Goal: Contribute content: Contribute content

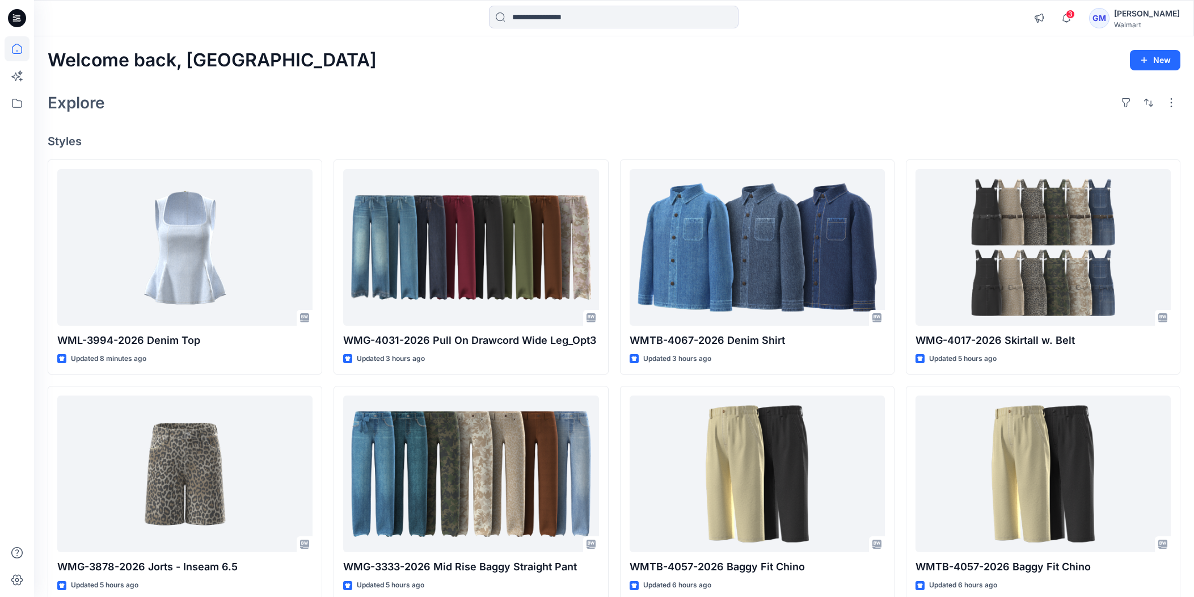
click at [864, 123] on div "Welcome back, Gayan New Explore Styles WML-3994-2026 Denim Top Updated 8 minute…" at bounding box center [614, 458] width 1160 height 845
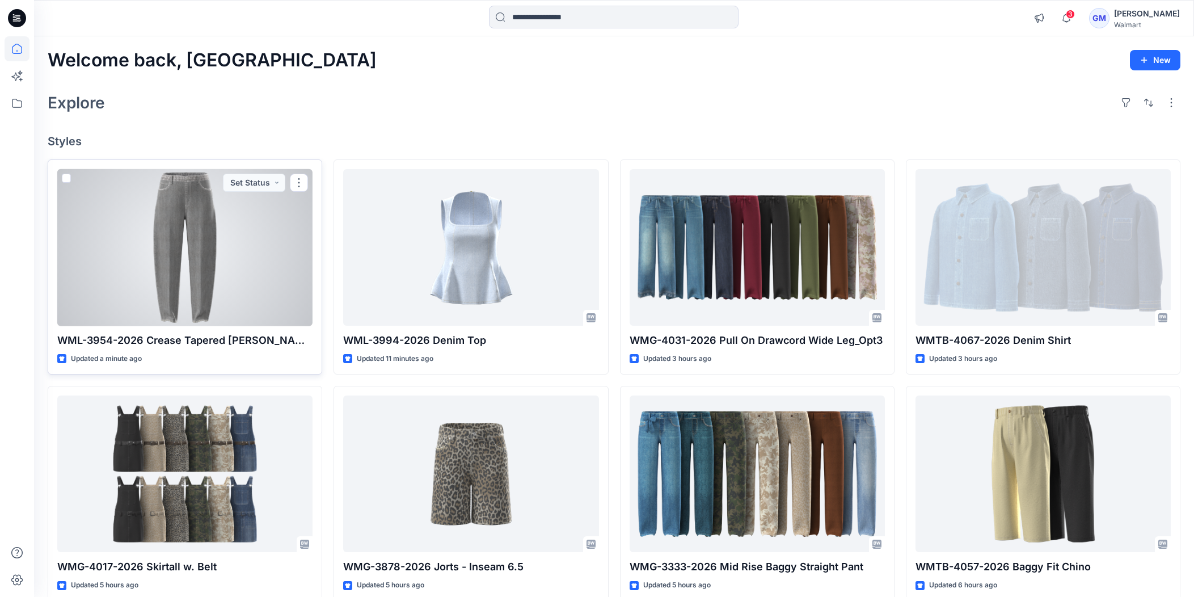
click at [193, 280] on div at bounding box center [184, 247] width 255 height 157
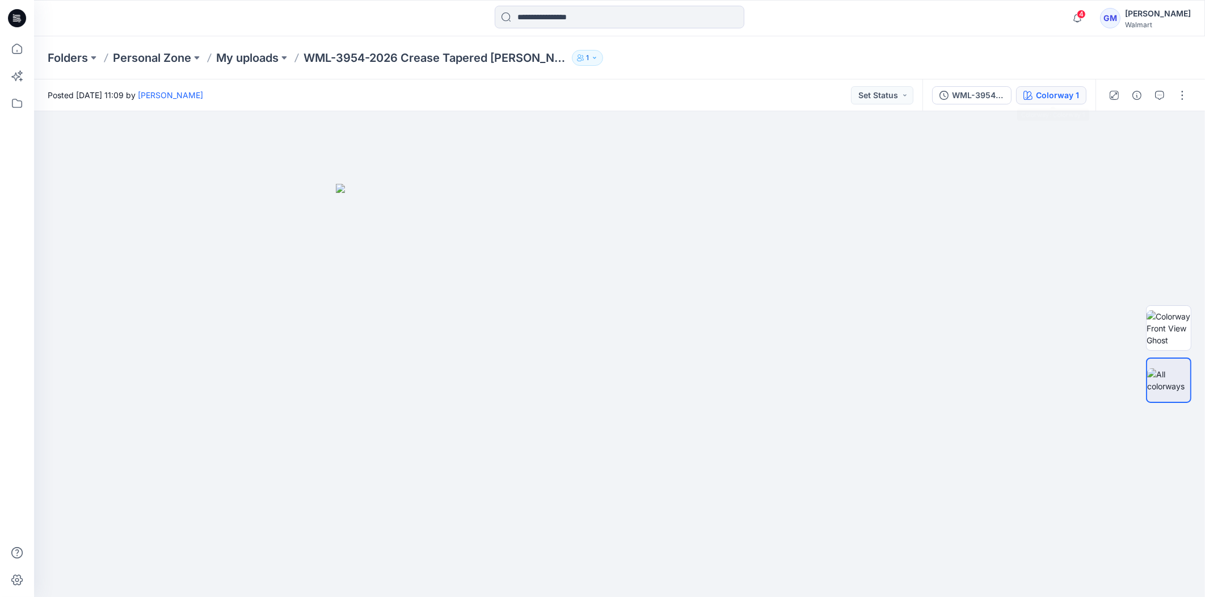
click at [1055, 99] on div "Colorway 1" at bounding box center [1057, 95] width 43 height 12
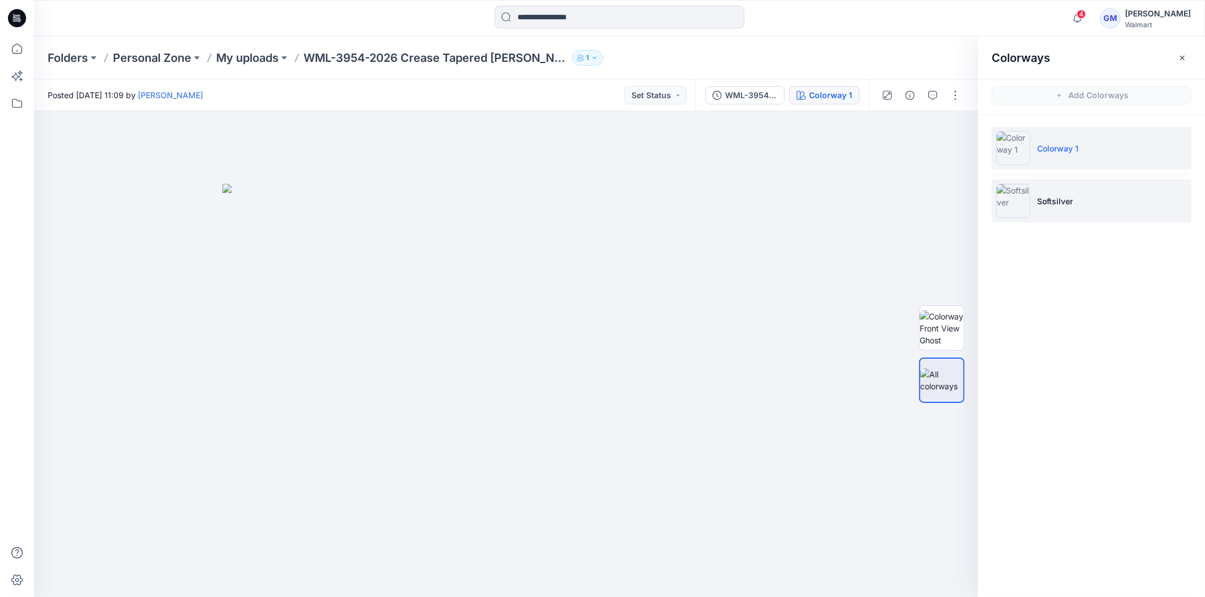
click at [1018, 191] on img at bounding box center [1013, 201] width 34 height 34
click at [1019, 203] on img at bounding box center [1013, 201] width 34 height 34
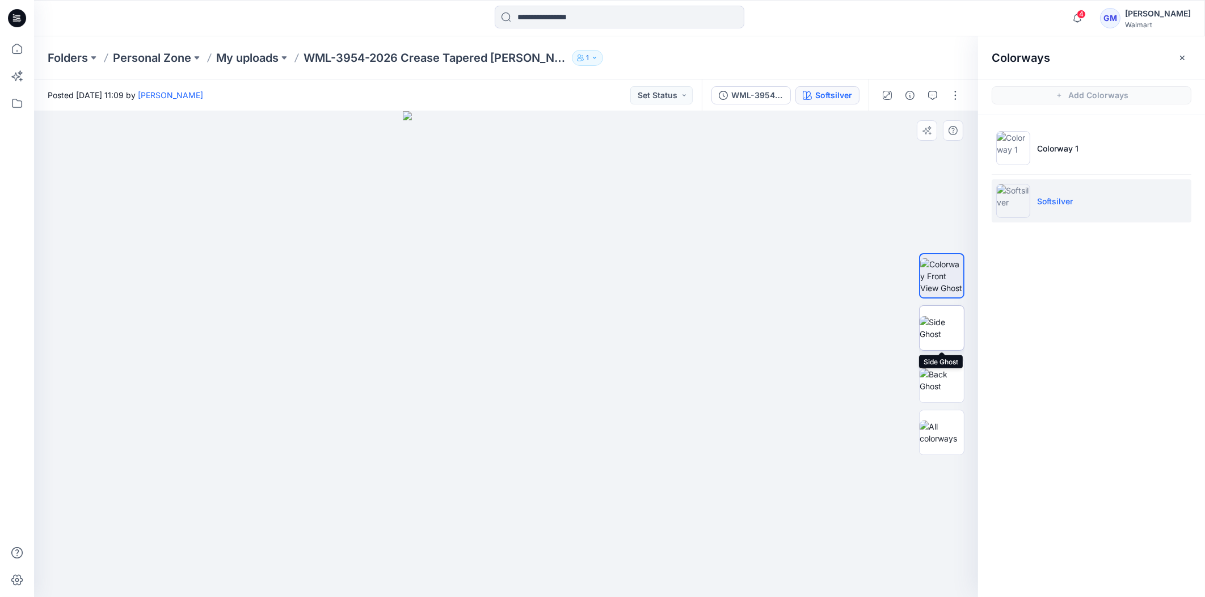
click at [944, 339] on img at bounding box center [942, 328] width 44 height 24
click at [938, 378] on img at bounding box center [942, 380] width 44 height 24
click at [915, 275] on div at bounding box center [942, 354] width 73 height 284
click at [925, 275] on img at bounding box center [942, 276] width 44 height 36
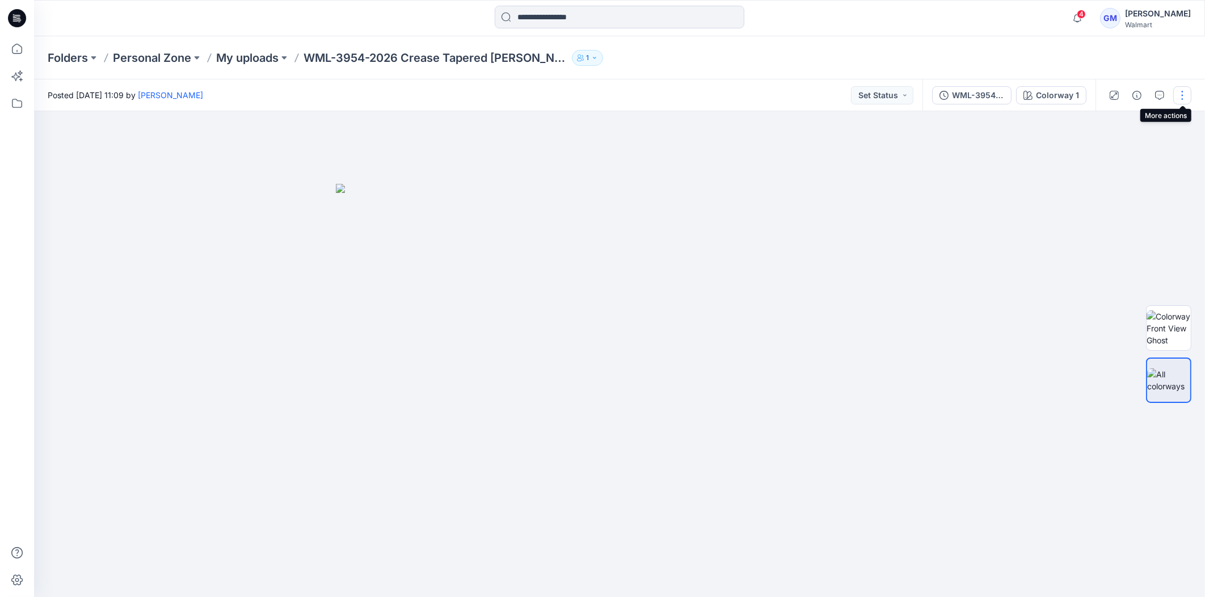
click at [1185, 95] on button "button" at bounding box center [1182, 95] width 18 height 18
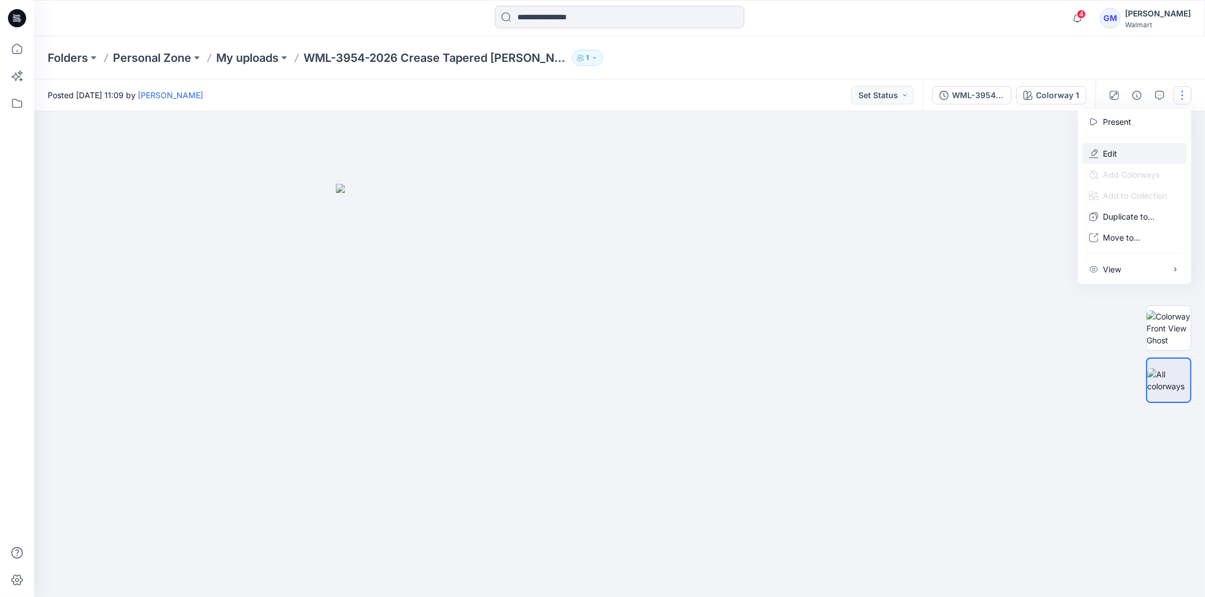
click at [1106, 150] on p "Edit" at bounding box center [1110, 154] width 14 height 12
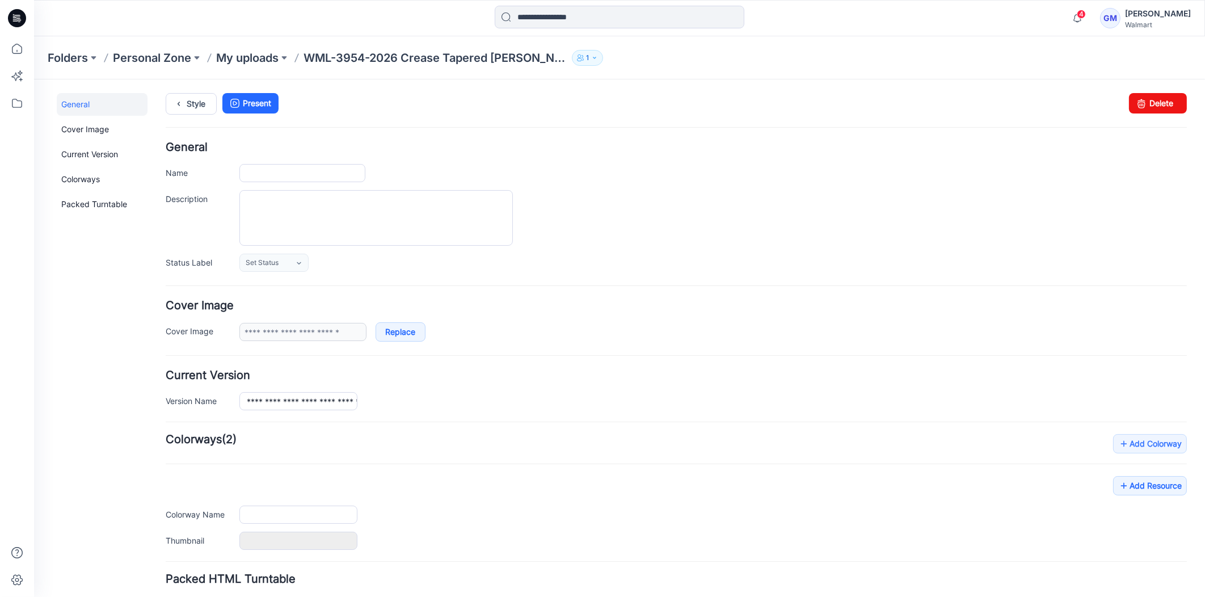
type input "**********"
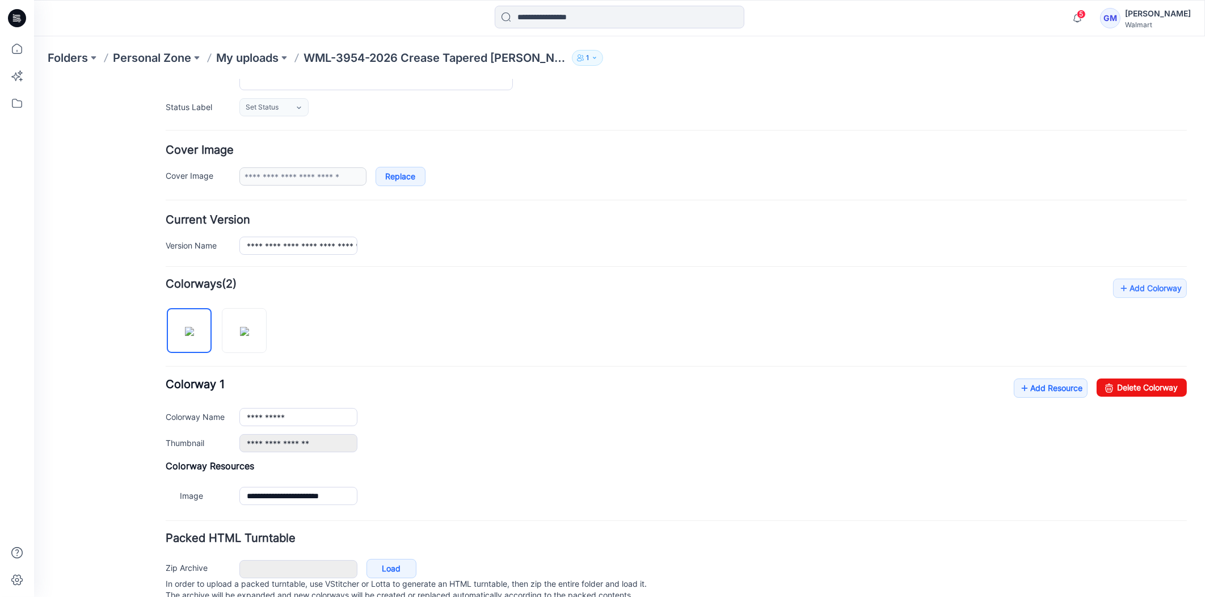
scroll to position [195, 0]
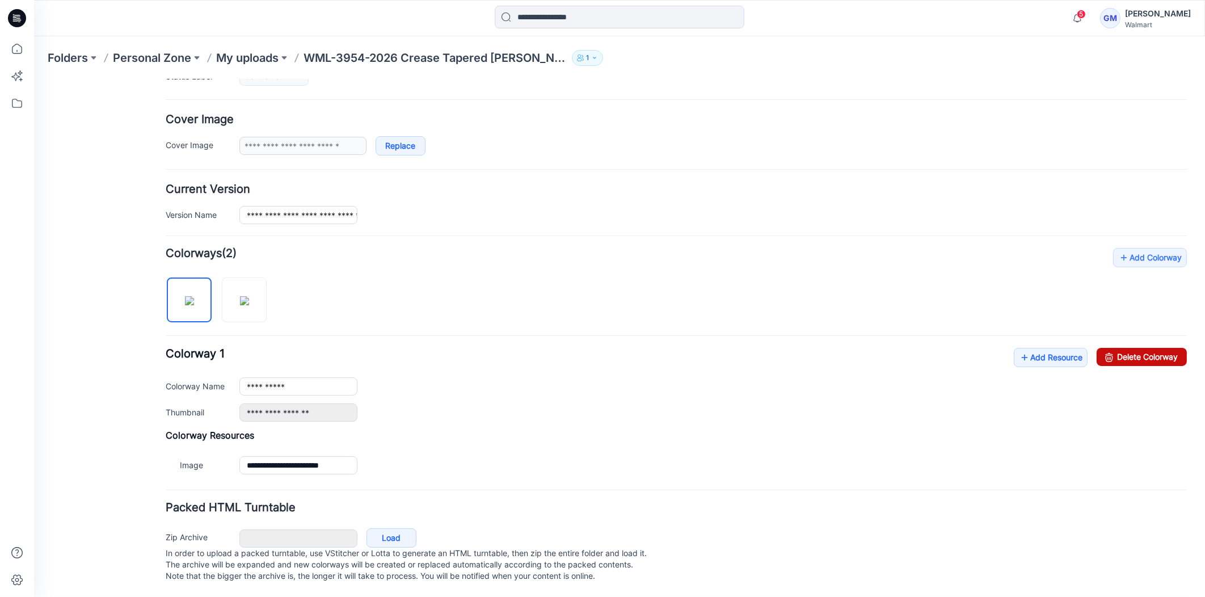
click at [1129, 347] on link "Delete Colorway" at bounding box center [1142, 356] width 90 height 18
type input "**********"
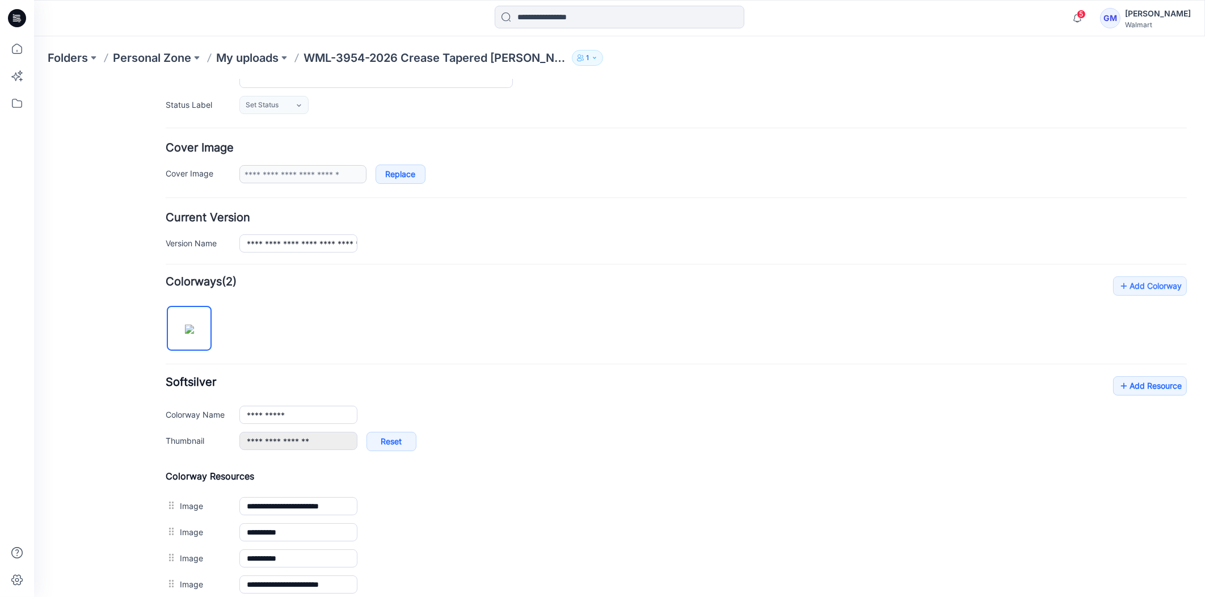
scroll to position [0, 0]
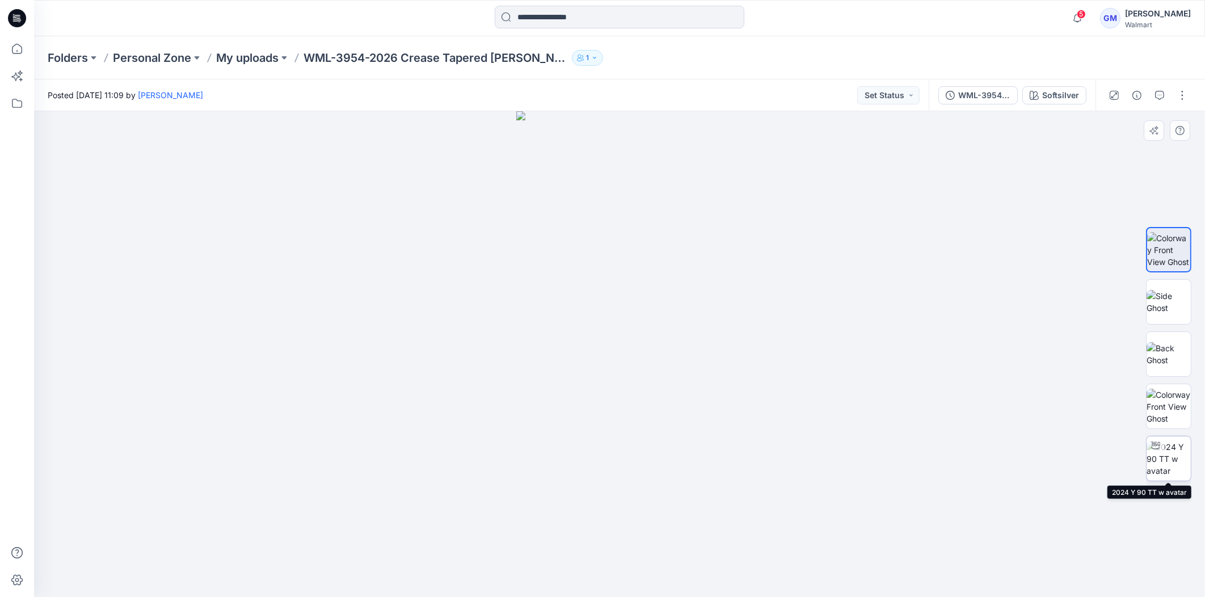
click at [1159, 473] on img at bounding box center [1169, 459] width 44 height 36
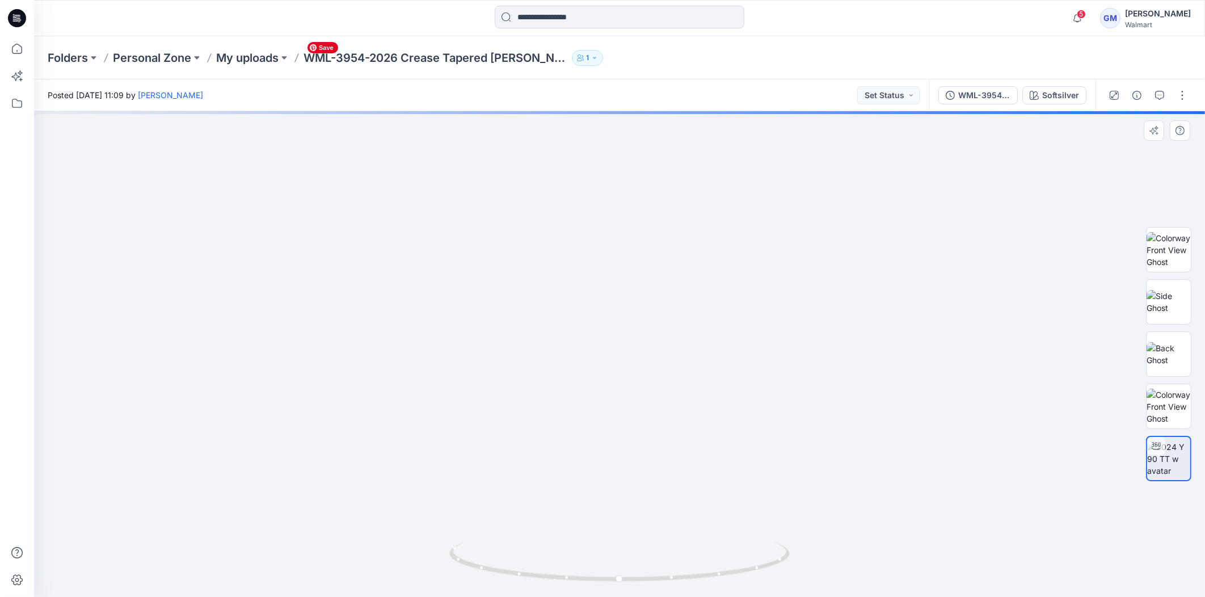
drag, startPoint x: 690, startPoint y: 431, endPoint x: 703, endPoint y: 361, distance: 71.6
drag, startPoint x: 618, startPoint y: 569, endPoint x: 570, endPoint y: 567, distance: 48.3
click at [568, 567] on icon at bounding box center [620, 563] width 343 height 43
drag, startPoint x: 600, startPoint y: 578, endPoint x: 640, endPoint y: 552, distance: 47.7
click at [613, 573] on icon at bounding box center [620, 563] width 343 height 43
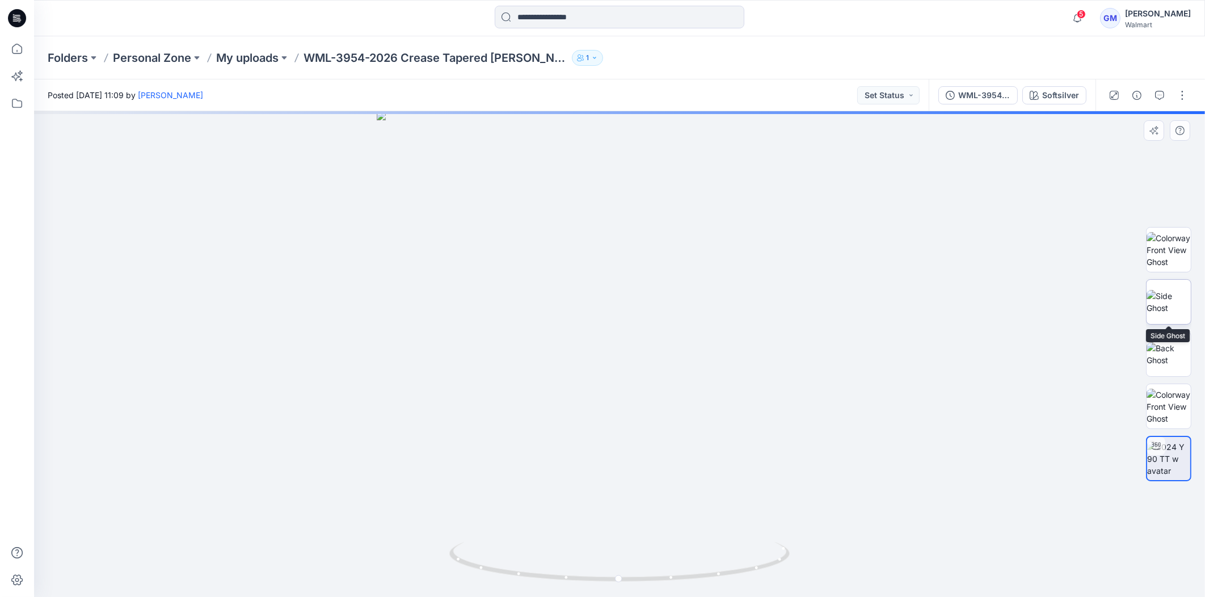
click at [1188, 300] on img at bounding box center [1169, 302] width 44 height 24
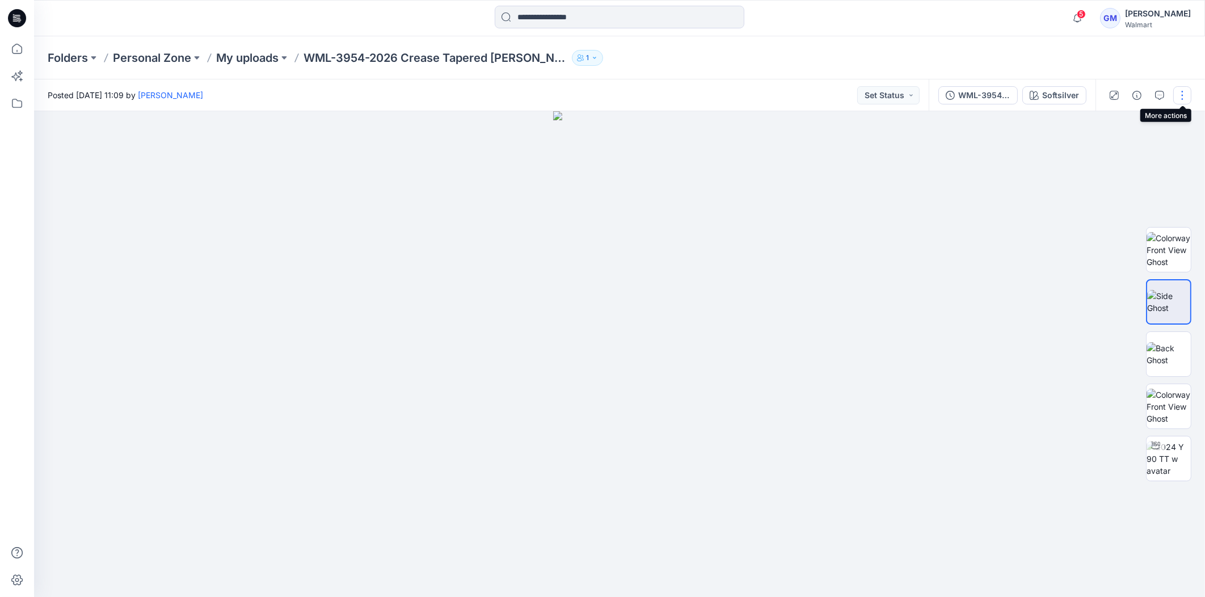
click at [1183, 92] on button "button" at bounding box center [1182, 95] width 18 height 18
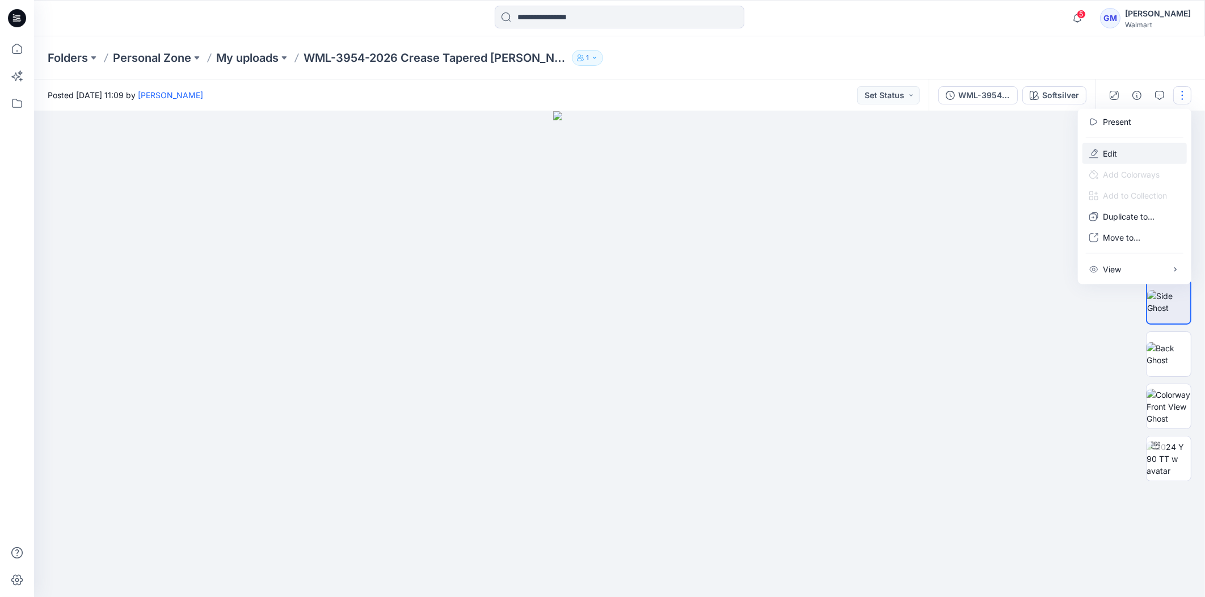
click at [1113, 151] on p "Edit" at bounding box center [1110, 154] width 14 height 12
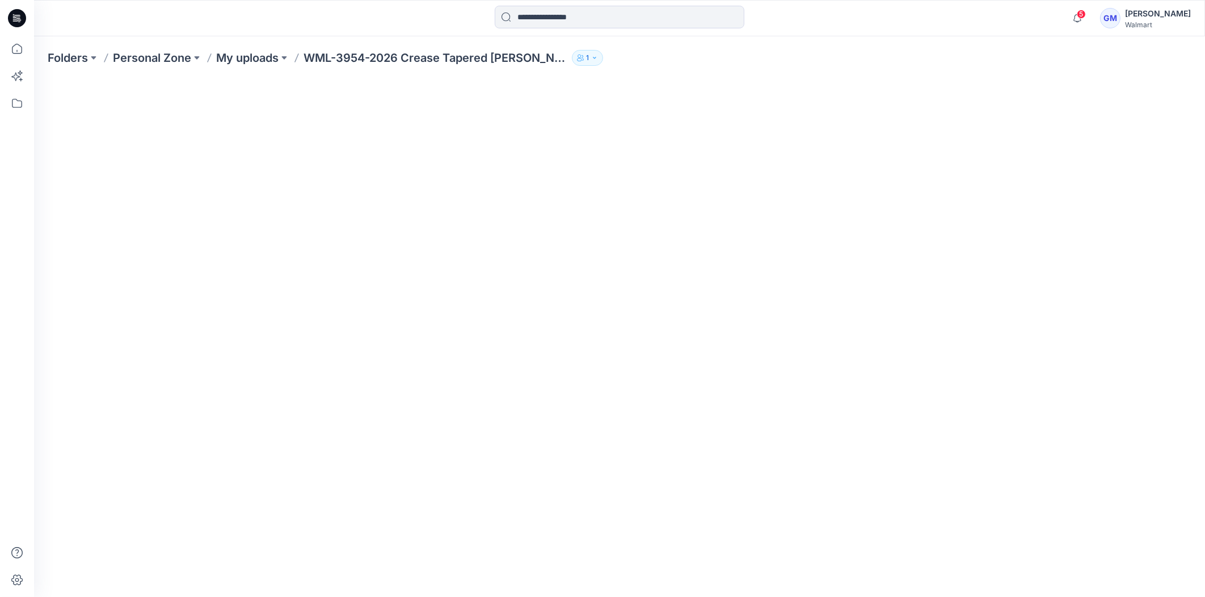
scroll to position [80, 0]
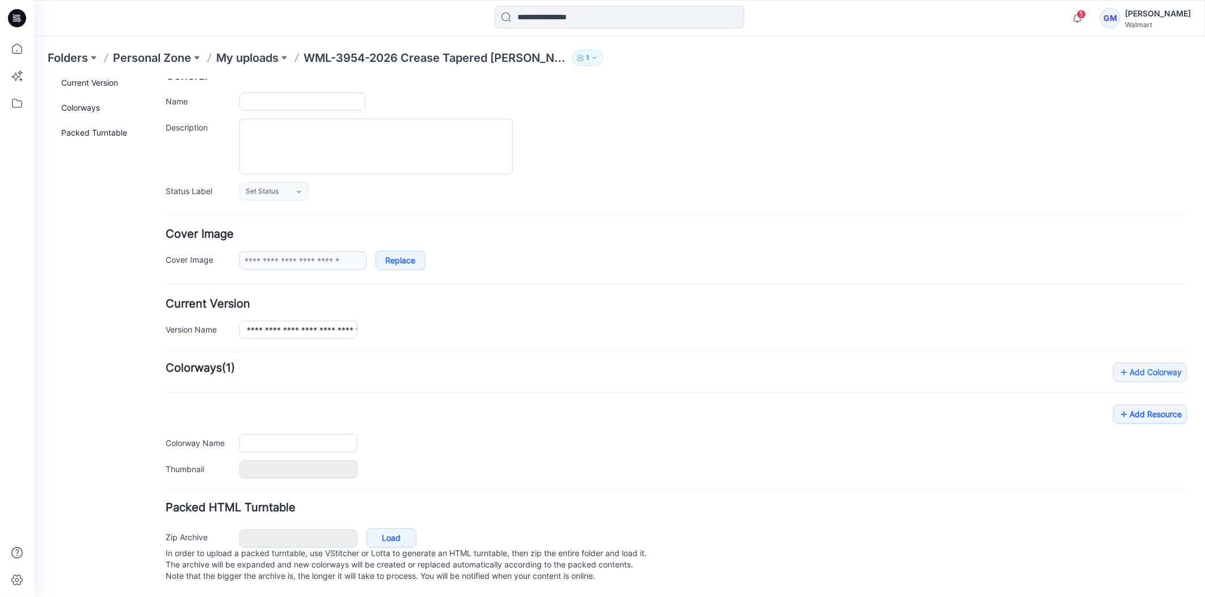
type input "**********"
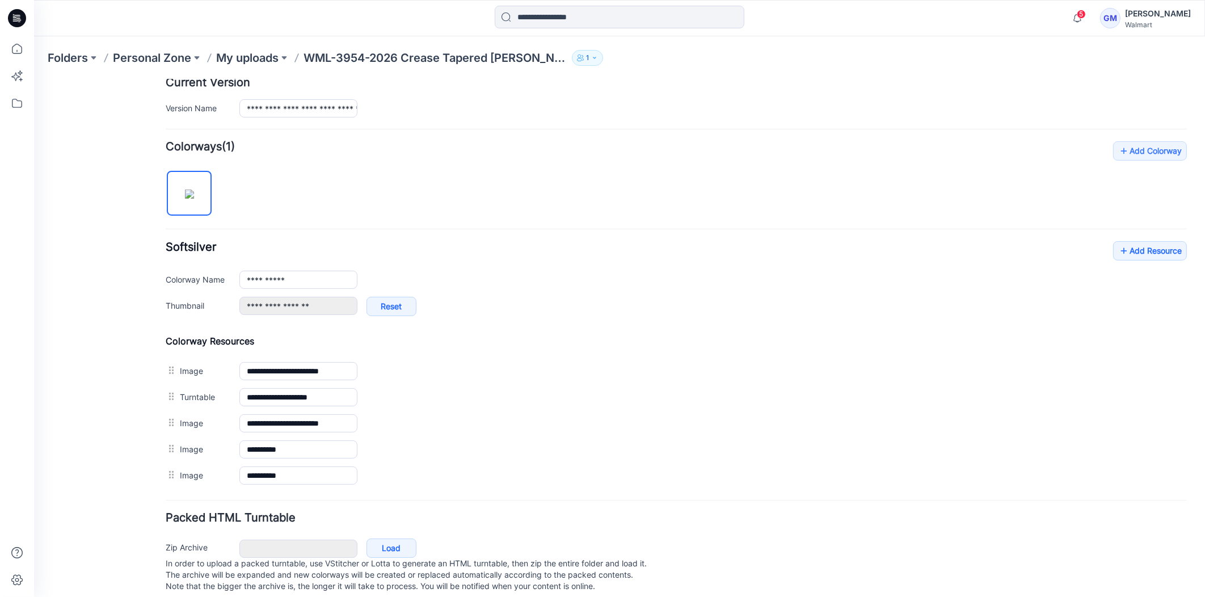
scroll to position [9, 0]
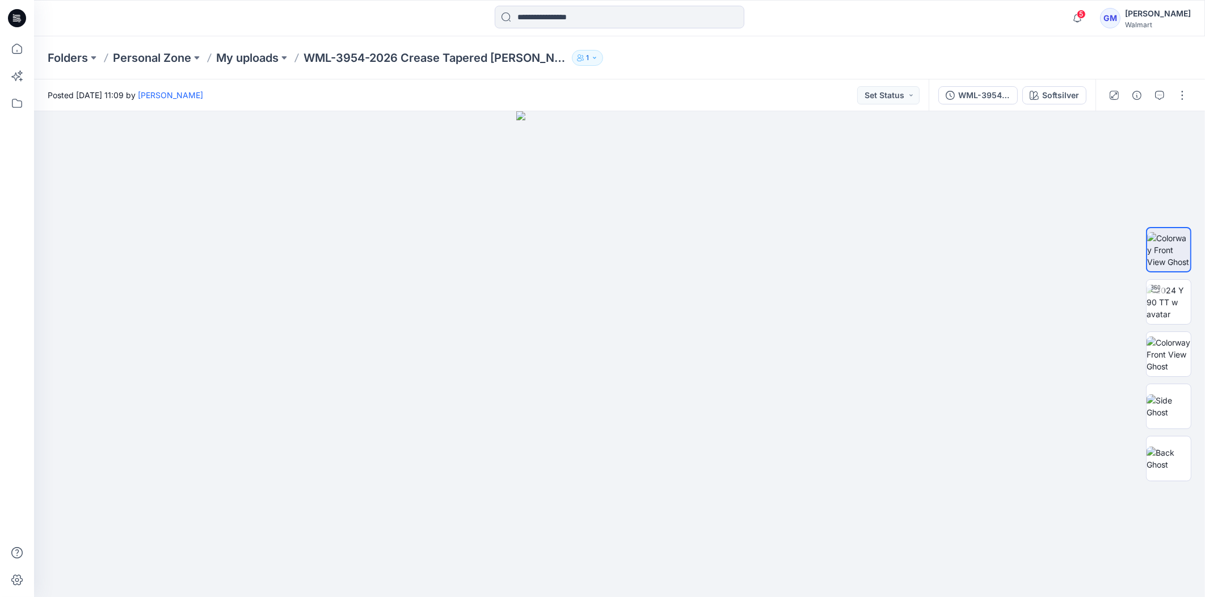
drag, startPoint x: 132, startPoint y: 55, endPoint x: 144, endPoint y: 53, distance: 12.6
click at [132, 56] on p "Personal Zone" at bounding box center [152, 58] width 78 height 16
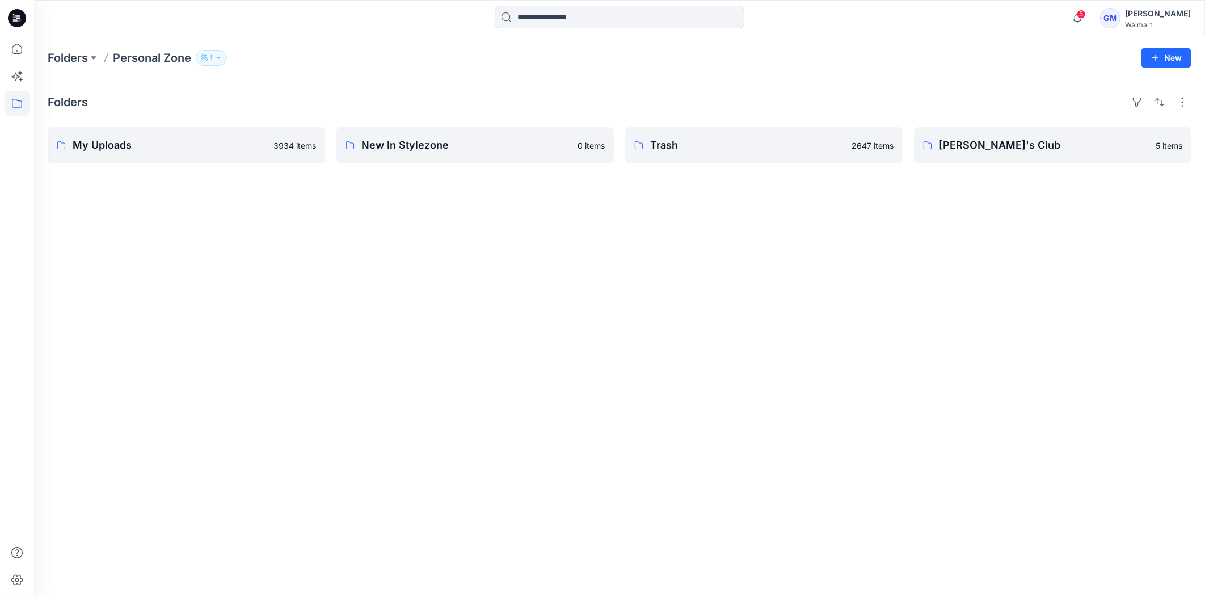
click at [19, 12] on icon at bounding box center [17, 18] width 18 height 18
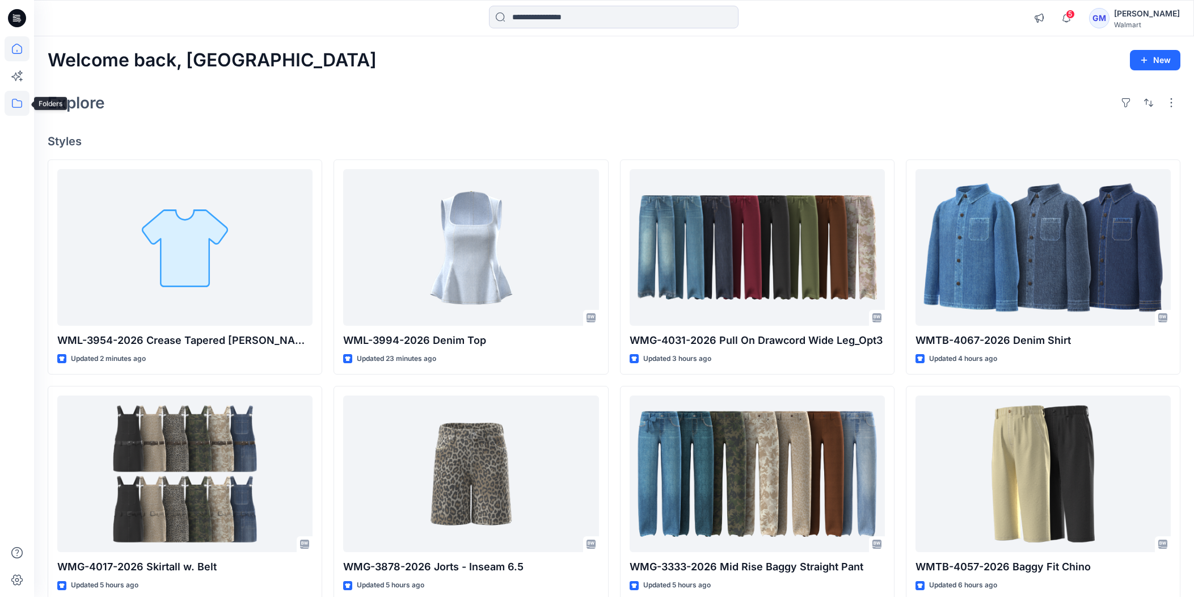
click at [15, 110] on icon at bounding box center [17, 103] width 25 height 25
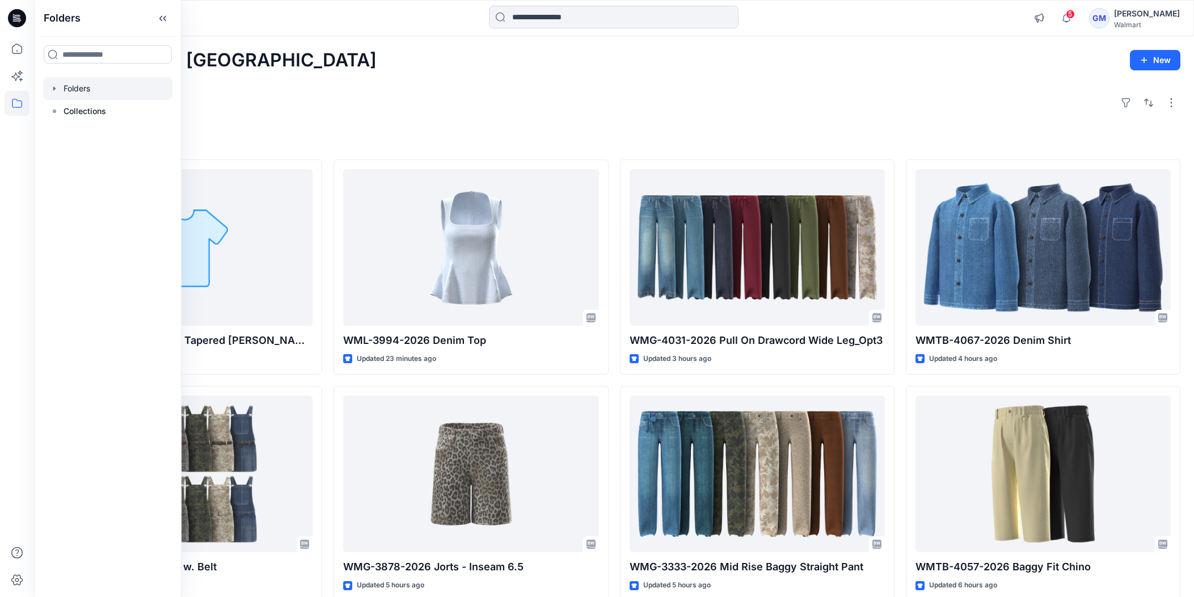
click at [59, 87] on div "Folders" at bounding box center [107, 88] width 129 height 23
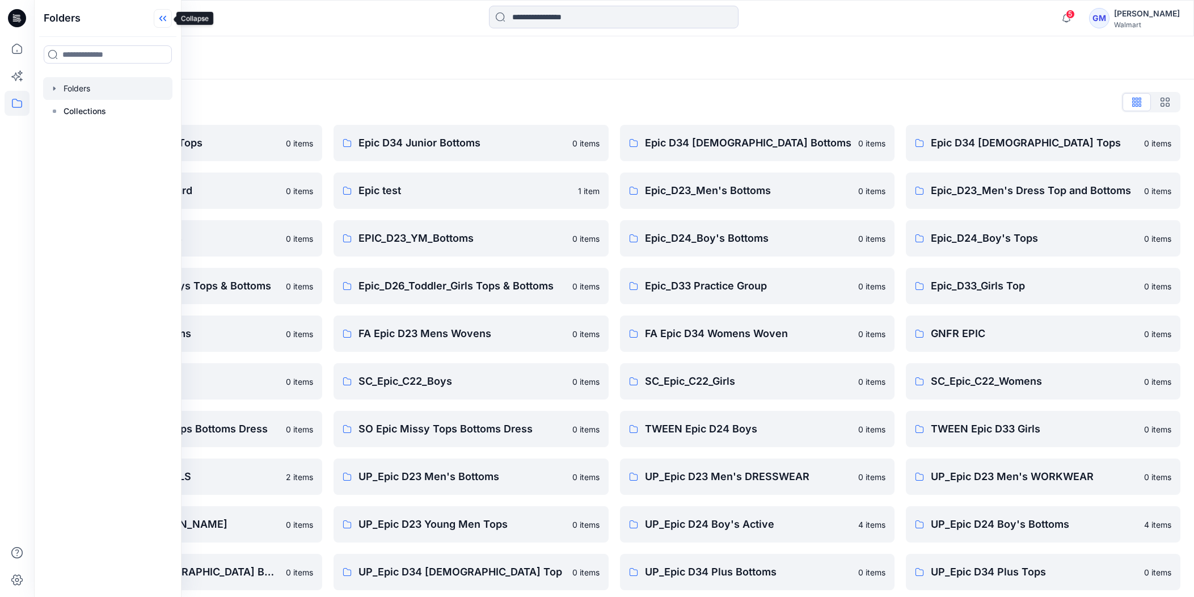
click at [166, 22] on icon at bounding box center [163, 18] width 18 height 19
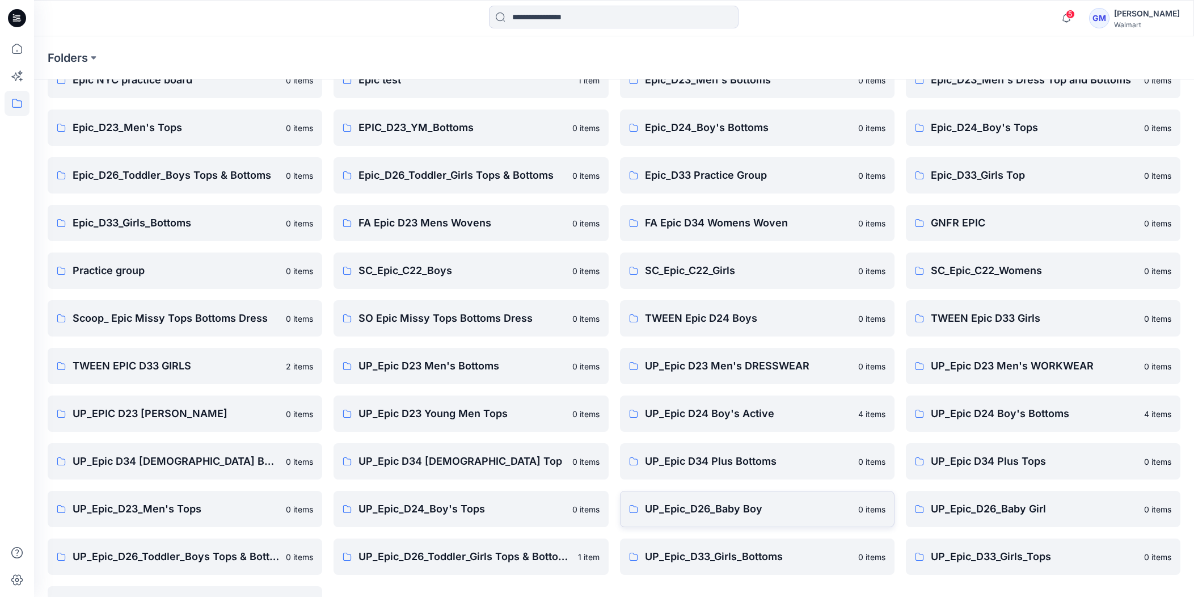
scroll to position [149, 0]
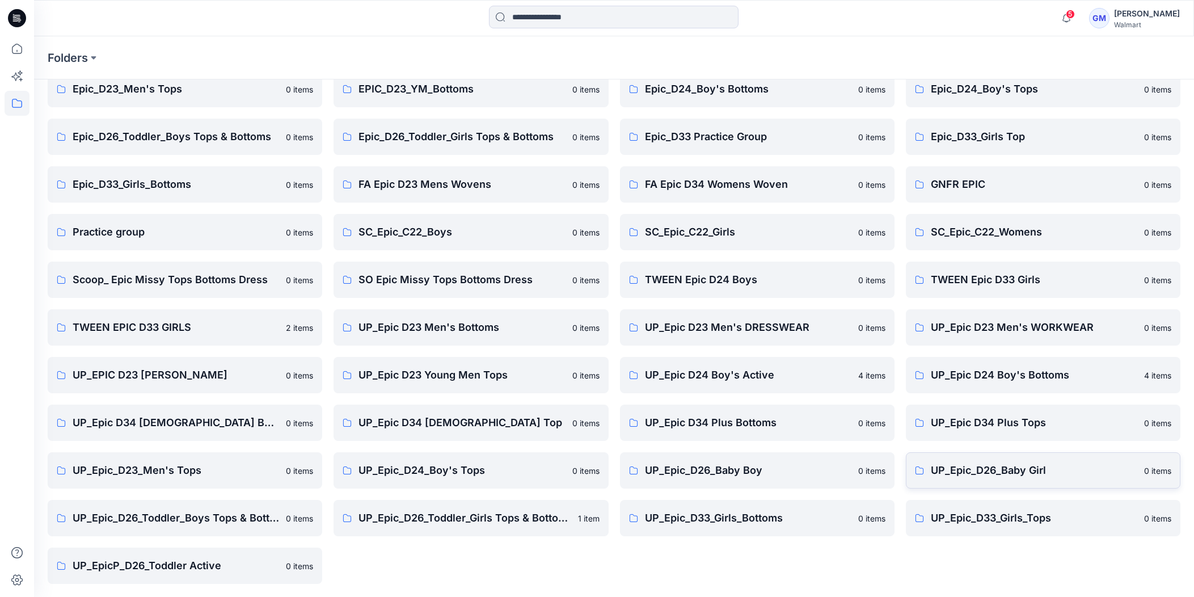
click at [999, 467] on p "UP_Epic_D26_Baby Girl" at bounding box center [1034, 470] width 207 height 16
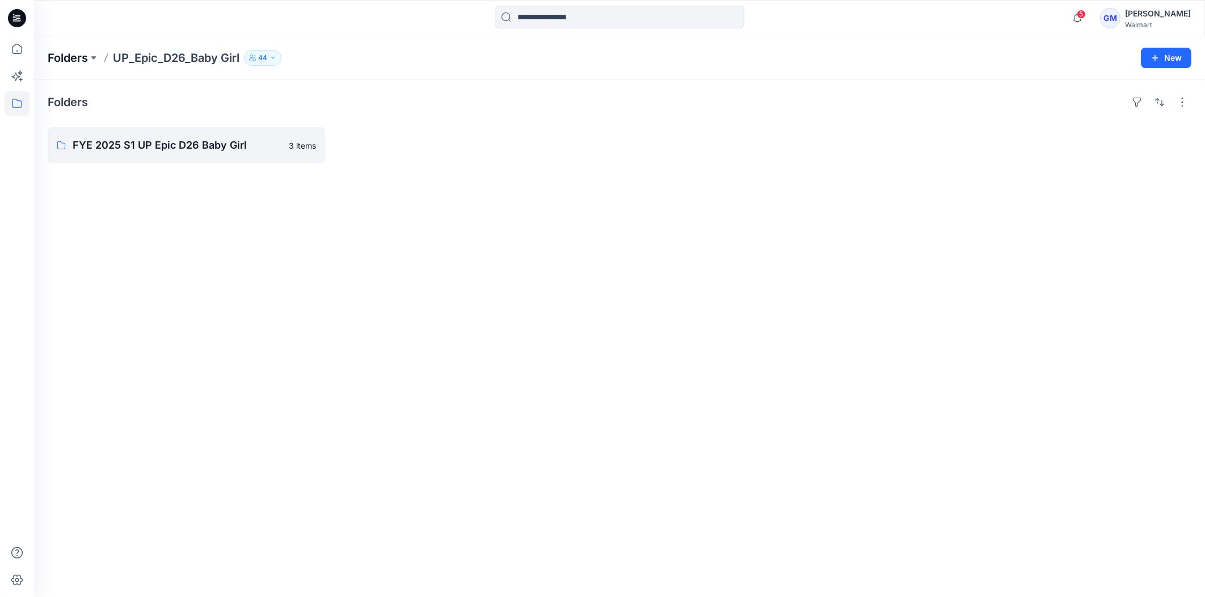
click at [87, 54] on p "Folders" at bounding box center [68, 58] width 40 height 16
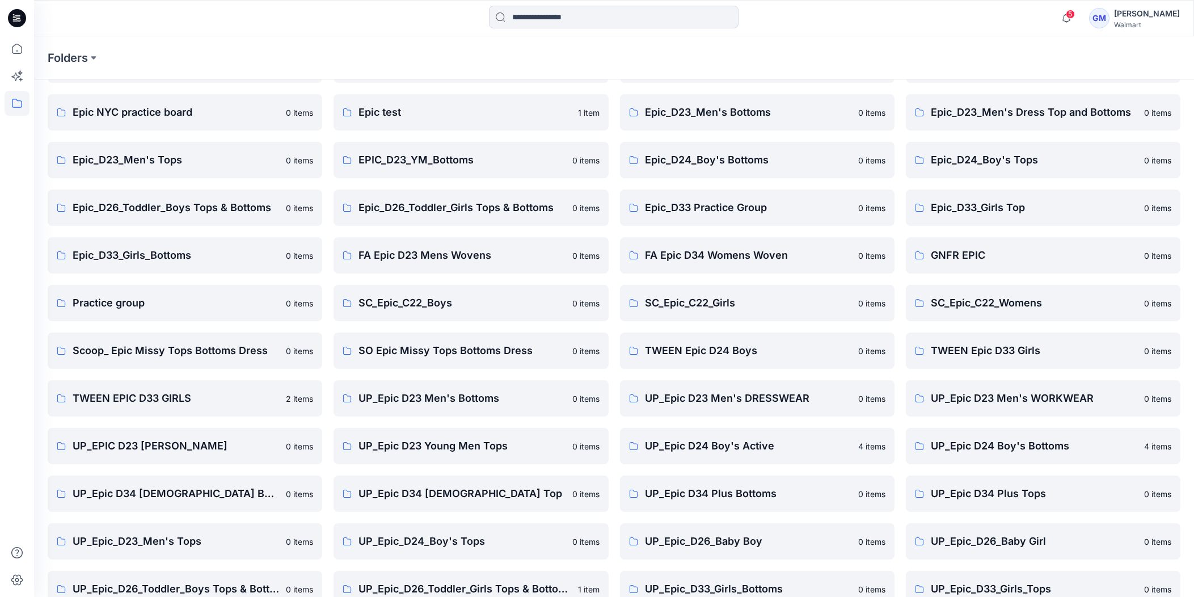
scroll to position [149, 0]
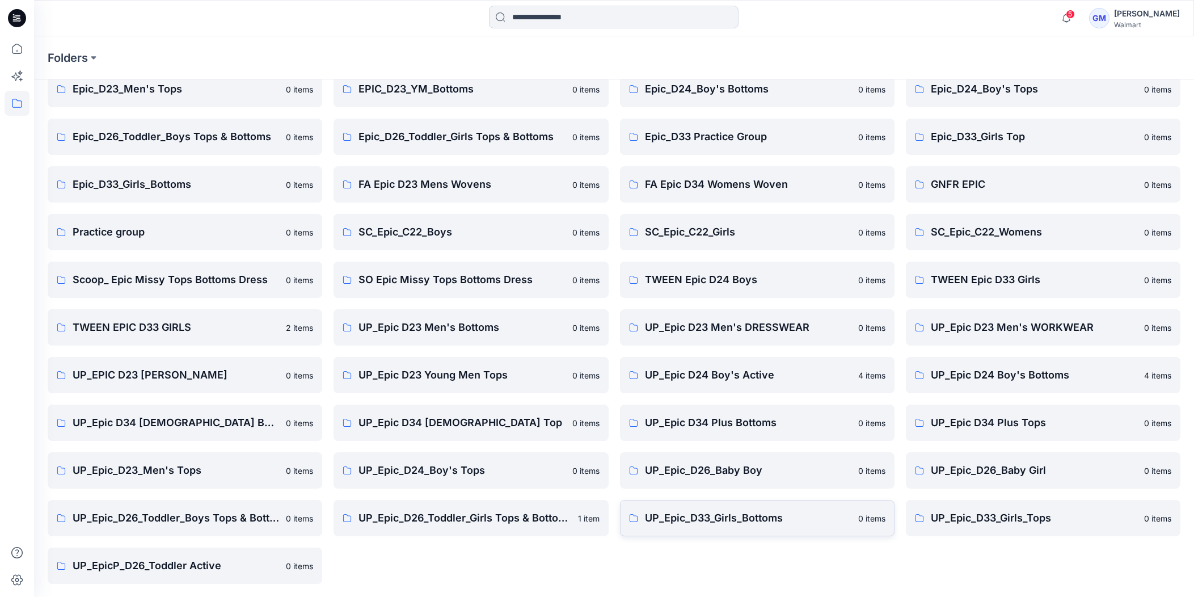
click at [748, 515] on p "UP_Epic_D33_Girls_Bottoms" at bounding box center [748, 518] width 207 height 16
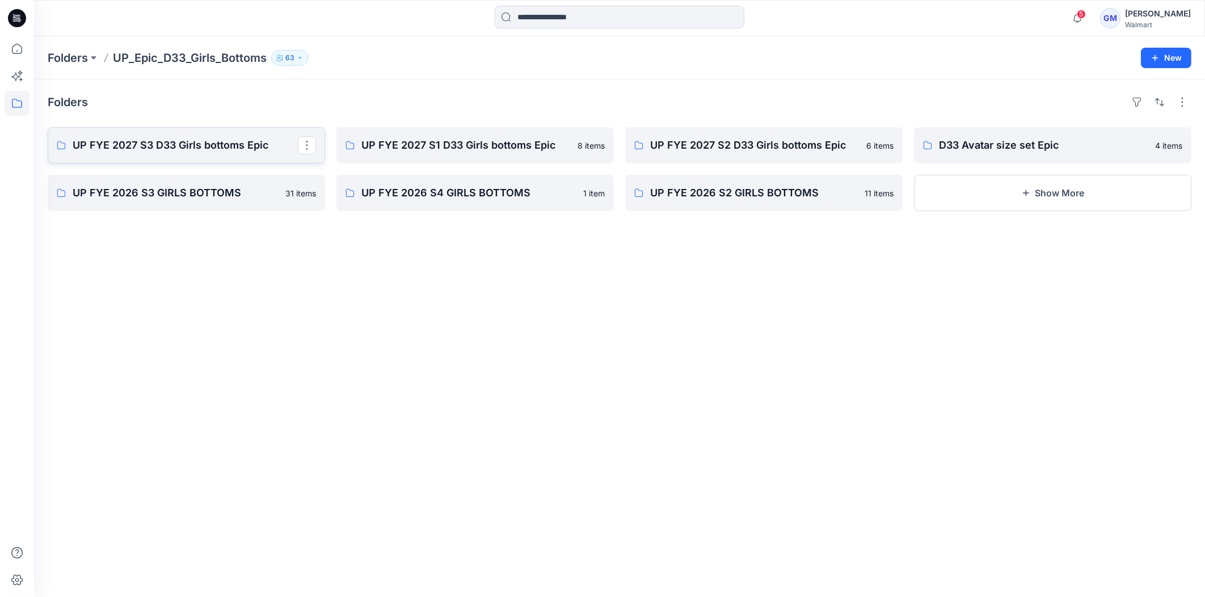
click at [188, 139] on p "UP FYE 2027 S3 D33 Girls bottoms Epic" at bounding box center [185, 145] width 225 height 16
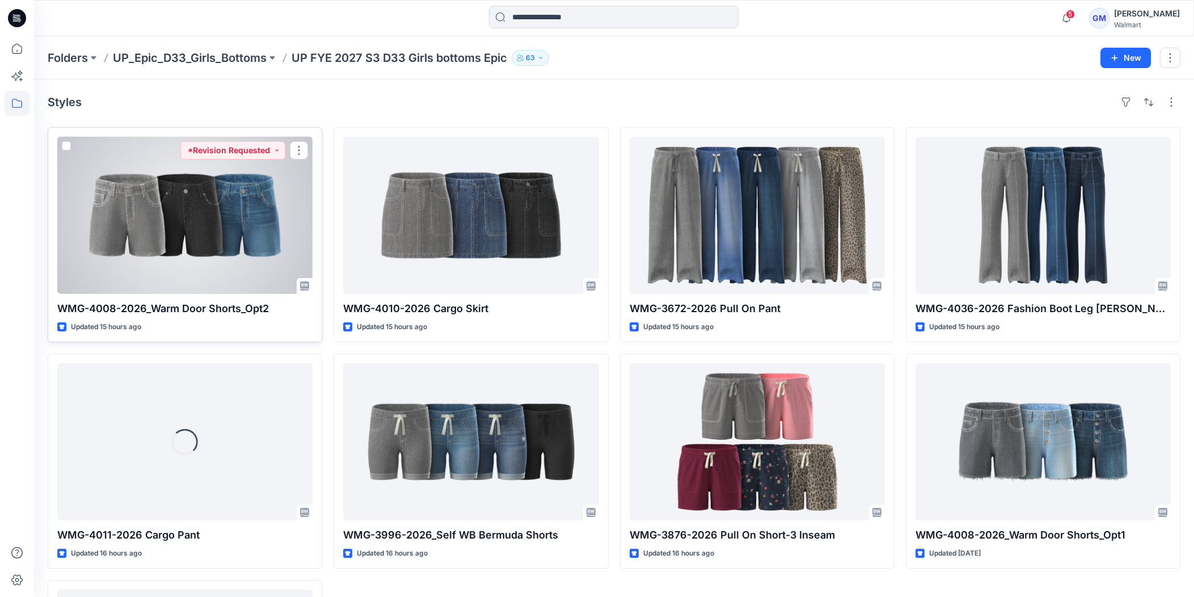
click at [260, 262] on div at bounding box center [184, 215] width 255 height 157
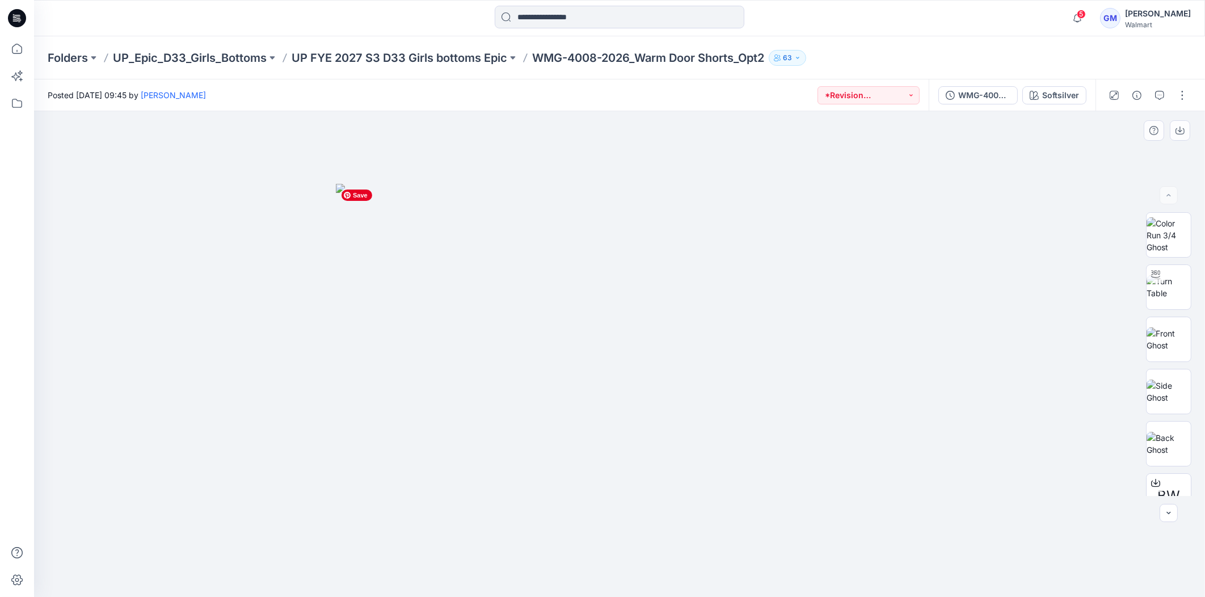
click at [777, 297] on img at bounding box center [619, 390] width 567 height 413
drag, startPoint x: 1041, startPoint y: 76, endPoint x: 1051, endPoint y: 87, distance: 14.9
click at [1043, 79] on div "Folders UP_Epic_D33_Girls_Bottoms UP FYE 2027 S3 D33 Girls bottoms Epic WMG-400…" at bounding box center [619, 316] width 1171 height 561
click at [1051, 88] on button "Softsilver" at bounding box center [1054, 95] width 64 height 18
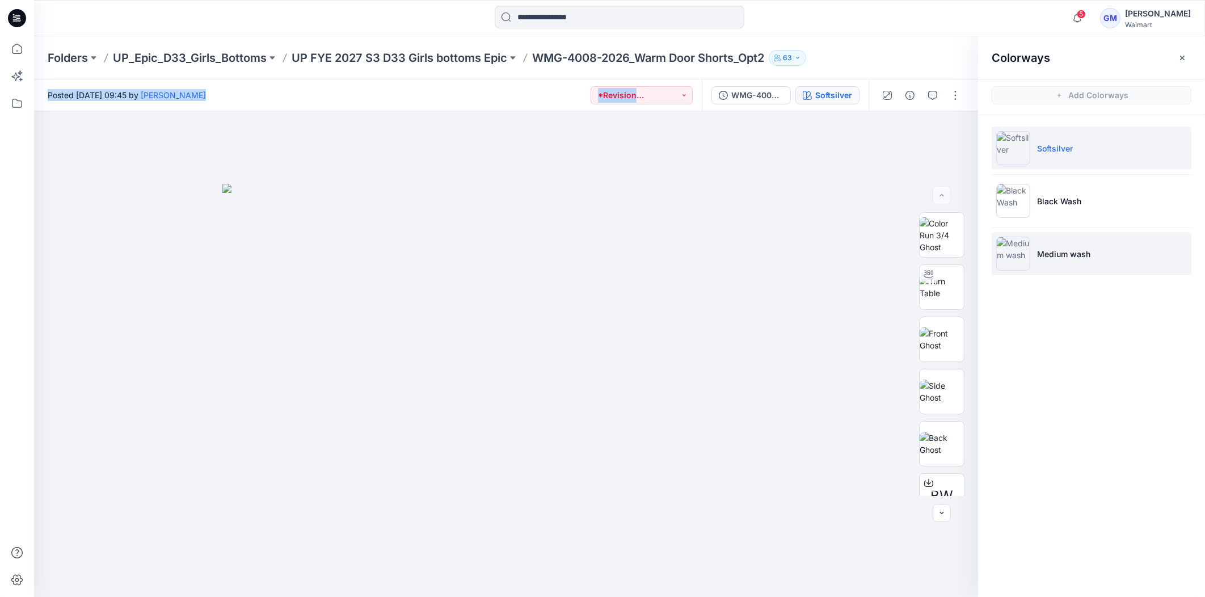
click at [1022, 257] on img at bounding box center [1013, 254] width 34 height 34
click at [1014, 258] on img at bounding box center [1013, 254] width 34 height 34
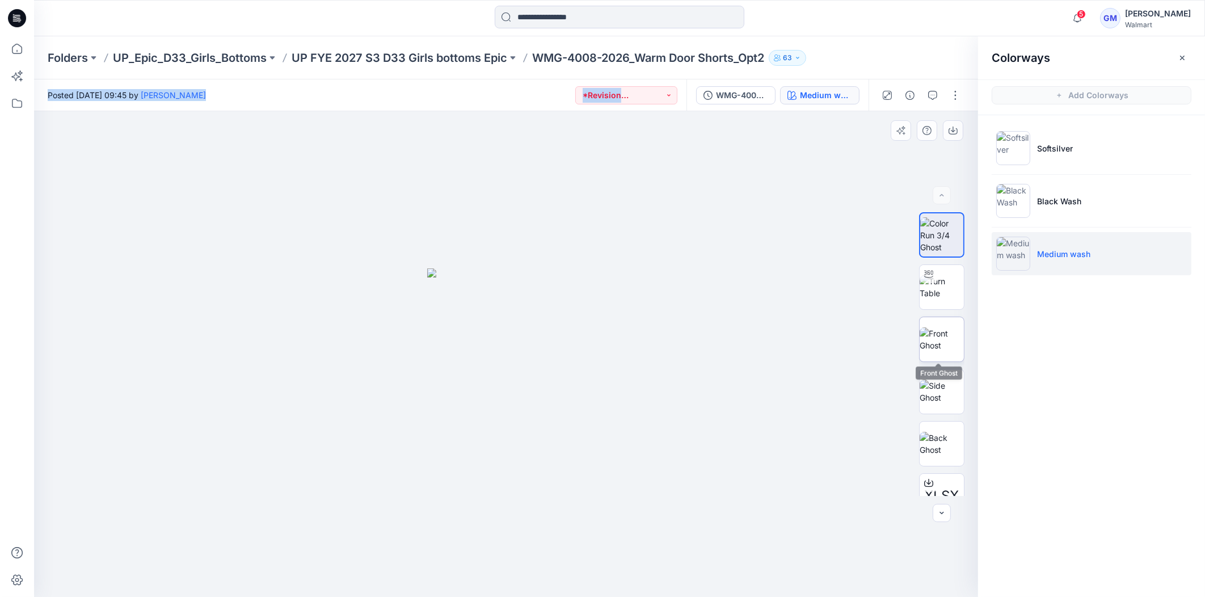
click at [949, 331] on img at bounding box center [942, 339] width 44 height 24
click at [533, 292] on img at bounding box center [506, 432] width 160 height 330
click at [946, 380] on img at bounding box center [942, 392] width 44 height 24
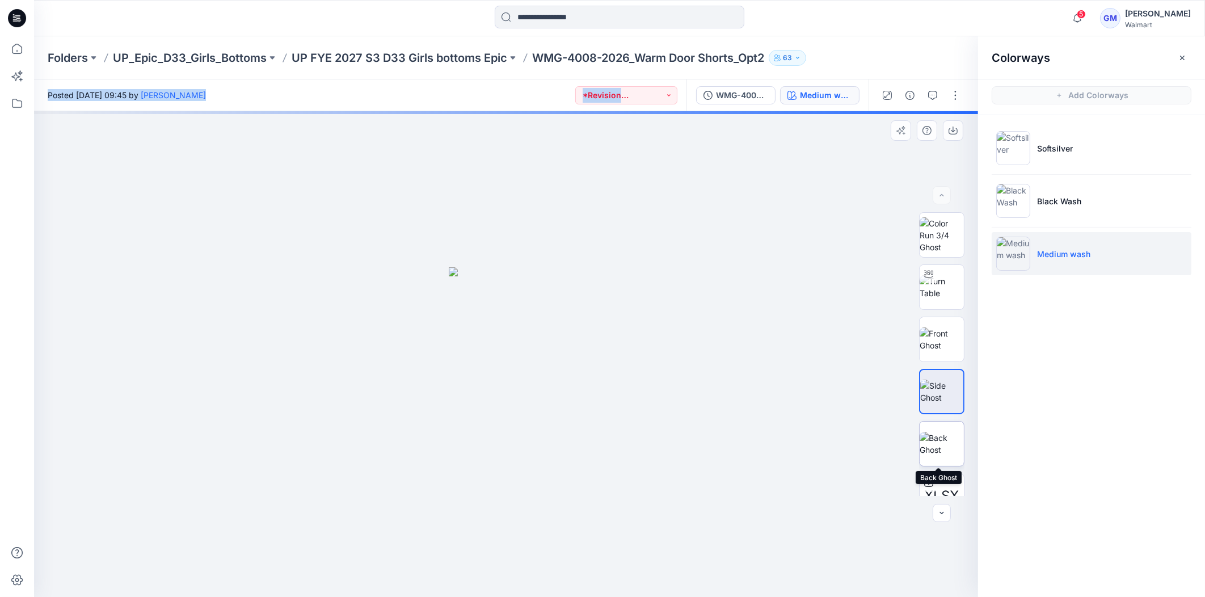
click at [933, 432] on img at bounding box center [942, 444] width 44 height 24
click at [937, 299] on img at bounding box center [942, 287] width 44 height 24
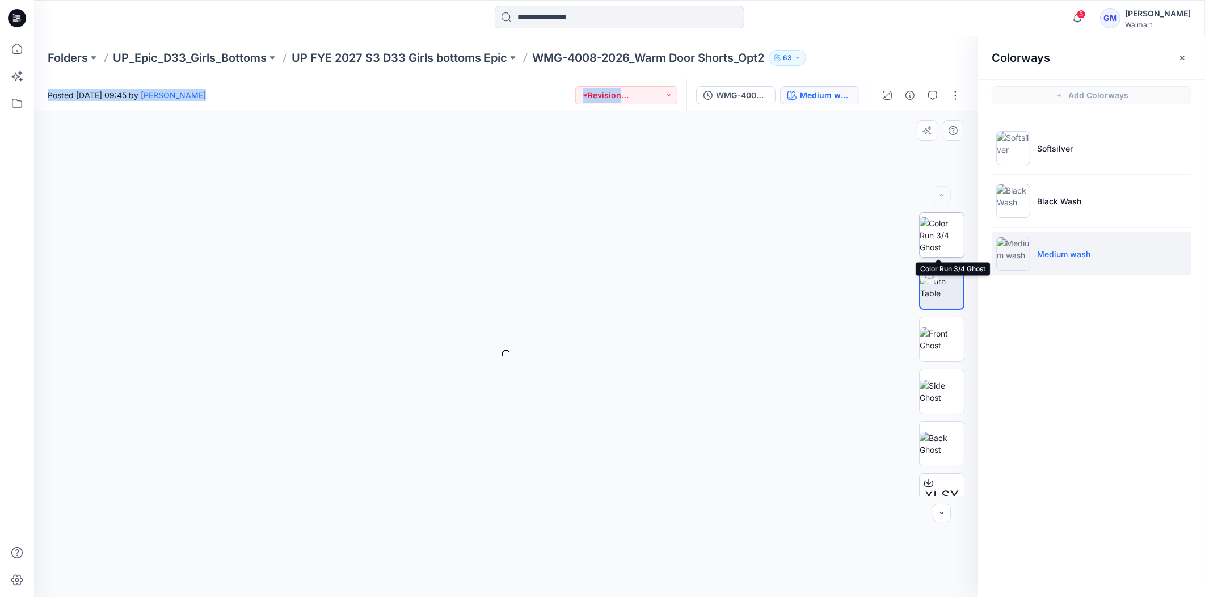
click at [950, 243] on img at bounding box center [942, 235] width 44 height 36
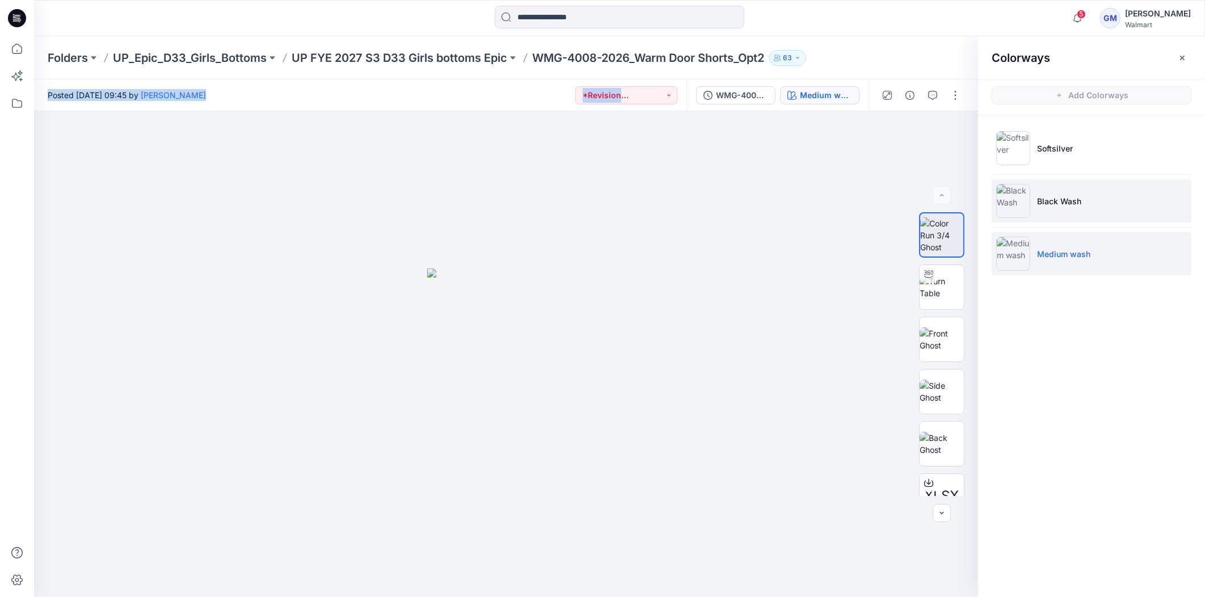
click at [1004, 199] on img at bounding box center [1013, 201] width 34 height 34
click at [1019, 252] on img at bounding box center [1013, 254] width 34 height 34
click at [1015, 256] on img at bounding box center [1013, 254] width 34 height 34
click at [959, 338] on img at bounding box center [942, 339] width 44 height 24
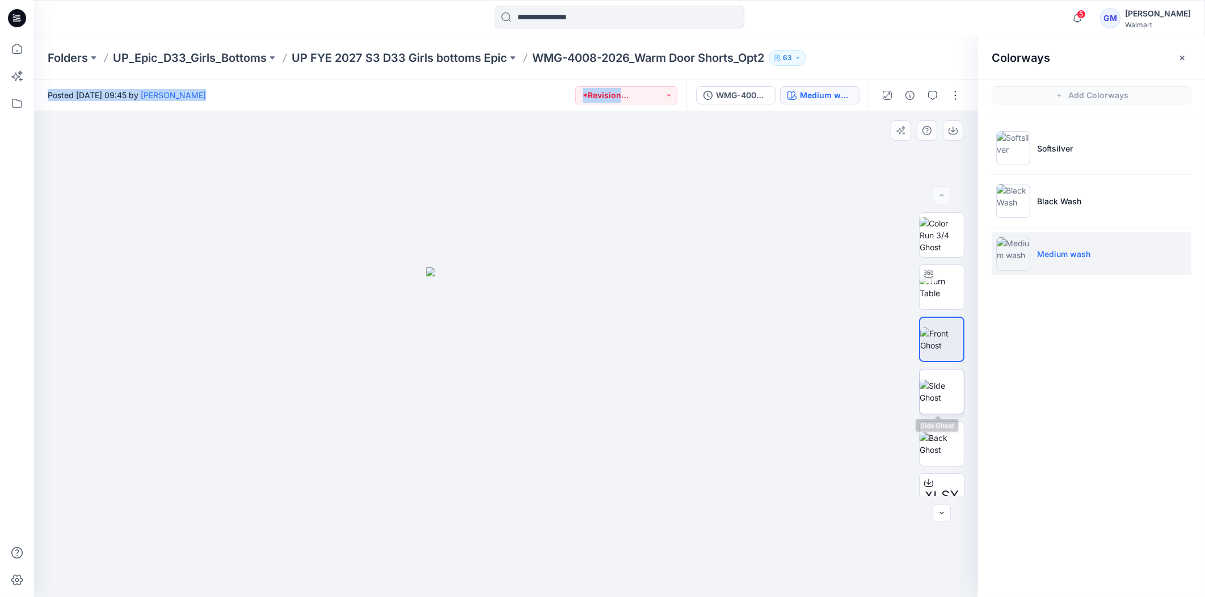
click at [940, 394] on img at bounding box center [942, 392] width 44 height 24
click at [923, 441] on img at bounding box center [942, 444] width 44 height 24
click at [952, 395] on img at bounding box center [942, 392] width 44 height 24
click at [958, 346] on img at bounding box center [942, 339] width 44 height 24
click at [936, 239] on img at bounding box center [942, 235] width 44 height 36
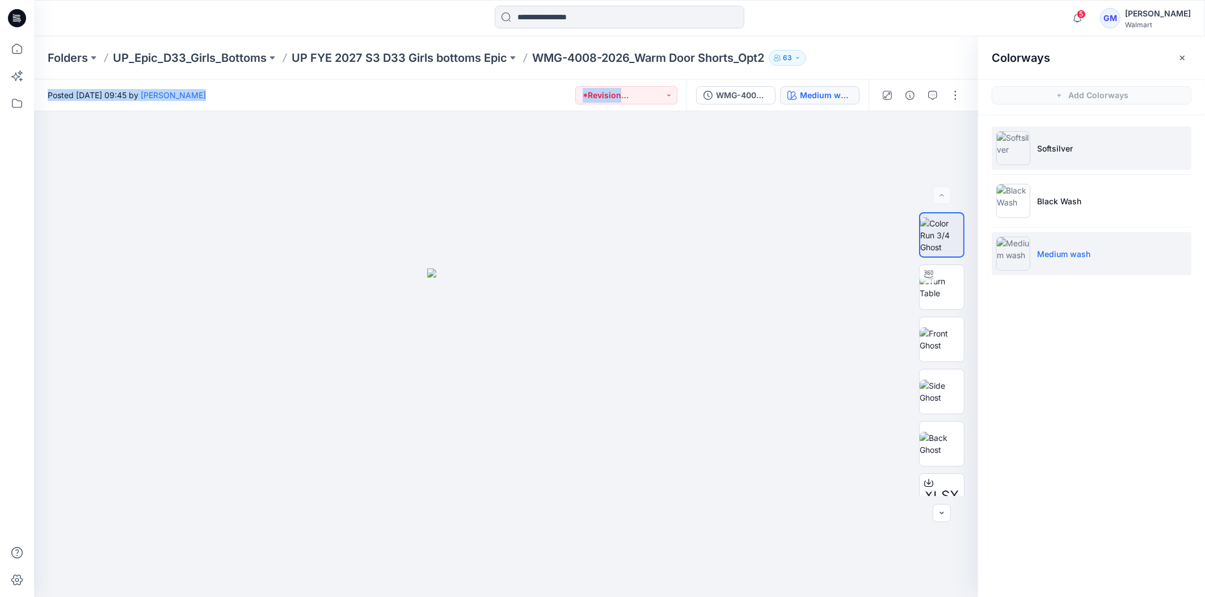
click at [1012, 159] on img at bounding box center [1013, 148] width 34 height 34
click at [1034, 162] on li "Softsilver" at bounding box center [1092, 148] width 200 height 43
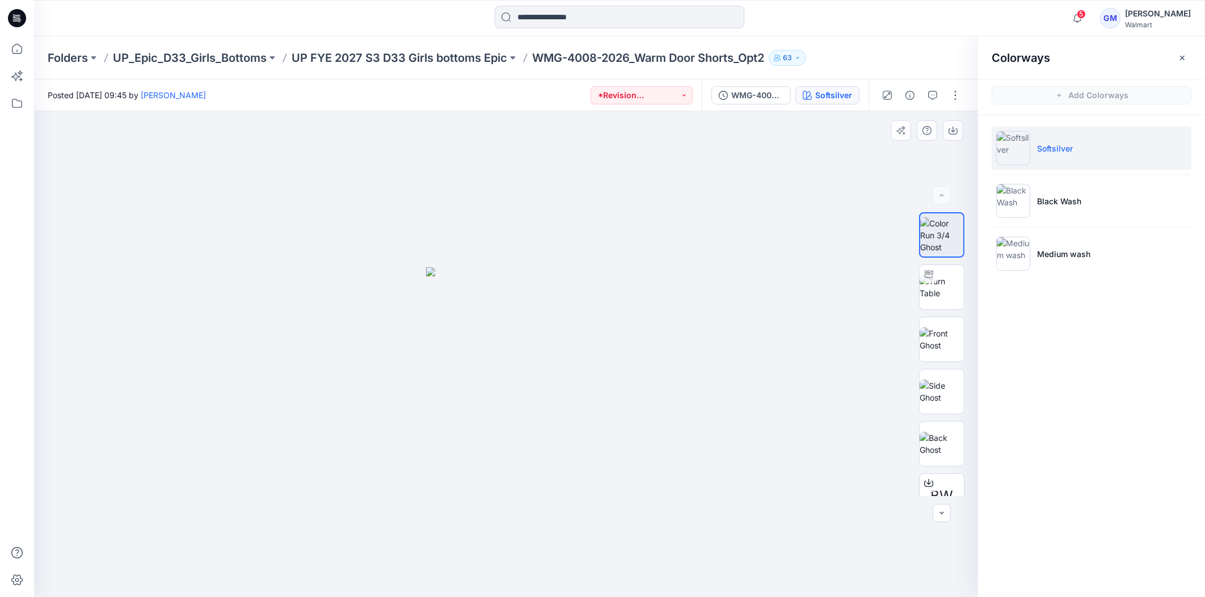
click at [333, 301] on div at bounding box center [506, 354] width 944 height 486
click at [782, 88] on button "WMG-4008-2026_Warm Door Shorts_Opt2_Full Colorway" at bounding box center [751, 95] width 79 height 18
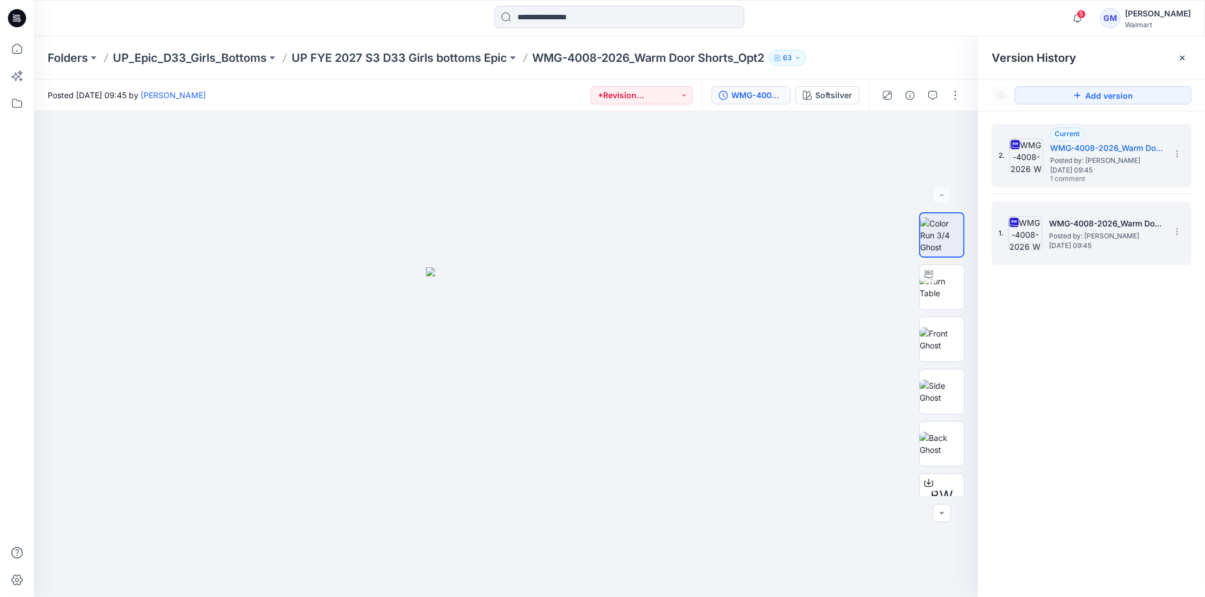
click at [1024, 239] on img at bounding box center [1025, 233] width 34 height 34
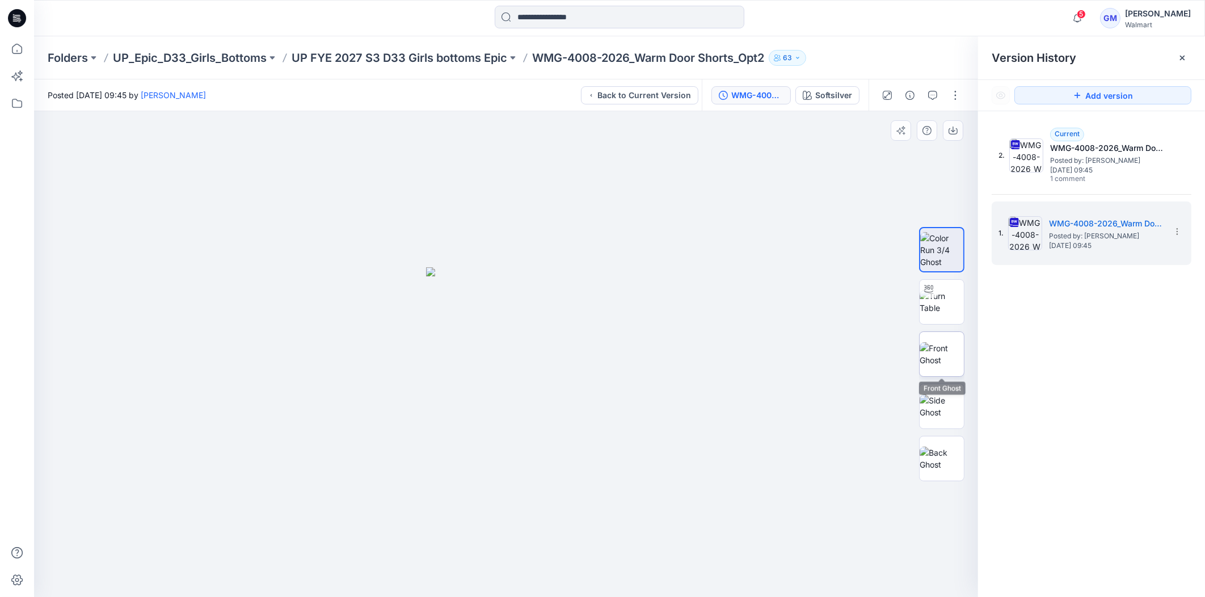
click at [942, 346] on img at bounding box center [942, 354] width 44 height 24
click at [477, 54] on p "UP FYE 2027 S3 D33 Girls bottoms Epic" at bounding box center [400, 58] width 216 height 16
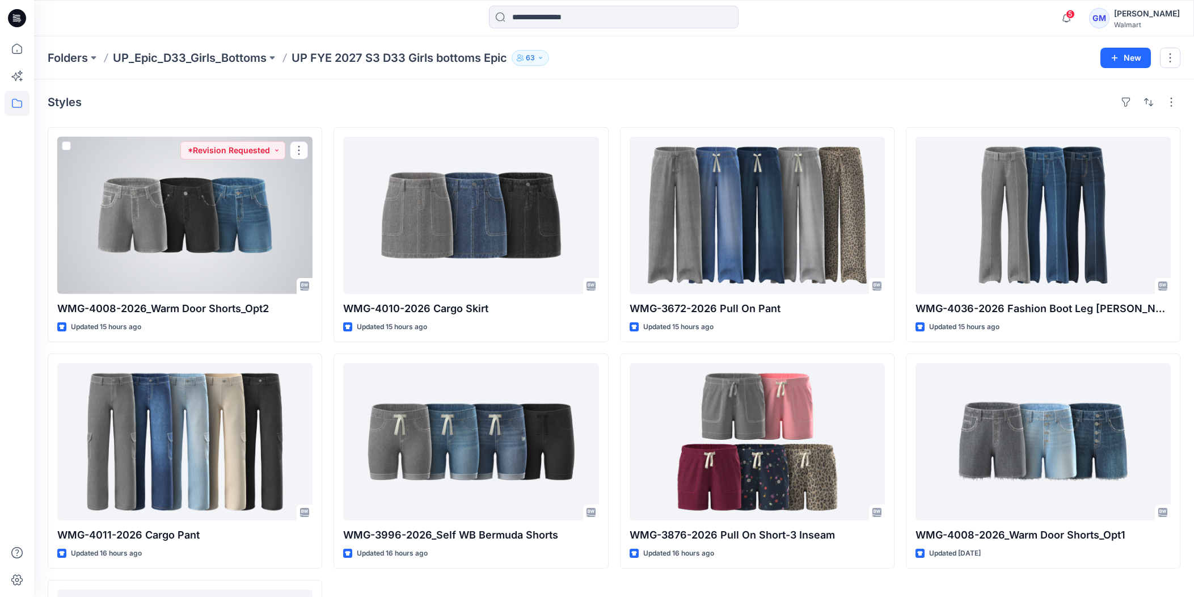
drag, startPoint x: 218, startPoint y: 224, endPoint x: 223, endPoint y: 220, distance: 6.1
click at [218, 224] on div at bounding box center [184, 215] width 255 height 157
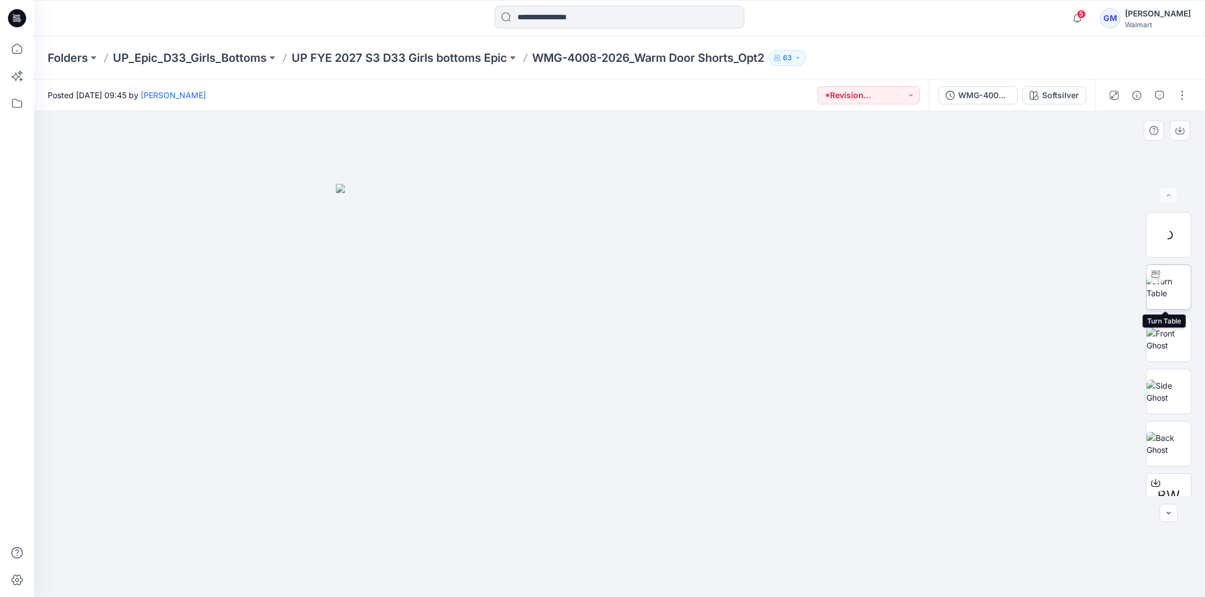
click at [1185, 275] on img at bounding box center [1169, 287] width 44 height 24
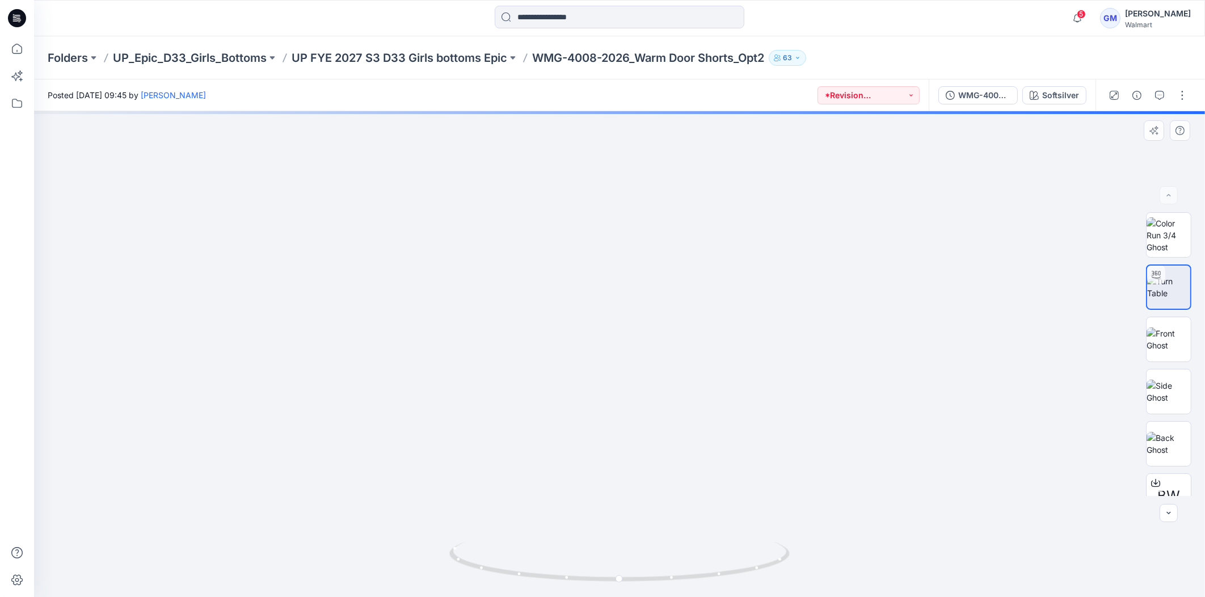
drag, startPoint x: 705, startPoint y: 430, endPoint x: 683, endPoint y: 267, distance: 164.8
click at [1001, 98] on div "WMG-4008-2026_Warm Door Shorts_Opt2_Full Colorway" at bounding box center [984, 95] width 52 height 12
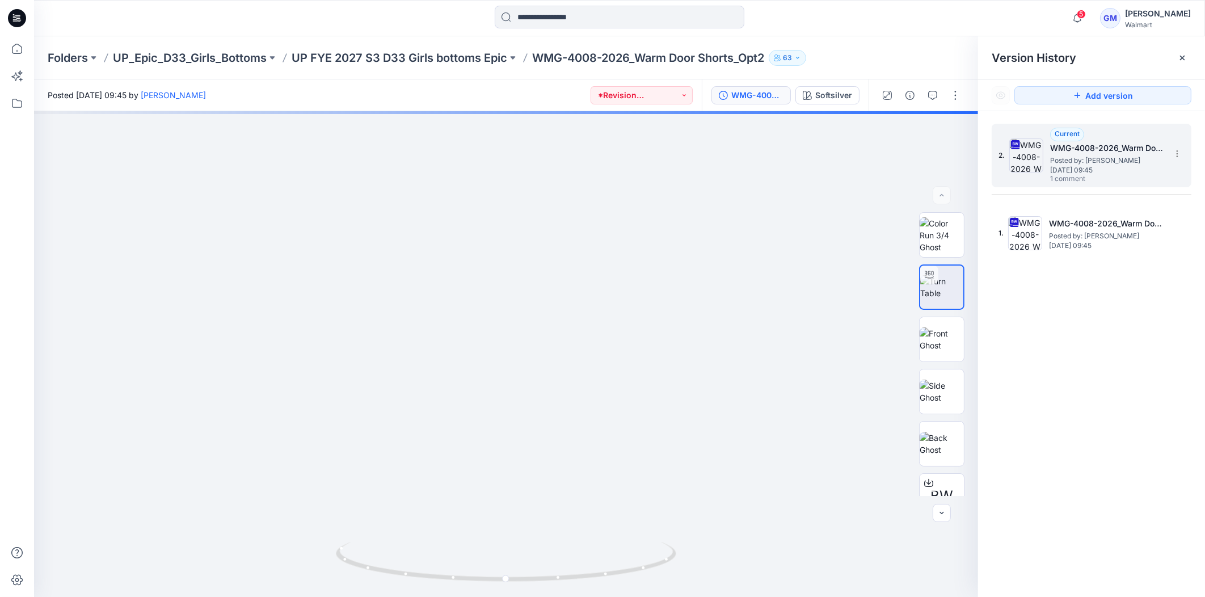
click at [1027, 162] on img at bounding box center [1026, 155] width 34 height 34
click at [1030, 159] on img at bounding box center [1026, 155] width 34 height 34
click at [1026, 150] on img at bounding box center [1026, 155] width 34 height 34
drag, startPoint x: 492, startPoint y: 48, endPoint x: 492, endPoint y: 56, distance: 7.9
click at [491, 55] on div "Folders UP_Epic_D33_Girls_Bottoms UP FYE 2027 S3 D33 Girls bottoms Epic WMG-400…" at bounding box center [619, 57] width 1171 height 43
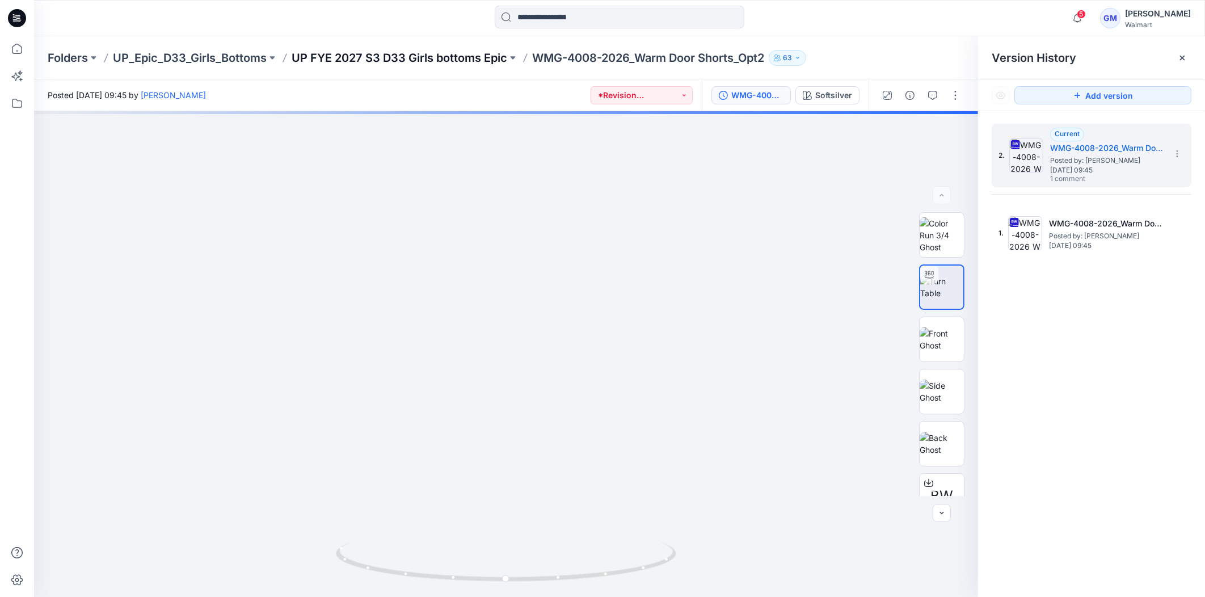
click at [492, 57] on p "UP FYE 2027 S3 D33 Girls bottoms Epic" at bounding box center [400, 58] width 216 height 16
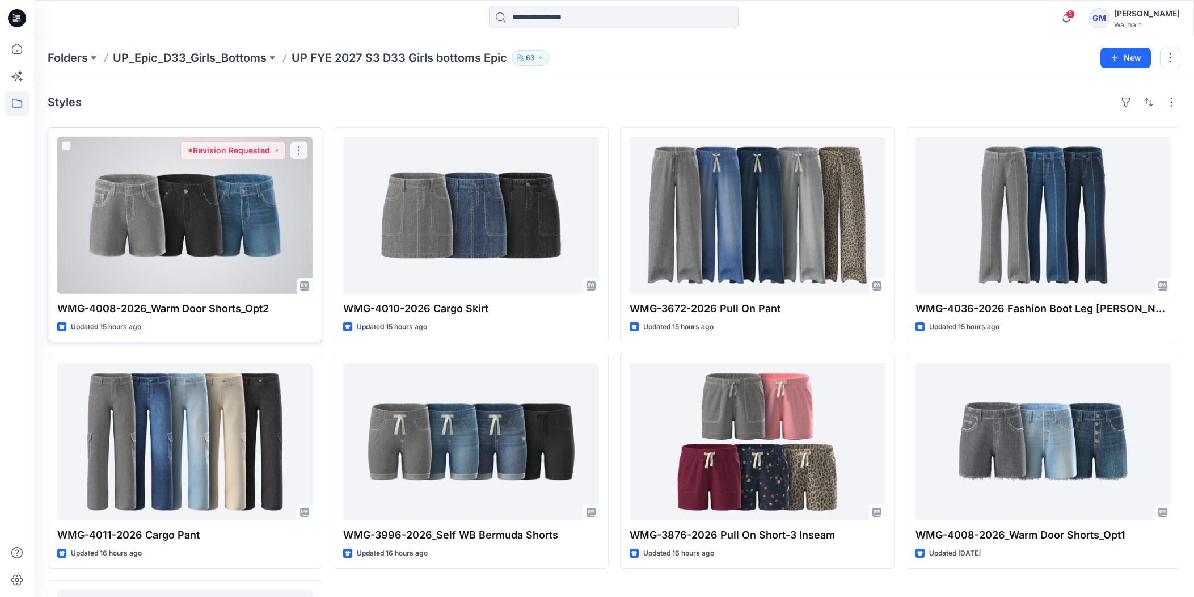
click at [209, 214] on div at bounding box center [184, 215] width 255 height 157
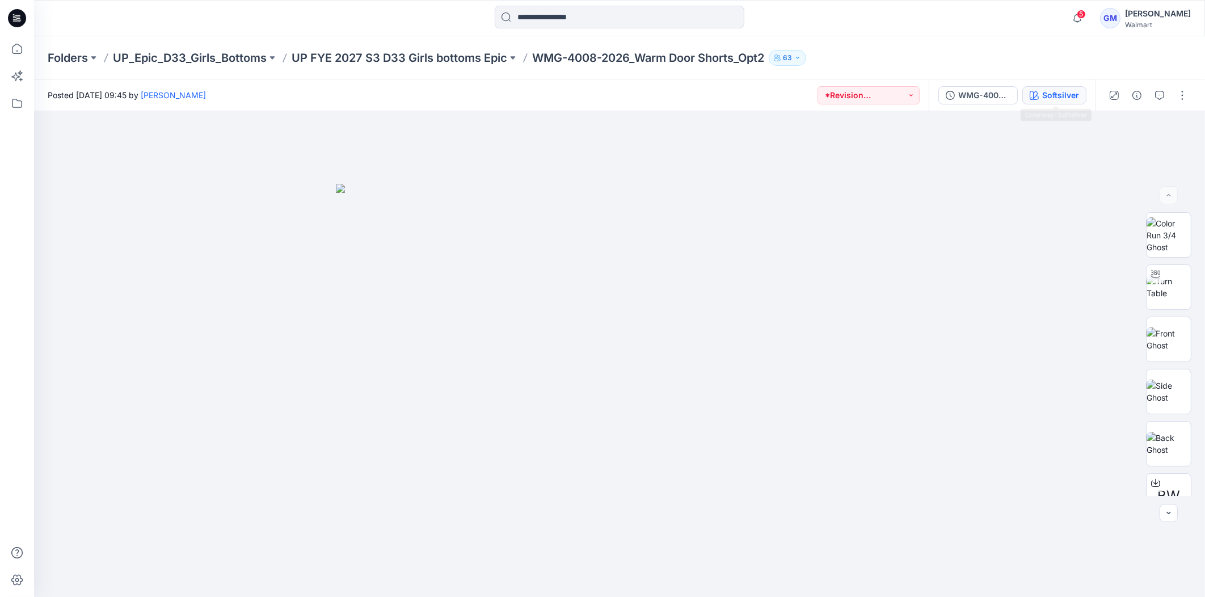
click at [1069, 96] on div "Softsilver" at bounding box center [1060, 95] width 37 height 12
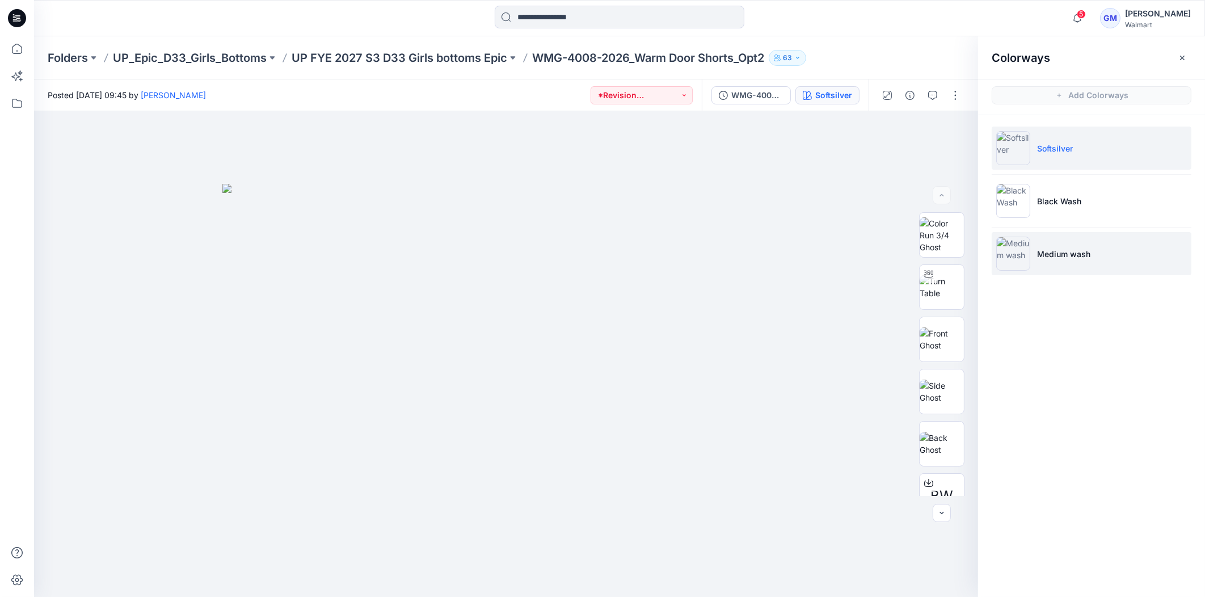
click at [1019, 248] on img at bounding box center [1013, 254] width 34 height 34
drag, startPoint x: 1037, startPoint y: 250, endPoint x: 1024, endPoint y: 255, distance: 13.5
click at [1026, 254] on li "Medium wash" at bounding box center [1092, 253] width 200 height 43
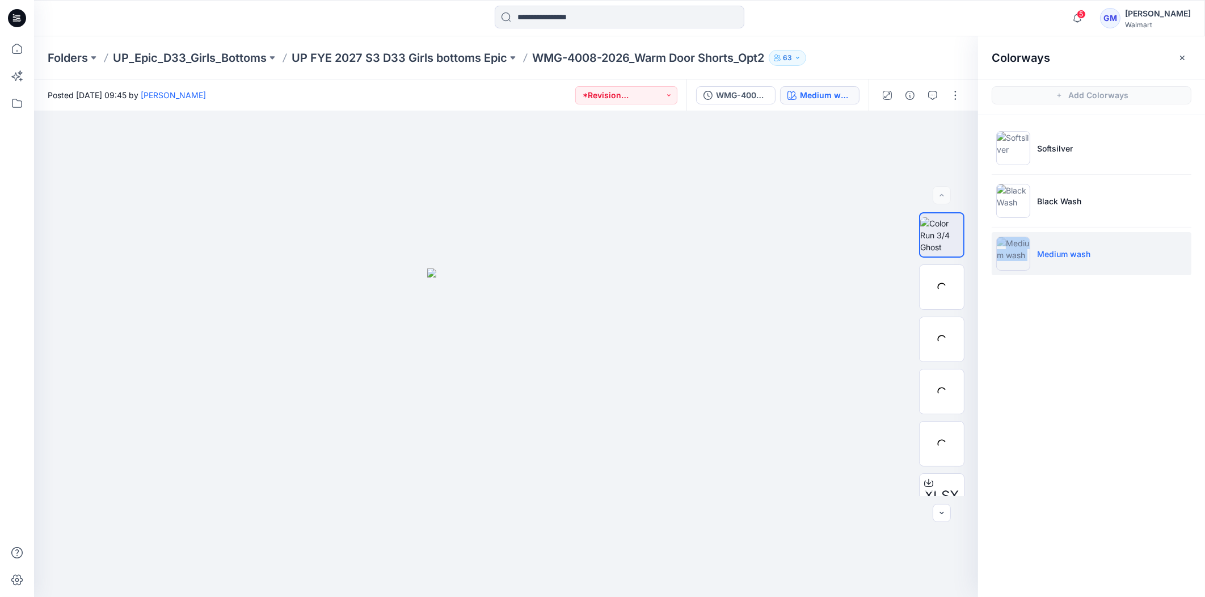
click at [1022, 255] on img at bounding box center [1013, 254] width 34 height 34
click at [942, 297] on img at bounding box center [942, 287] width 44 height 24
drag, startPoint x: 517, startPoint y: 296, endPoint x: 568, endPoint y: 98, distance: 204.9
click at [935, 238] on img at bounding box center [941, 235] width 43 height 36
click at [951, 299] on img at bounding box center [942, 287] width 44 height 24
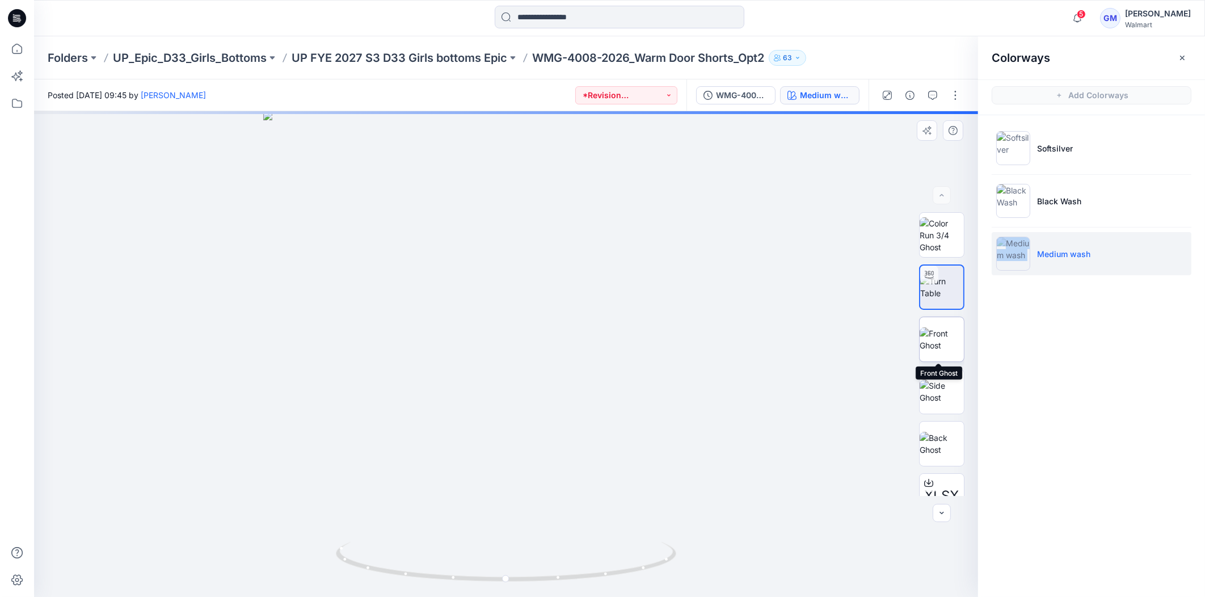
click at [935, 344] on img at bounding box center [942, 339] width 44 height 24
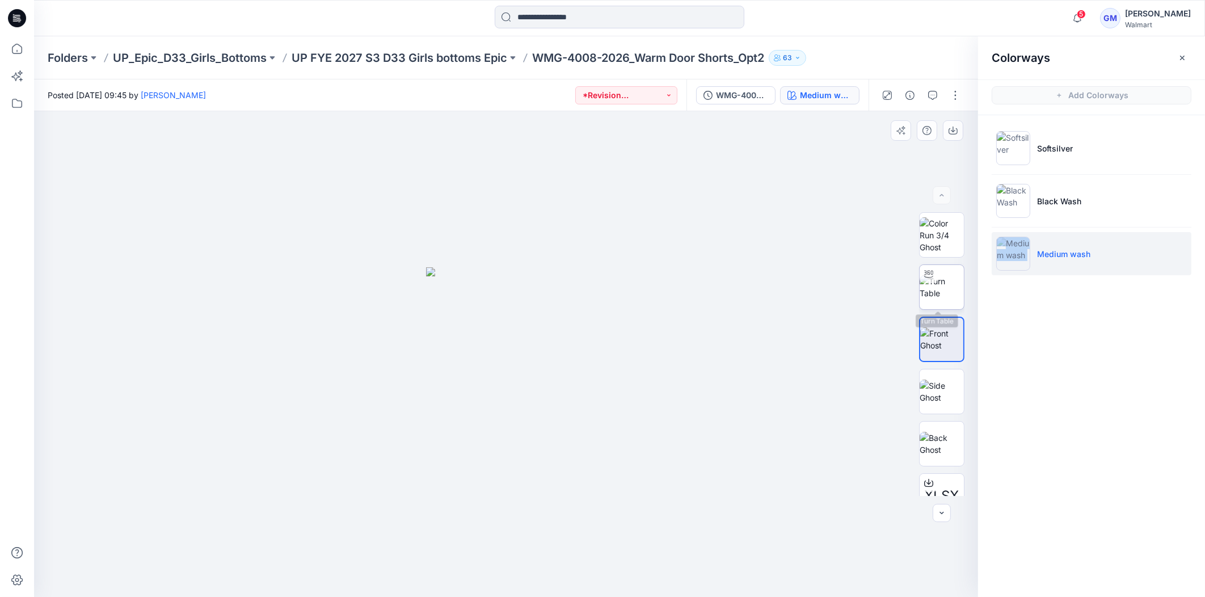
click at [942, 298] on img at bounding box center [942, 287] width 44 height 24
drag, startPoint x: 517, startPoint y: 371, endPoint x: 550, endPoint y: 256, distance: 119.1
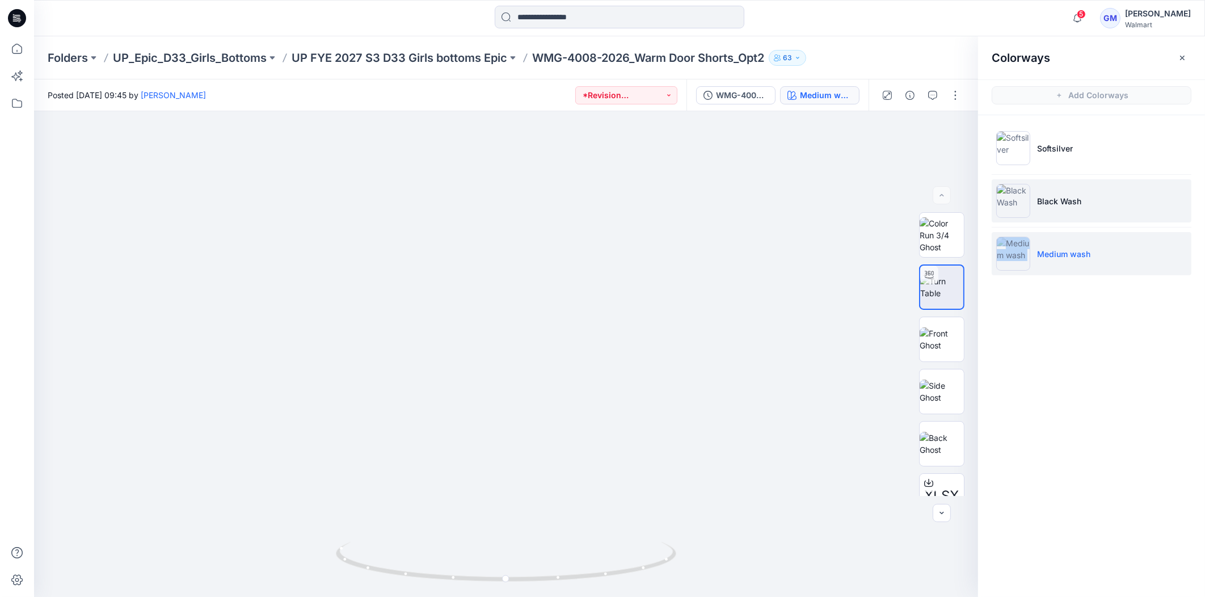
click at [1019, 193] on img at bounding box center [1013, 201] width 34 height 34
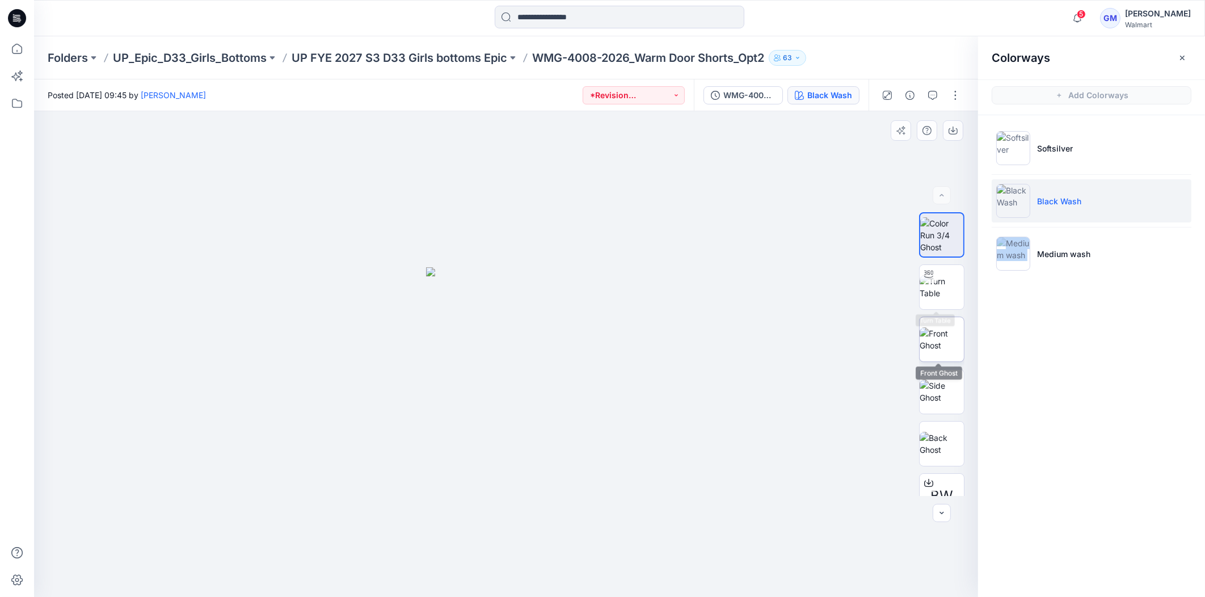
click at [935, 327] on img at bounding box center [942, 339] width 44 height 24
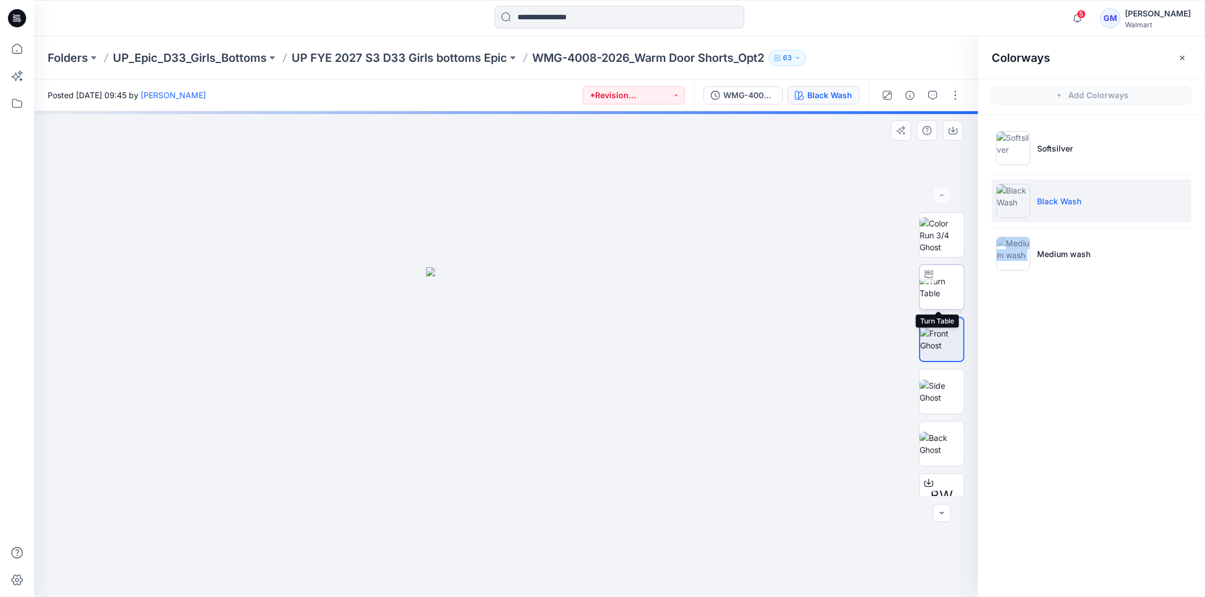
click at [945, 292] on img at bounding box center [942, 287] width 44 height 24
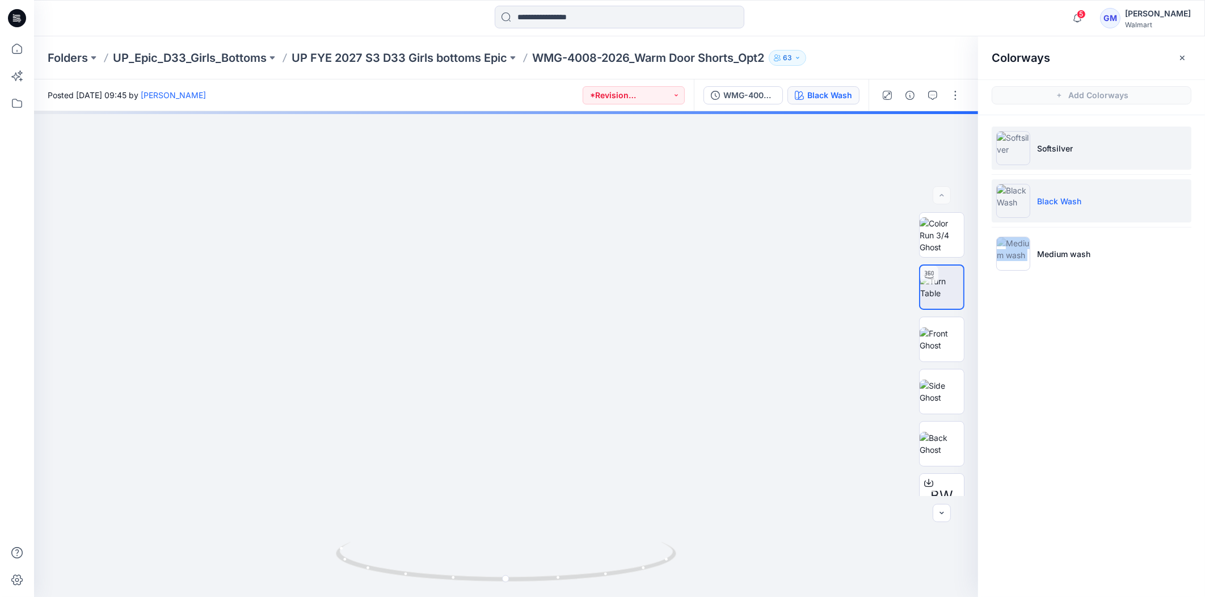
click at [1019, 154] on img at bounding box center [1013, 148] width 34 height 34
click at [1003, 157] on img at bounding box center [1013, 148] width 34 height 34
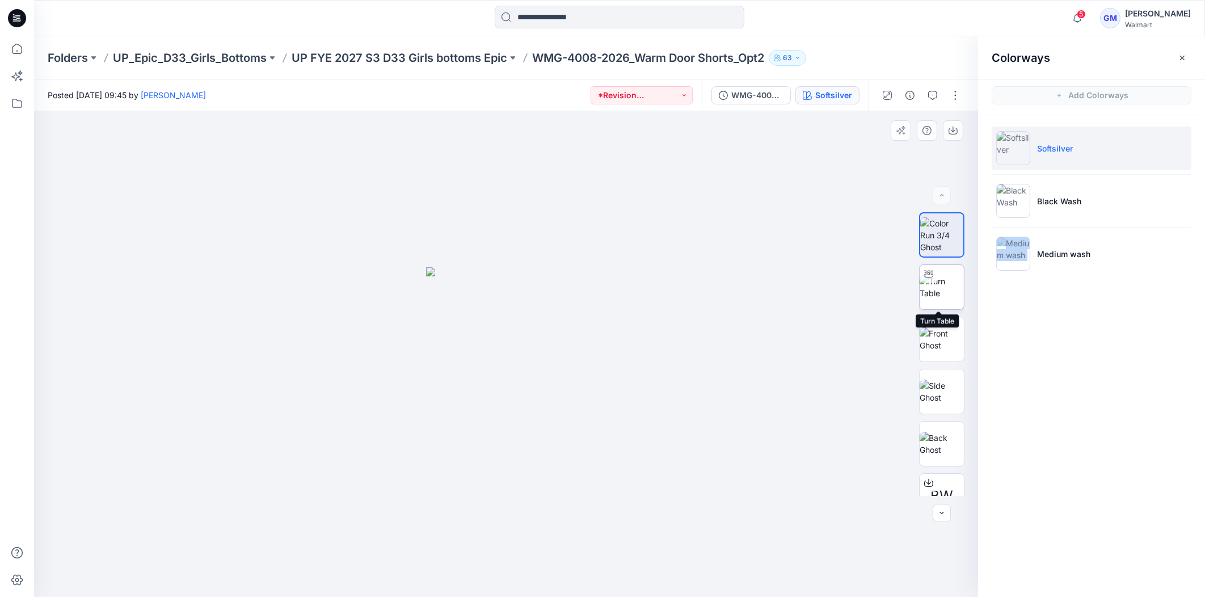
click at [945, 290] on img at bounding box center [942, 287] width 44 height 24
drag, startPoint x: 511, startPoint y: 380, endPoint x: 510, endPoint y: 312, distance: 68.1
click at [510, 313] on img at bounding box center [503, 133] width 1236 height 929
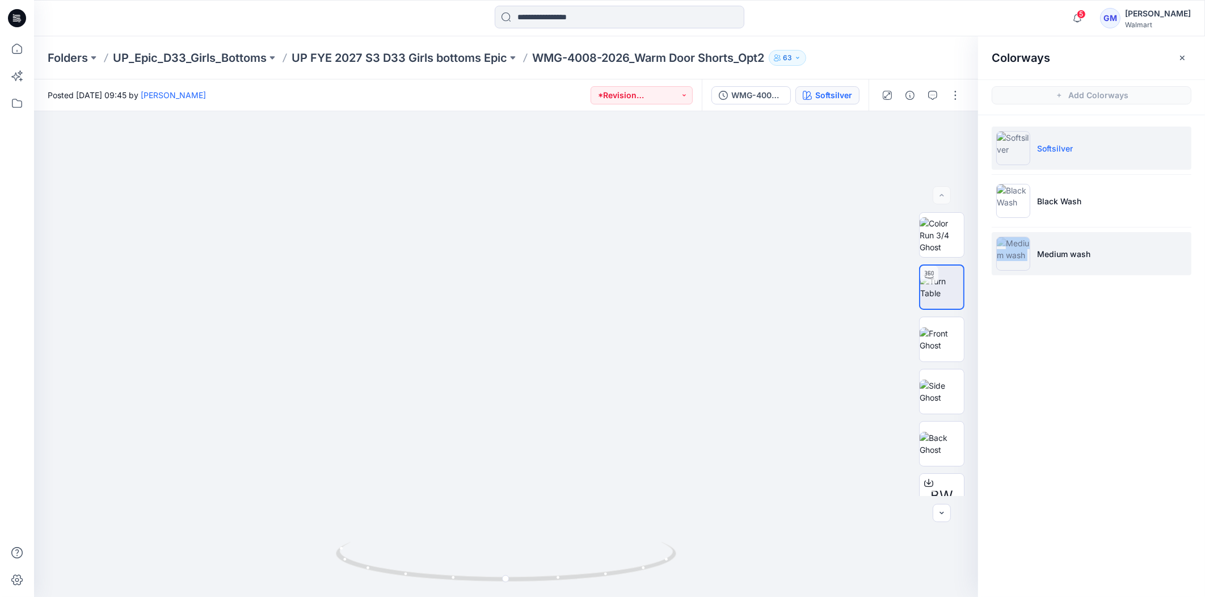
click at [1013, 255] on img at bounding box center [1013, 254] width 34 height 34
click at [1007, 258] on img at bounding box center [1013, 254] width 34 height 34
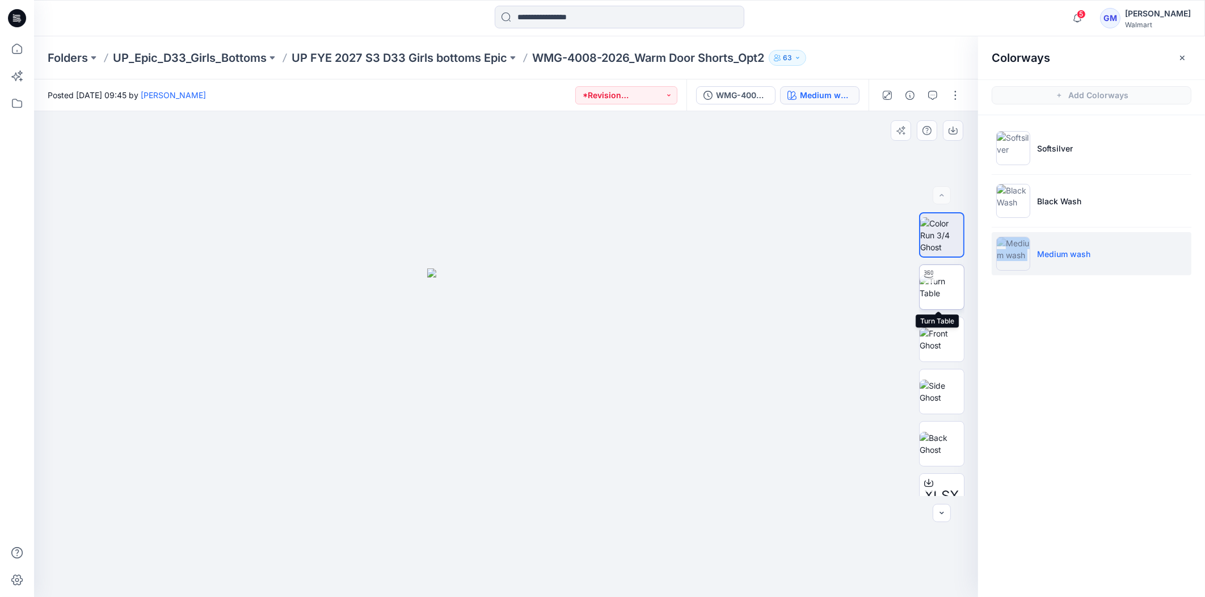
click at [950, 292] on img at bounding box center [942, 287] width 44 height 24
drag, startPoint x: 533, startPoint y: 352, endPoint x: 536, endPoint y: 259, distance: 93.1
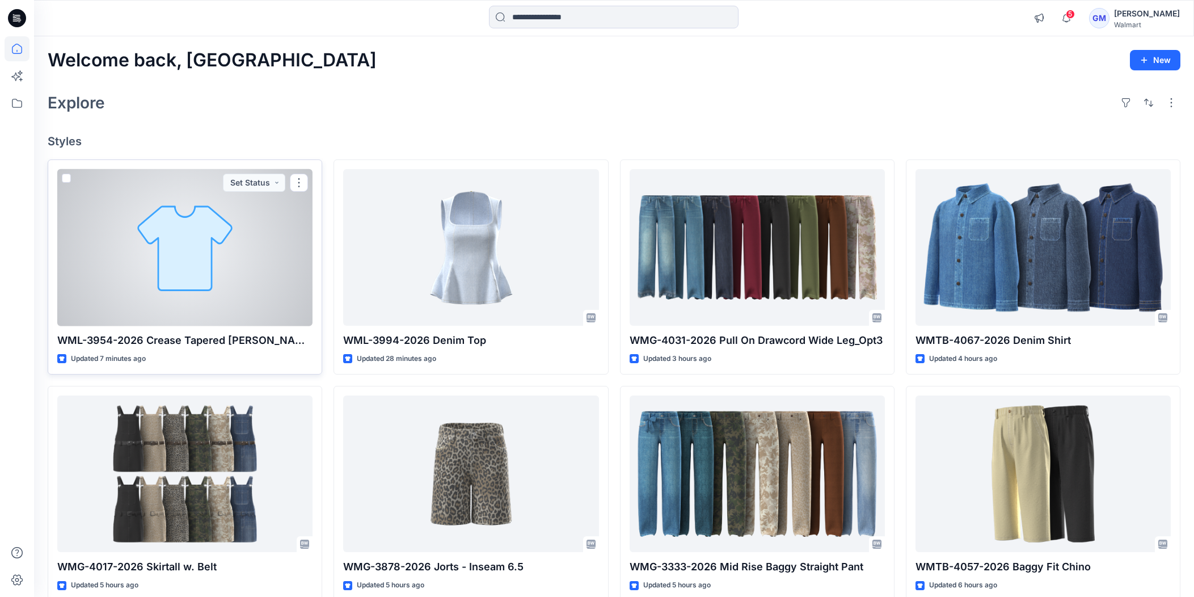
click at [257, 280] on div at bounding box center [184, 247] width 255 height 157
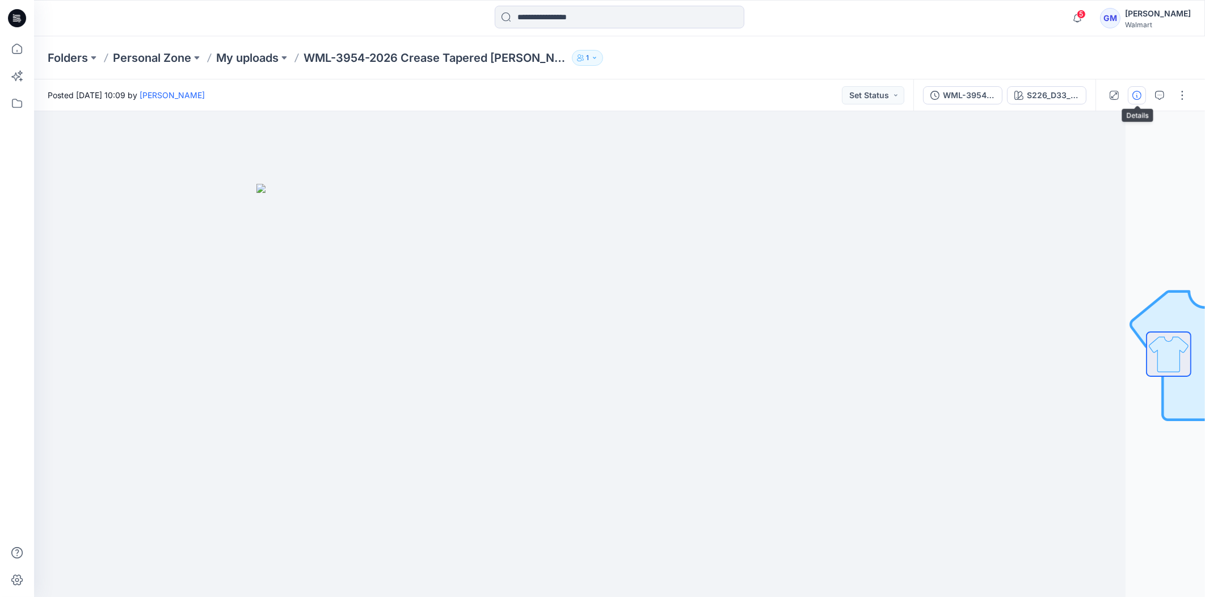
click at [1135, 93] on icon "button" at bounding box center [1137, 95] width 9 height 9
drag, startPoint x: 407, startPoint y: 61, endPoint x: 525, endPoint y: 68, distance: 118.2
click at [525, 68] on div "Folders Personal Zone My uploads WML-3954-2026 Crease Tapered [PERSON_NAME] 1" at bounding box center [619, 57] width 1171 height 43
copy div "Crease Tapered [PERSON_NAME] 1"
click at [1137, 94] on icon "button" at bounding box center [1137, 95] width 9 height 9
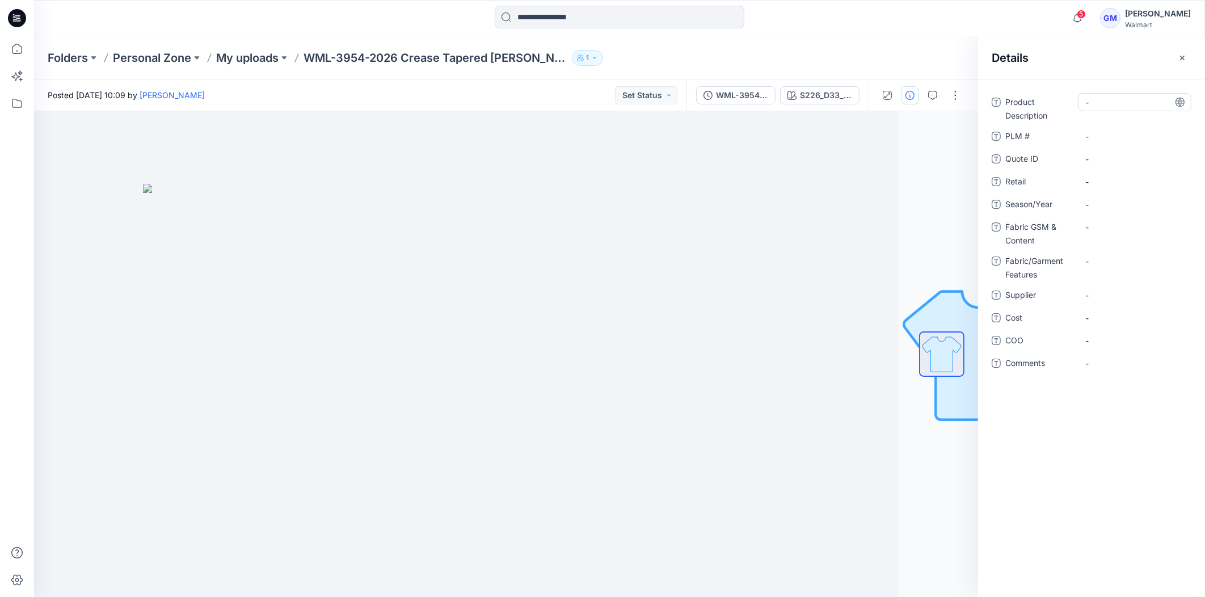
click at [1101, 110] on div "-" at bounding box center [1134, 102] width 113 height 18
type textarea "**********"
click at [1096, 111] on Description "Crease Tapered [PERSON_NAME]" at bounding box center [1134, 112] width 99 height 36
click at [1096, 111] on textarea "**********" at bounding box center [1134, 111] width 113 height 36
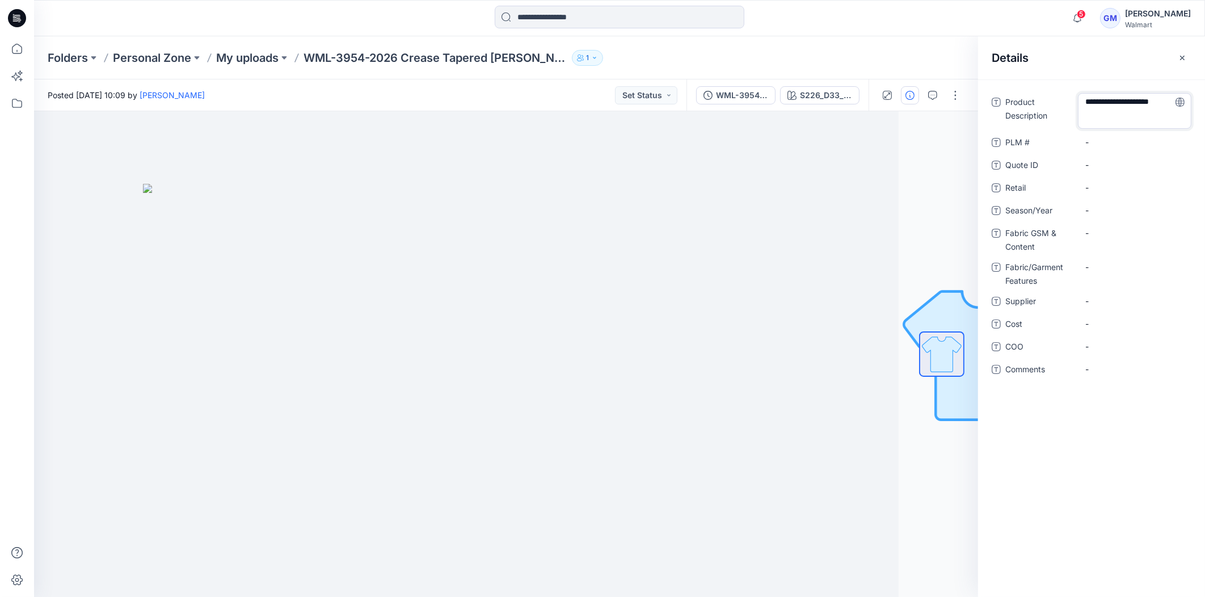
type textarea "**********"
click at [1102, 108] on Description "Crease Tapered [PERSON_NAME]" at bounding box center [1134, 112] width 99 height 36
click at [1093, 113] on textarea "**********" at bounding box center [1134, 105] width 113 height 24
type textarea "**********"
click at [1099, 201] on span "-" at bounding box center [1134, 205] width 99 height 12
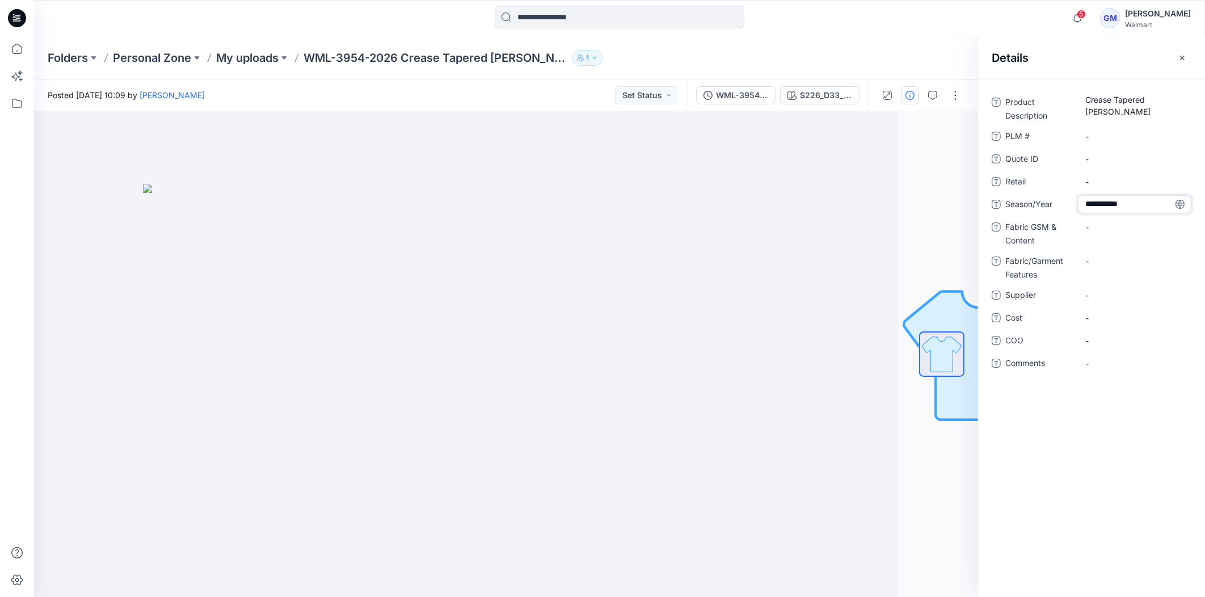
type textarea "**********"
click at [1099, 290] on span "-" at bounding box center [1134, 295] width 99 height 12
type textarea "****"
click at [1104, 331] on div "-" at bounding box center [1134, 340] width 113 height 18
type textarea "**"
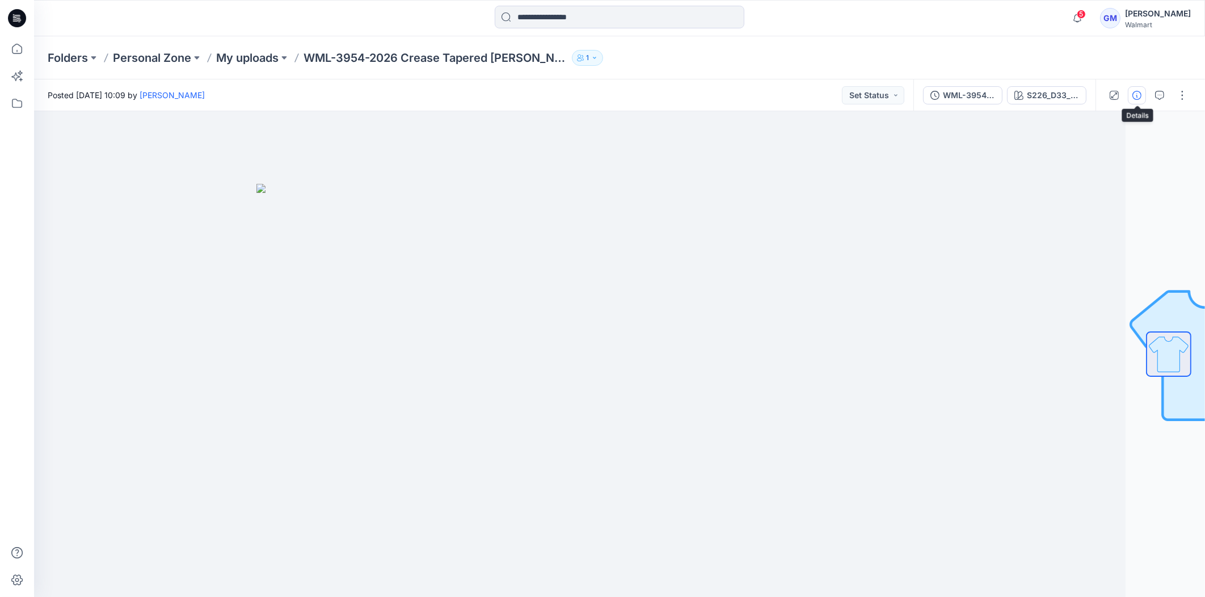
click at [1137, 94] on icon "button" at bounding box center [1137, 95] width 9 height 9
click at [1144, 91] on button "button" at bounding box center [1137, 95] width 18 height 18
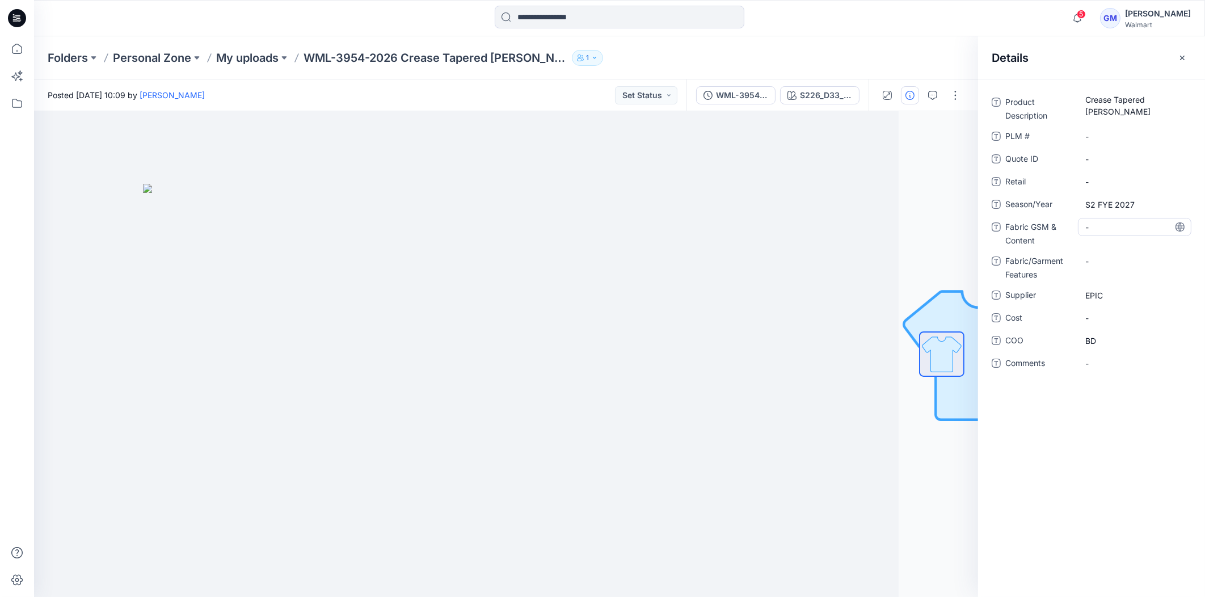
click at [1101, 224] on Content "-" at bounding box center [1134, 227] width 99 height 12
type textarea "**********"
click at [1139, 227] on Content "Indigo: 99% Cotton, 1% Spanex, 12.5oz, 98% BCI Cotton, 2% Spanex, 12oz" at bounding box center [1134, 236] width 99 height 36
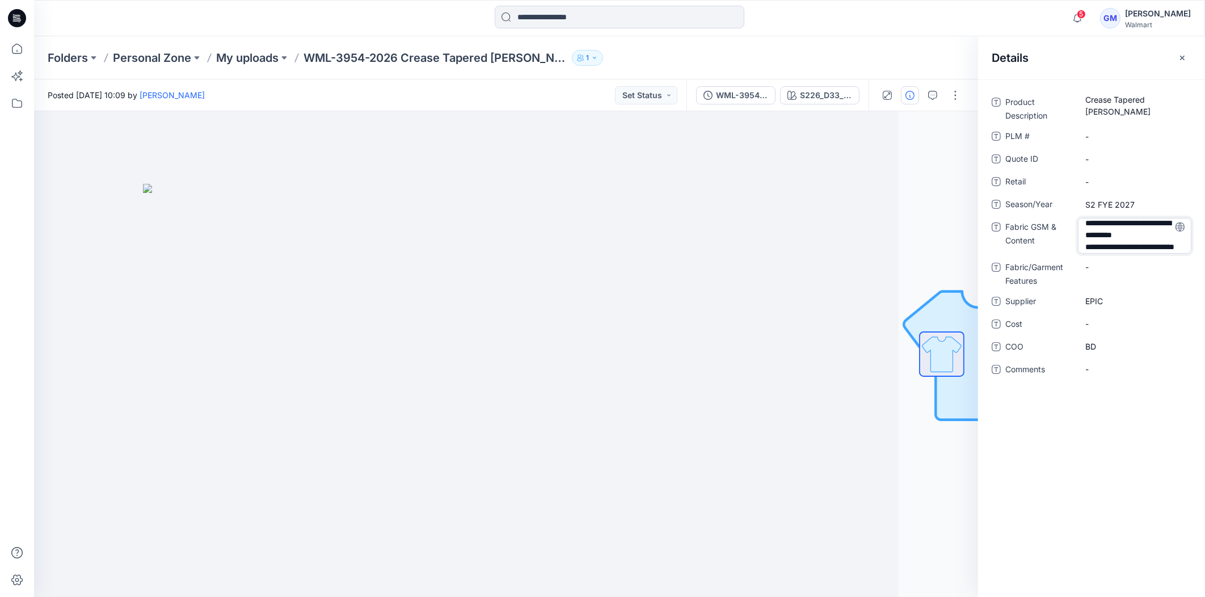
type textarea "**********"
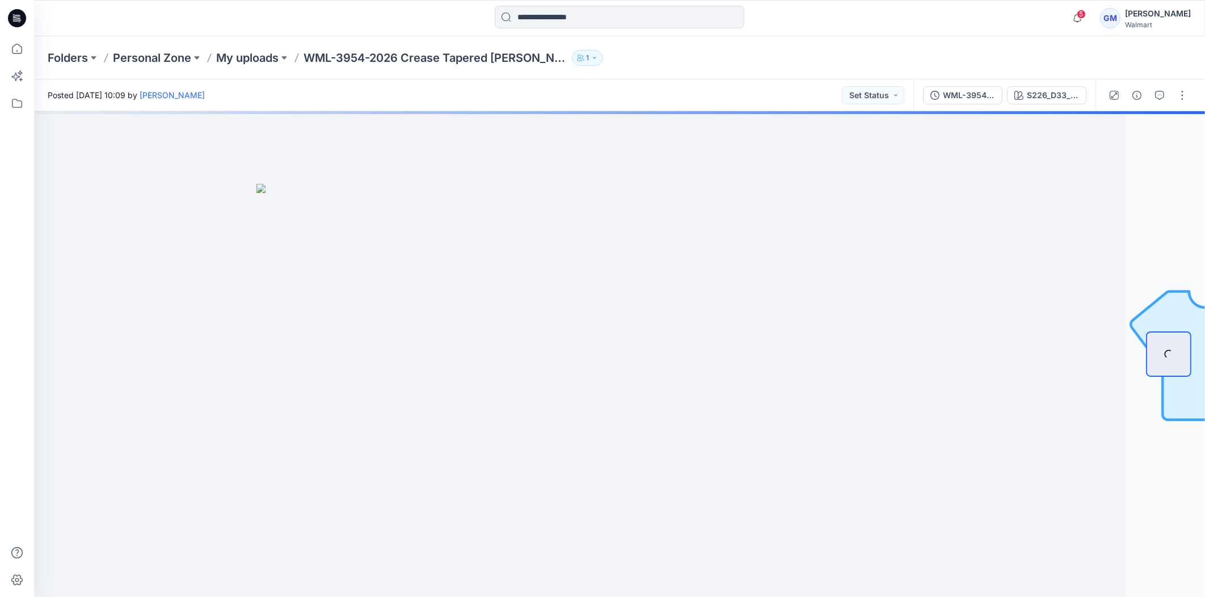
click at [1127, 88] on div at bounding box center [1148, 95] width 105 height 32
click at [1138, 94] on icon "button" at bounding box center [1137, 95] width 9 height 9
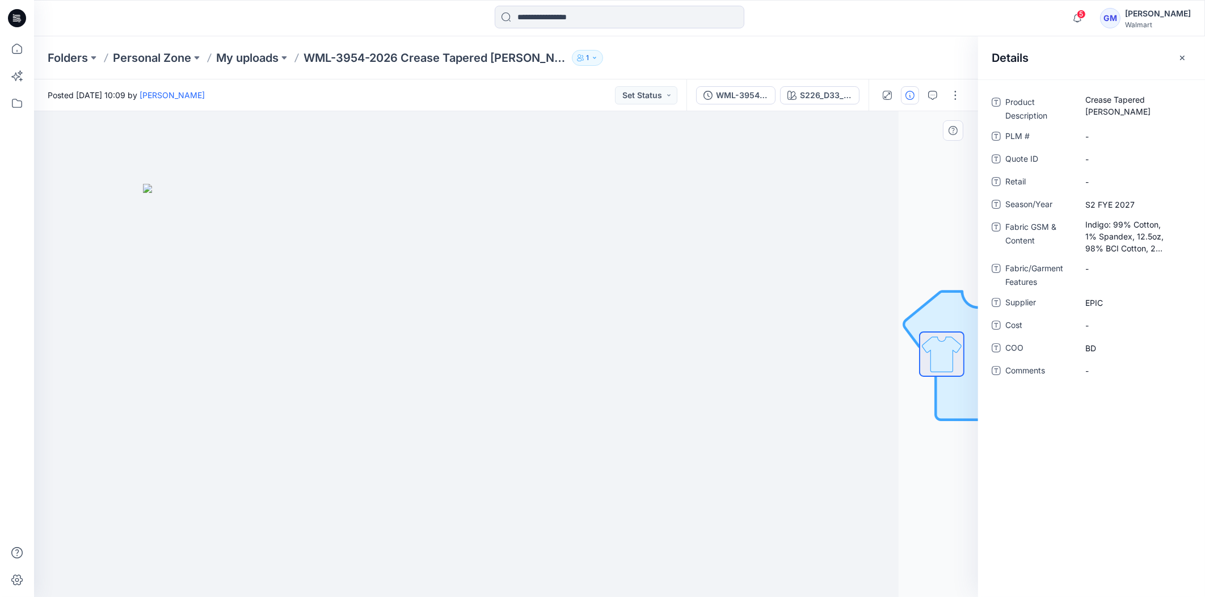
click at [857, 177] on div at bounding box center [427, 354] width 944 height 486
click at [276, 57] on p "My uploads" at bounding box center [247, 58] width 62 height 16
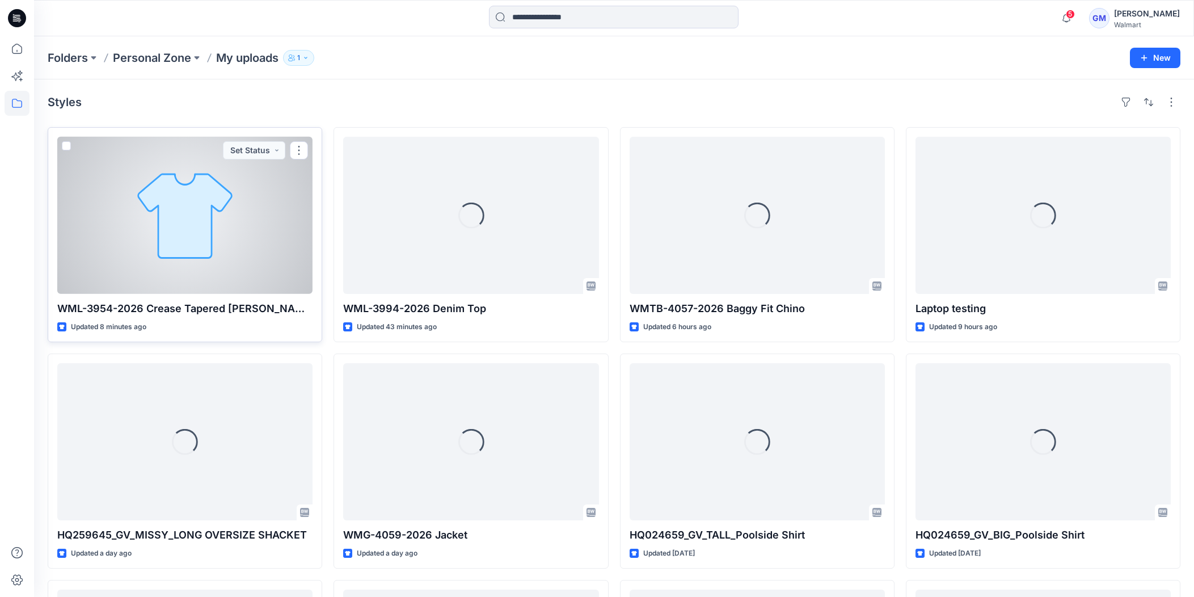
click at [245, 264] on div at bounding box center [184, 215] width 255 height 157
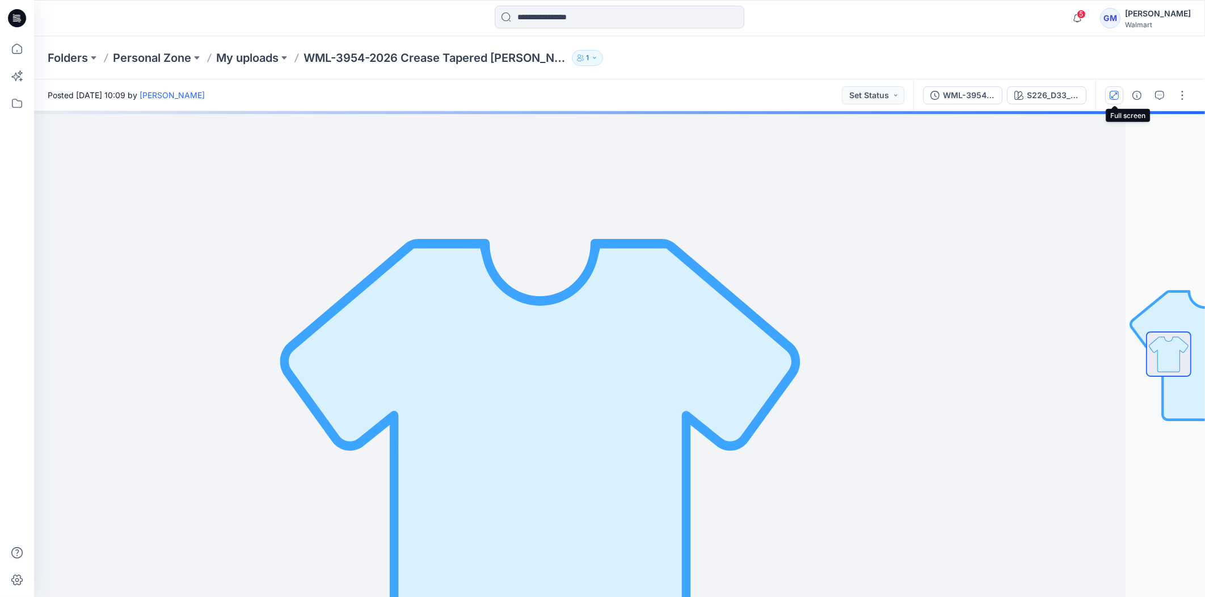
click at [1121, 94] on button "button" at bounding box center [1114, 95] width 18 height 18
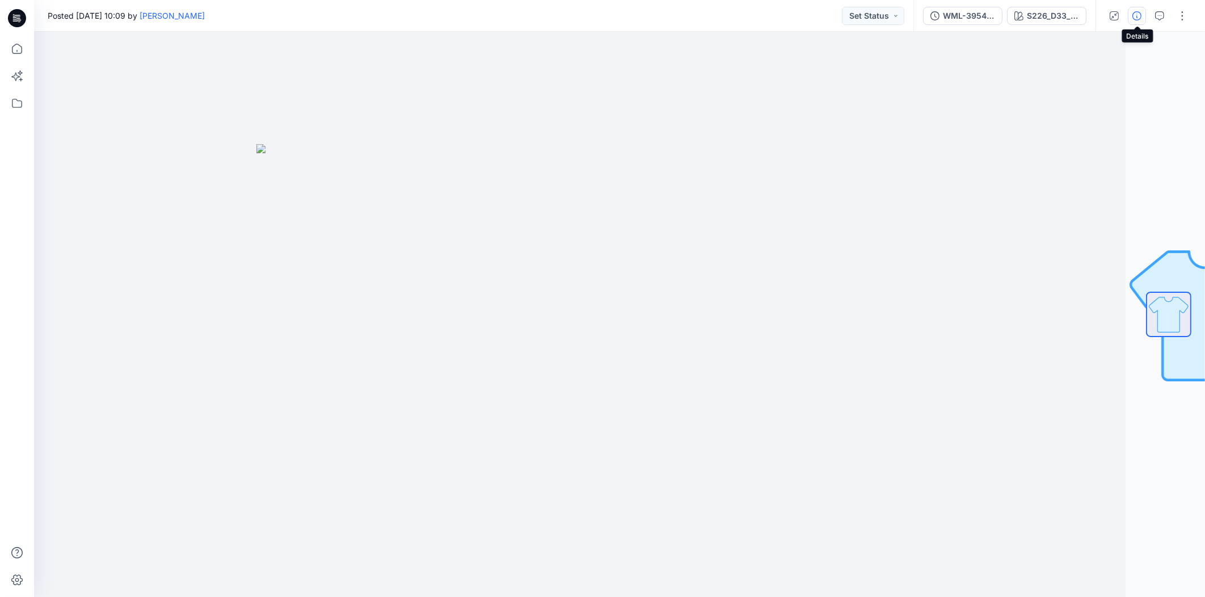
click at [1138, 14] on icon "button" at bounding box center [1137, 15] width 9 height 9
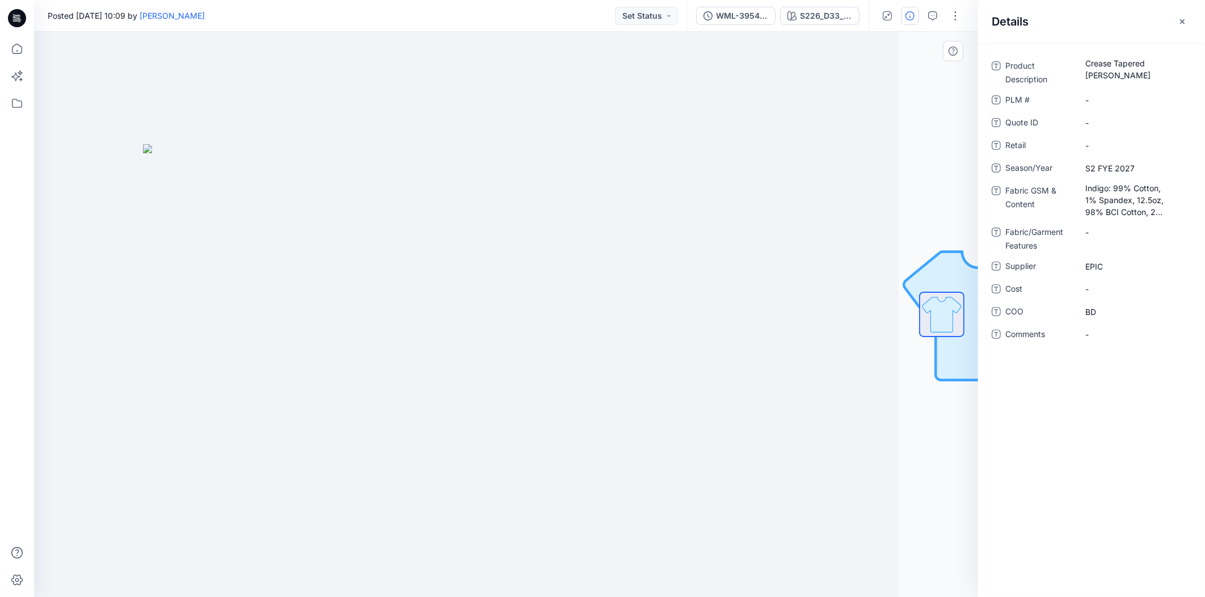
click at [932, 93] on div "S226_D33_SC_Snakeskin Print_Print_Print_Cream100_G3001B_12.6in Loading... Mater…" at bounding box center [506, 314] width 944 height 565
click at [831, 16] on div "S226_D33_SC_Snakeskin Print_Print_Print_Cream100_G3001B_12.6in" at bounding box center [826, 16] width 52 height 12
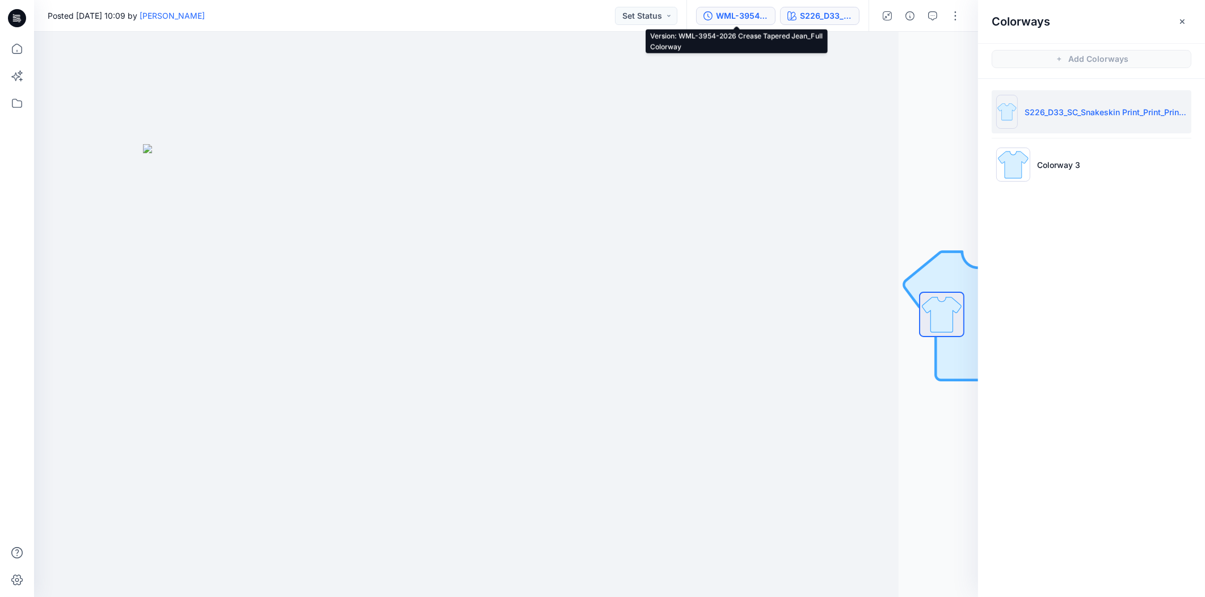
click at [746, 17] on div "WML-3954-2026 Crease Tapered Jean_Full Colorway" at bounding box center [742, 16] width 52 height 12
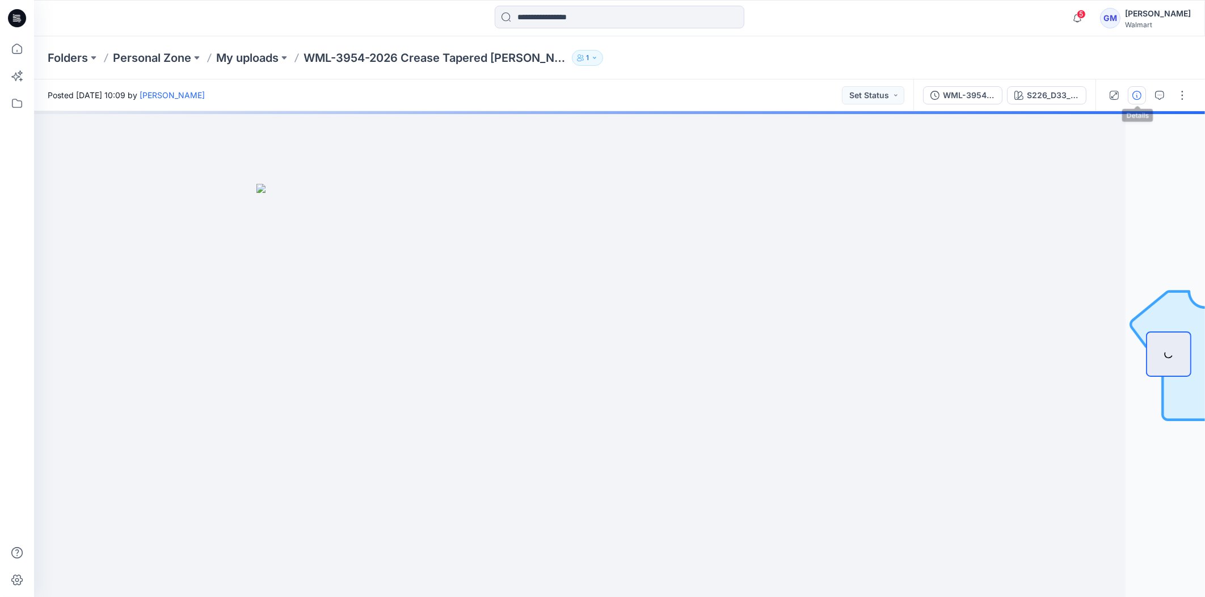
click at [1138, 99] on icon "button" at bounding box center [1137, 95] width 9 height 9
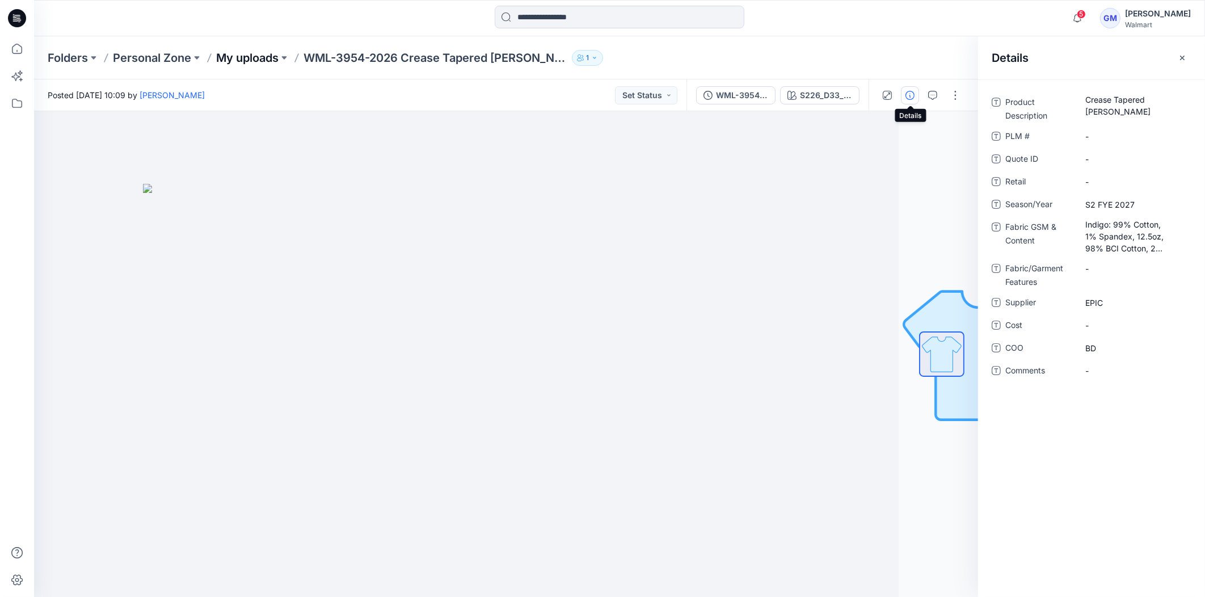
click at [278, 60] on p "My uploads" at bounding box center [247, 58] width 62 height 16
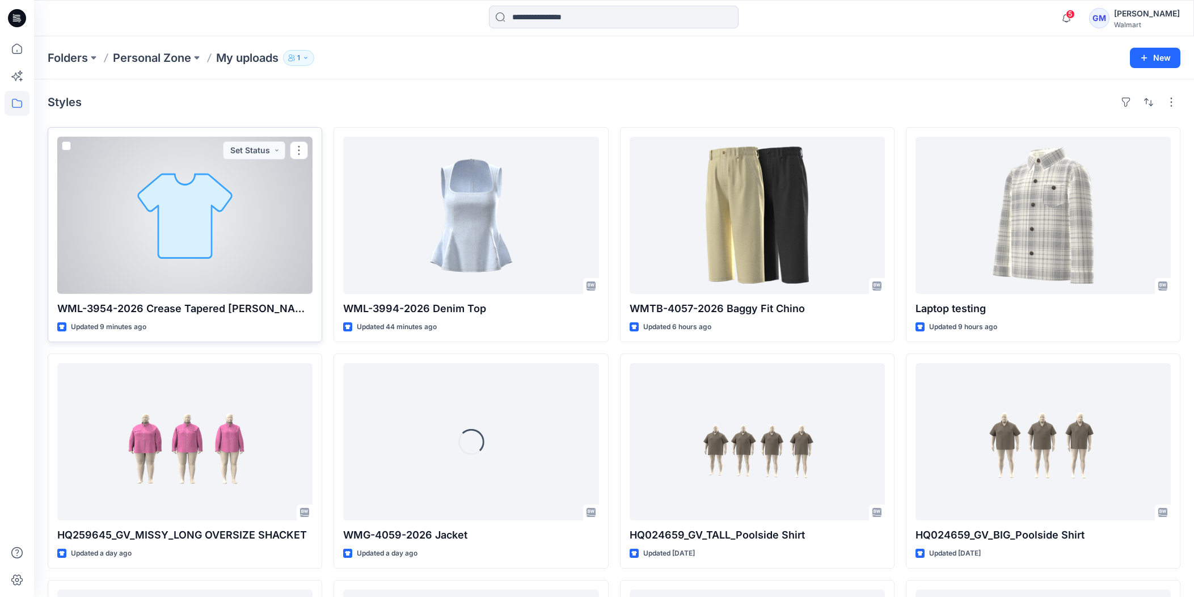
click at [254, 261] on div at bounding box center [184, 215] width 255 height 157
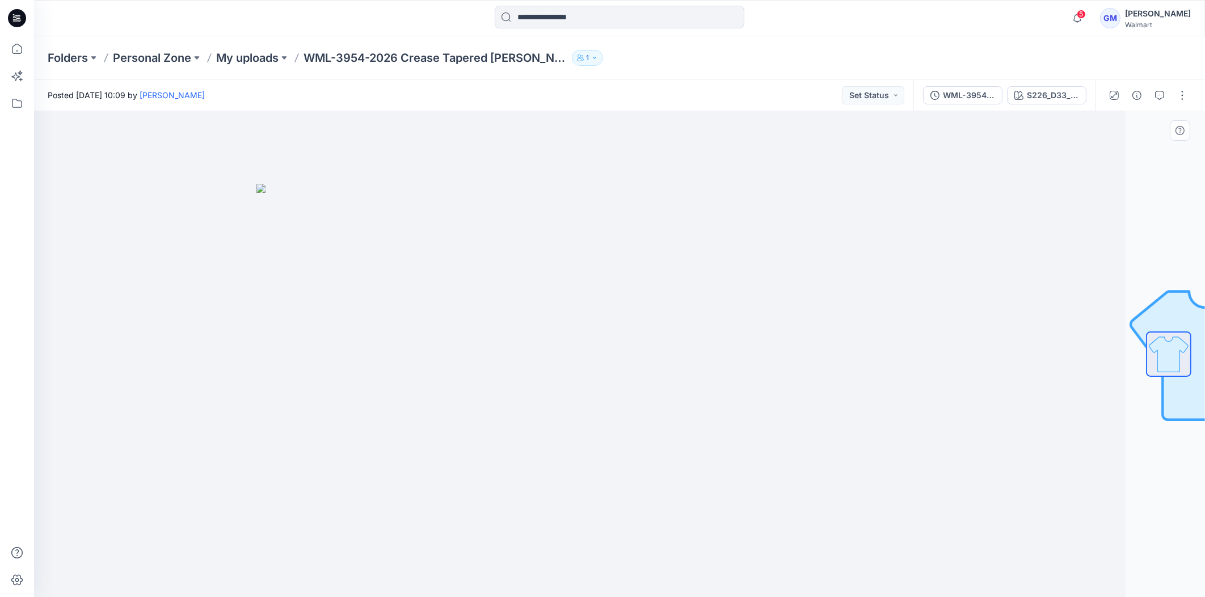
click at [827, 371] on div at bounding box center [540, 354] width 1171 height 486
click at [1058, 96] on div "S226_D33_SC_Snakeskin Print_Print_Print_Cream100_G3001B_12.6in" at bounding box center [1053, 95] width 52 height 12
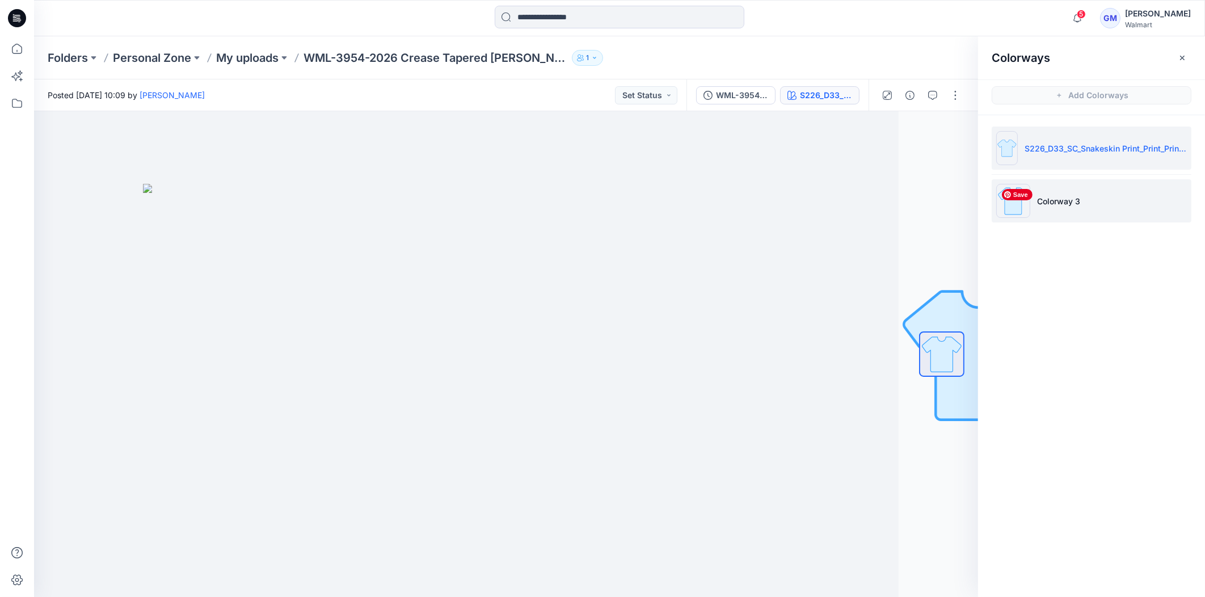
click at [1013, 187] on img at bounding box center [1013, 201] width 34 height 34
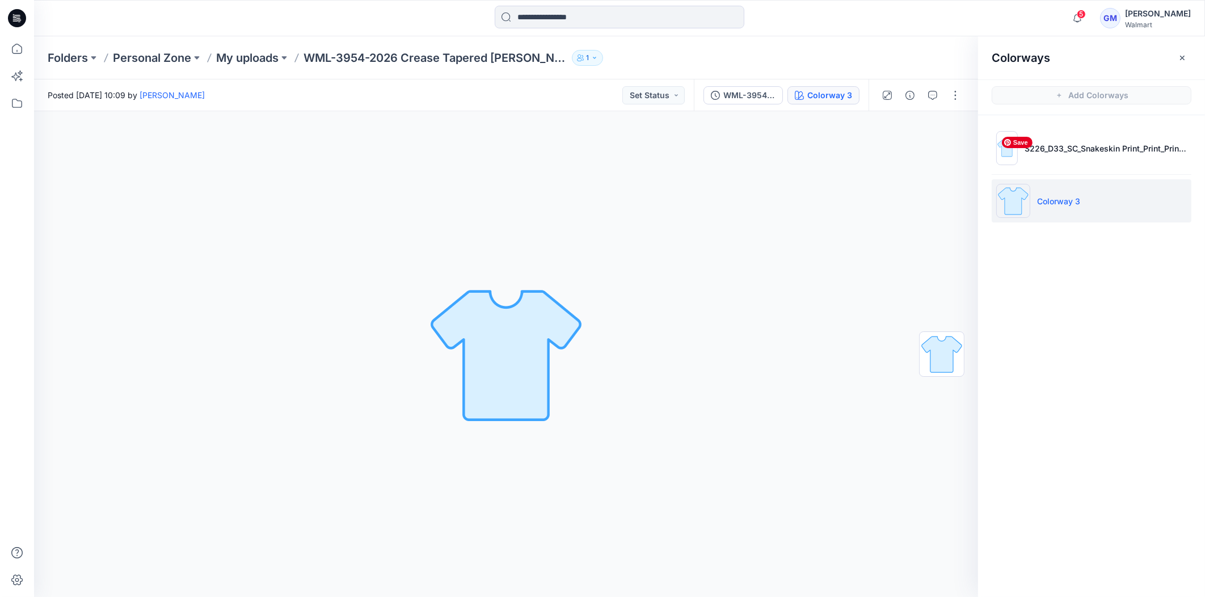
drag, startPoint x: 1007, startPoint y: 157, endPoint x: 1010, endPoint y: 148, distance: 9.7
click at [1007, 155] on img at bounding box center [1007, 148] width 22 height 34
click at [1100, 193] on li "Colorway 3" at bounding box center [1092, 200] width 200 height 43
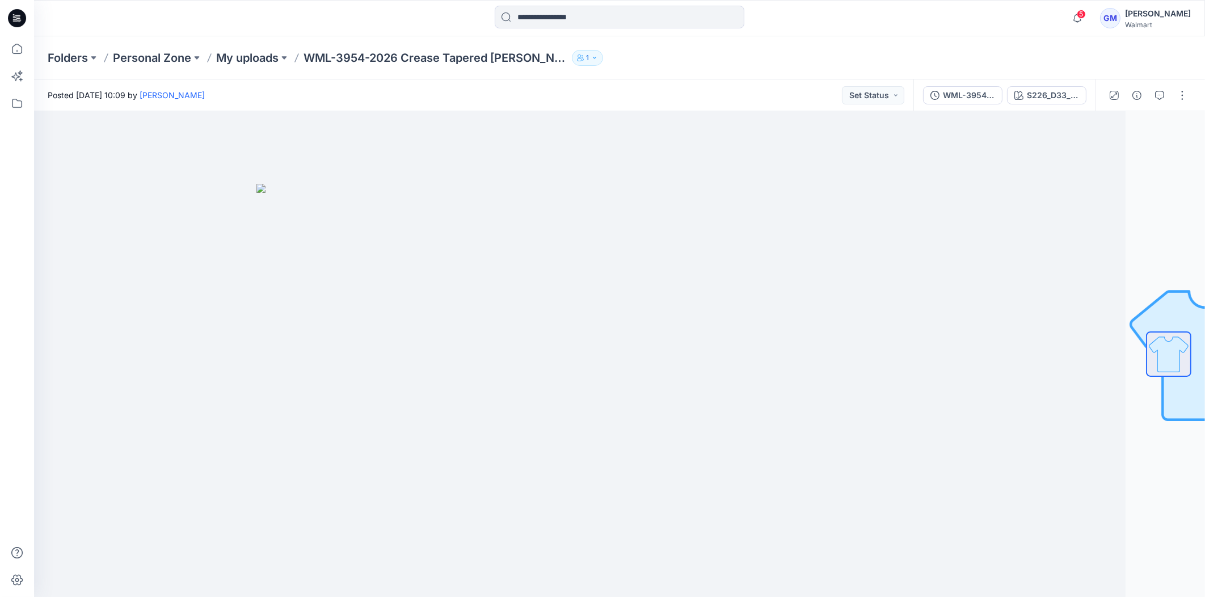
click at [1062, 82] on div "WML-3954-2026 Crease Tapered Jean_Full Colorway S226_D33_SC_Snakeskin Print_Pri…" at bounding box center [1005, 95] width 182 height 32
click at [1054, 90] on div "S226_D33_SC_Snakeskin Print_Print_Print_Cream100_G3001B_12.6in" at bounding box center [1053, 95] width 52 height 12
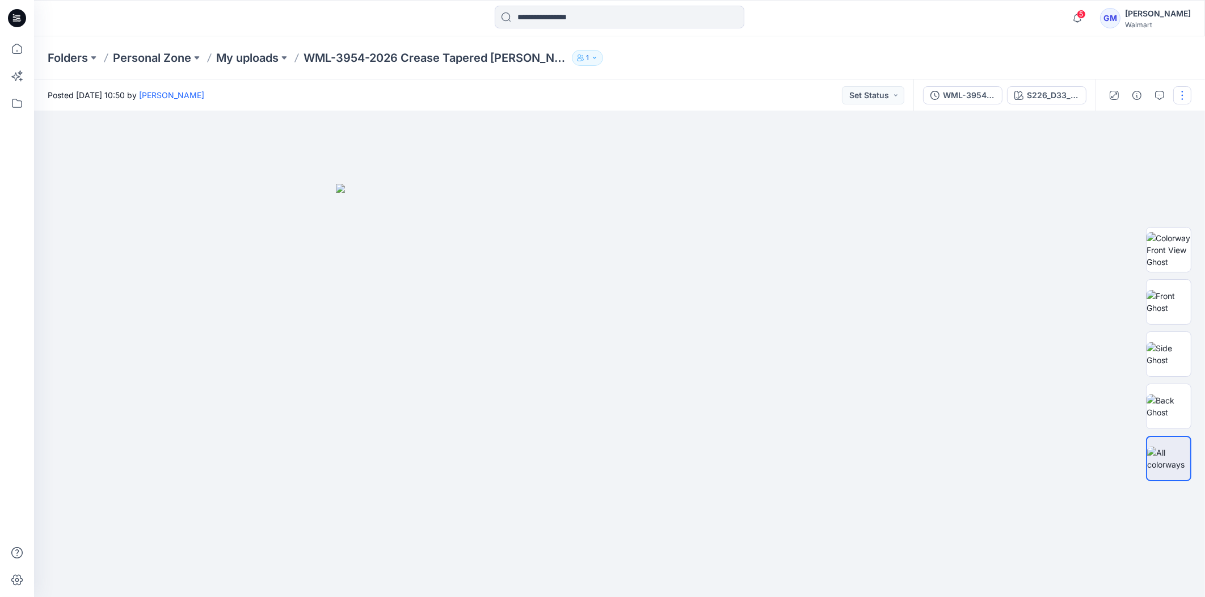
click at [1184, 91] on button "button" at bounding box center [1182, 95] width 18 height 18
click at [1122, 152] on button "Edit" at bounding box center [1135, 153] width 104 height 21
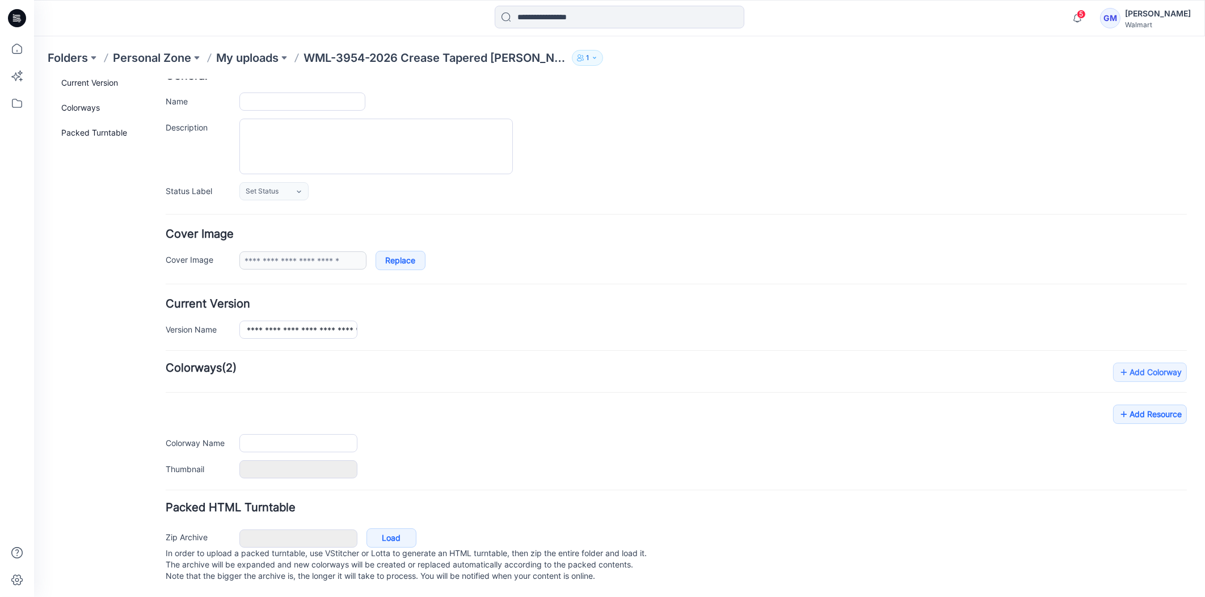
type input "**********"
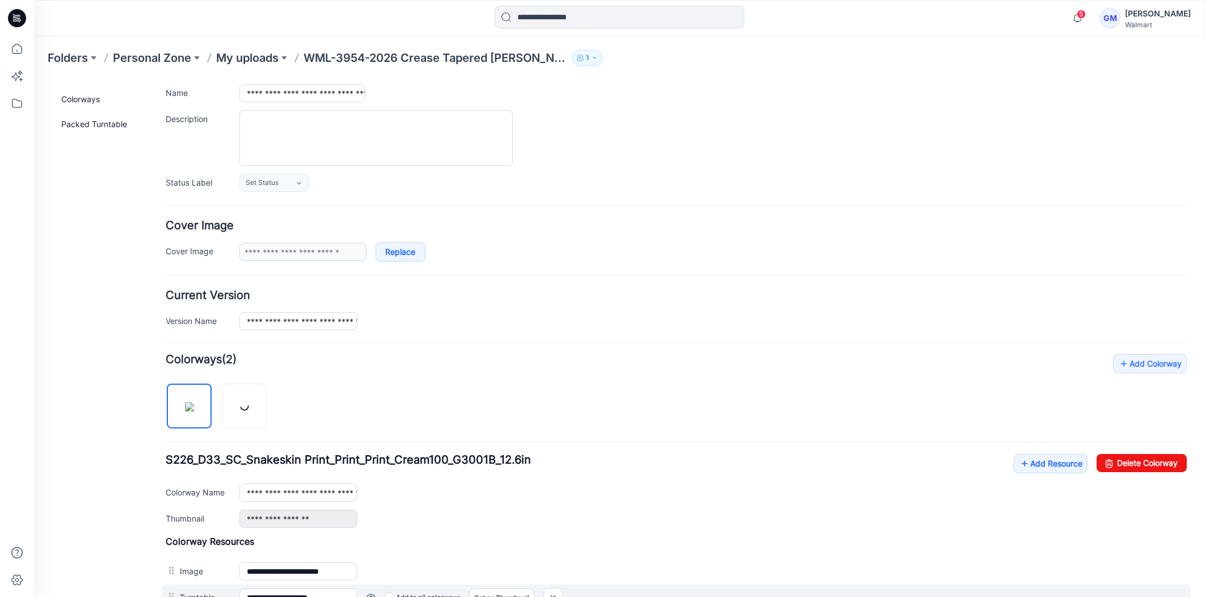
scroll to position [298, 0]
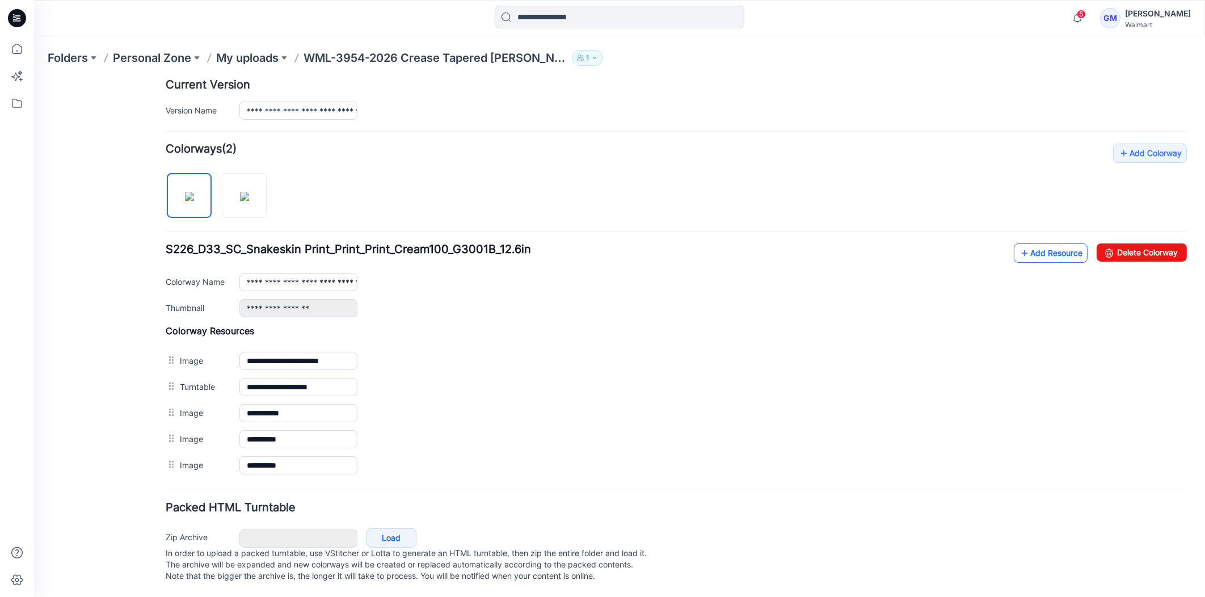
drag, startPoint x: 1021, startPoint y: 254, endPoint x: 1037, endPoint y: 248, distance: 16.5
click at [1021, 254] on div "**********" at bounding box center [676, 280] width 1021 height 74
click at [1040, 243] on link "Add Resource" at bounding box center [1051, 252] width 74 height 19
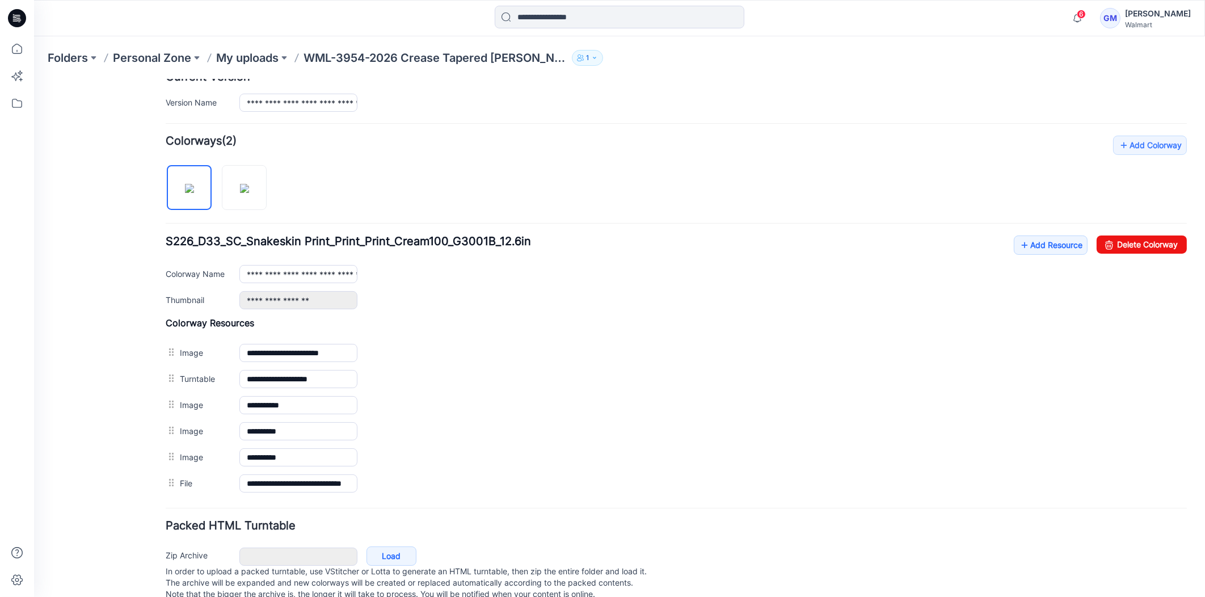
click at [1038, 229] on div "**********" at bounding box center [676, 315] width 1021 height 361
click at [1047, 246] on link "Add Resource" at bounding box center [1051, 244] width 74 height 19
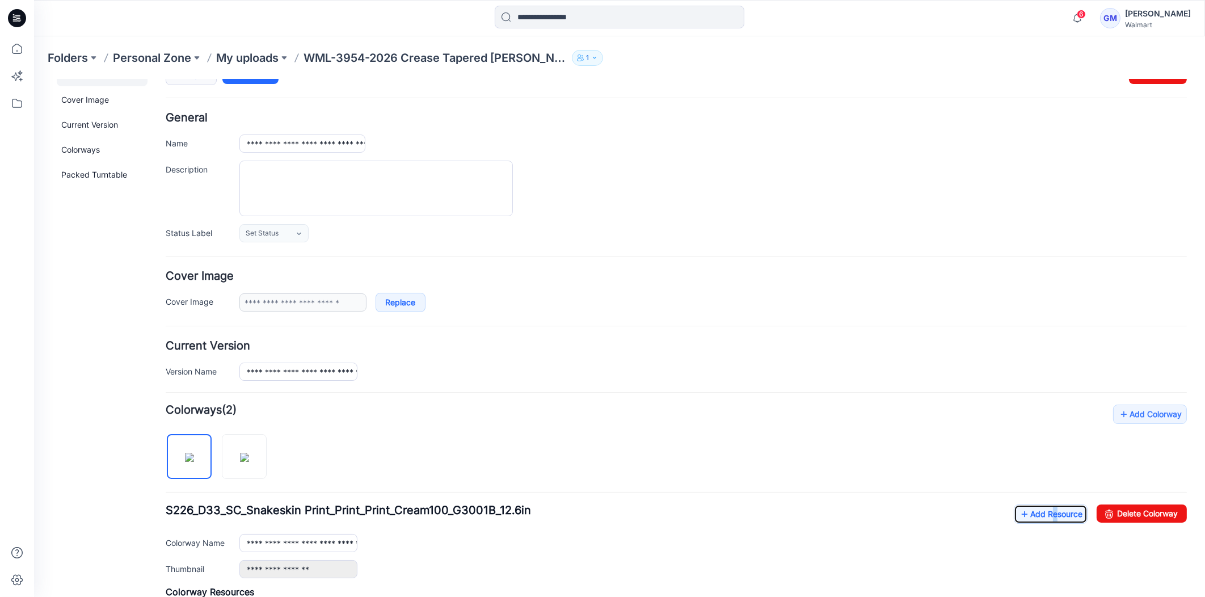
scroll to position [0, 0]
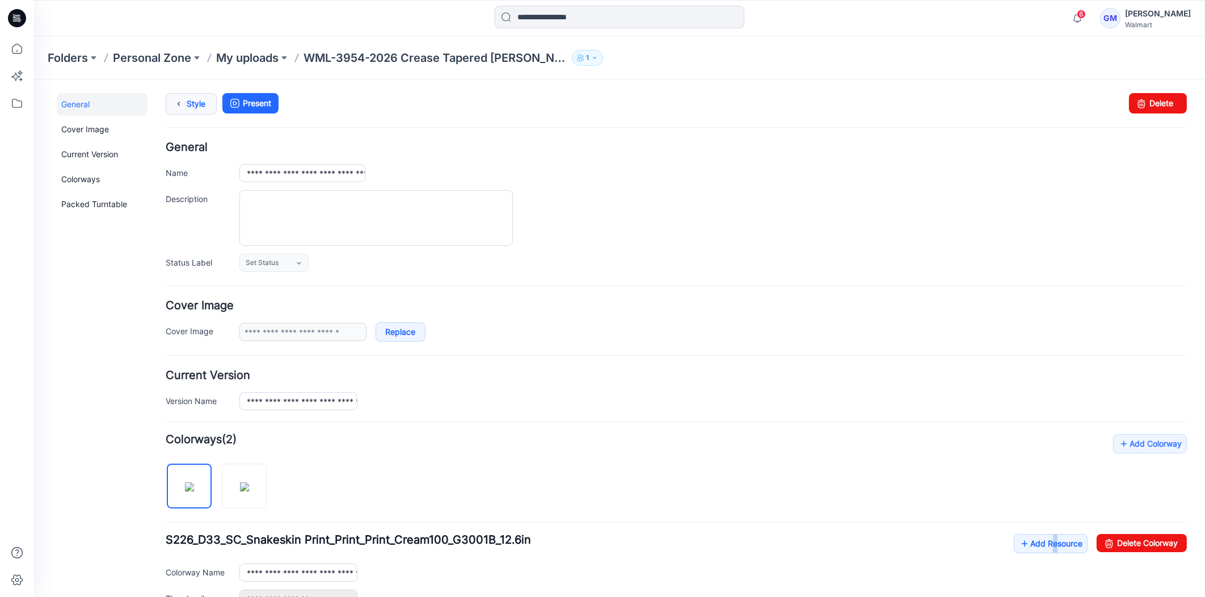
click at [188, 101] on link "Style" at bounding box center [191, 103] width 51 height 22
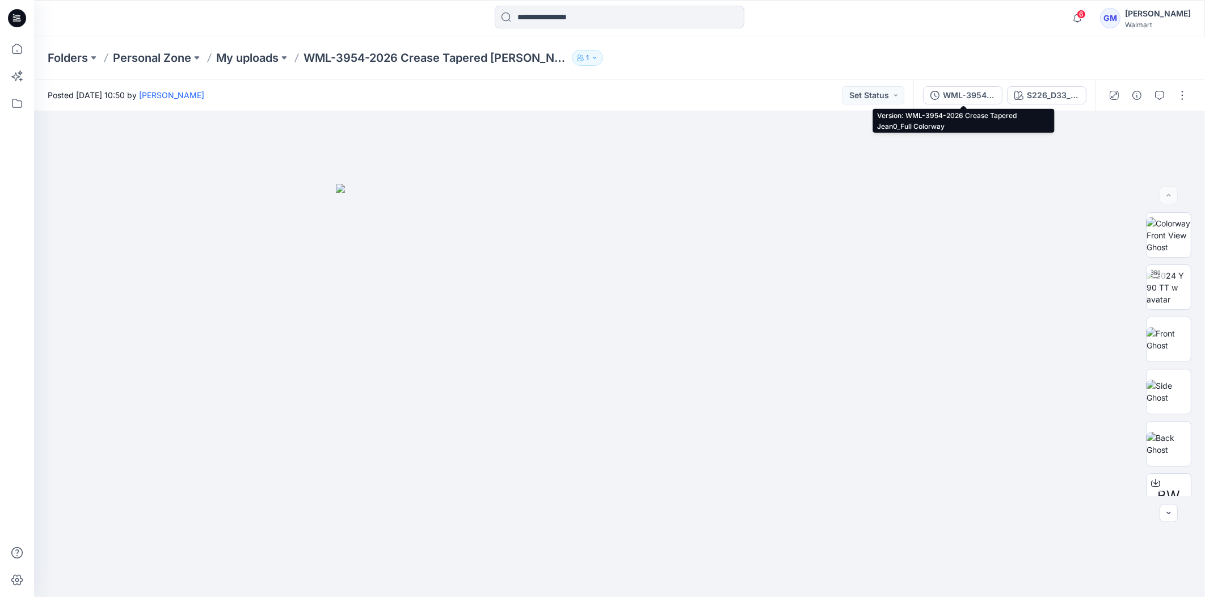
drag, startPoint x: 988, startPoint y: 95, endPoint x: 999, endPoint y: 91, distance: 11.3
click at [988, 95] on div "WML-3954-2026 Crease Tapered Jean0_Full Colorway" at bounding box center [969, 95] width 52 height 12
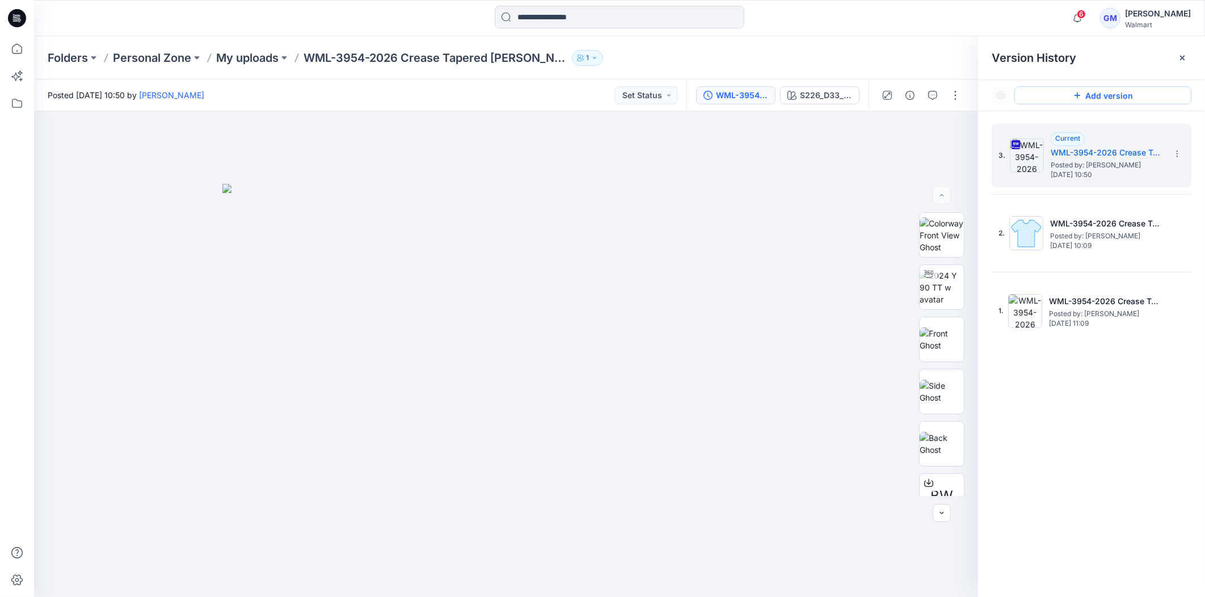
click at [1019, 88] on button "Add version" at bounding box center [1103, 95] width 177 height 18
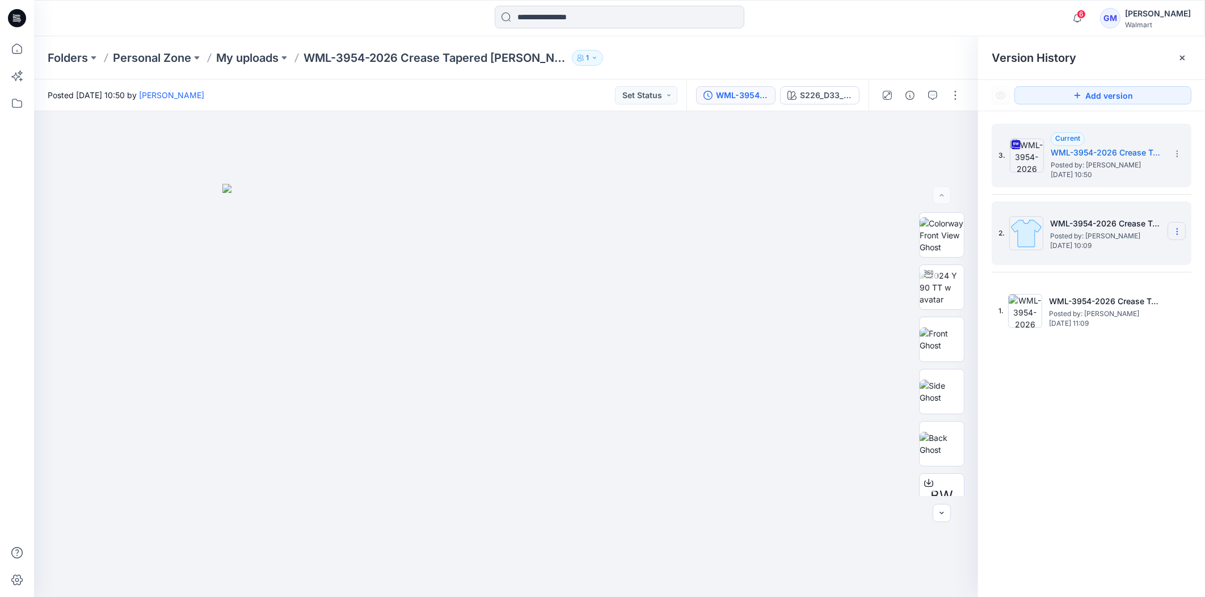
click at [1178, 228] on icon at bounding box center [1177, 231] width 9 height 9
click at [1103, 320] on span "Delete Version" at bounding box center [1098, 327] width 53 height 14
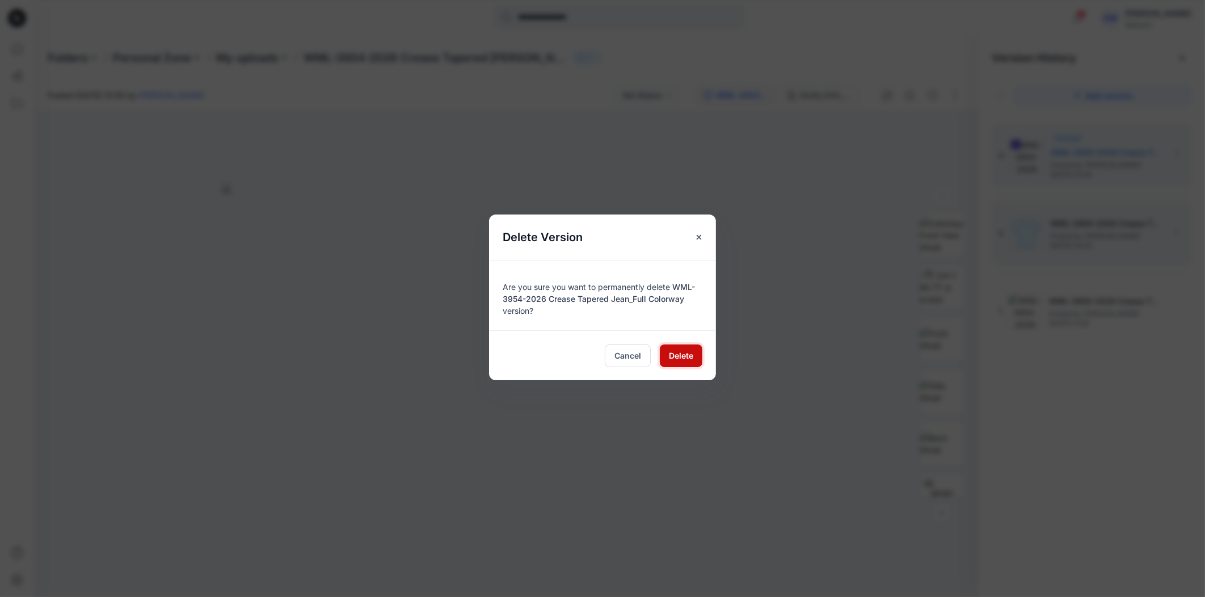
click at [680, 355] on span "Delete" at bounding box center [681, 356] width 24 height 12
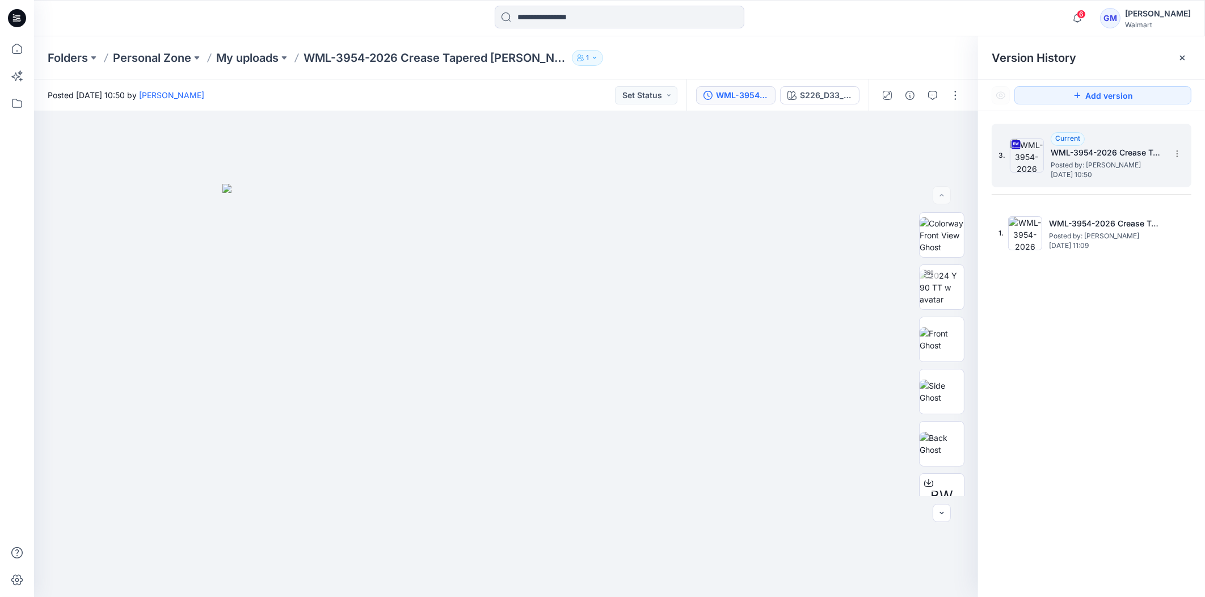
click at [1024, 167] on img at bounding box center [1027, 155] width 34 height 34
click at [944, 272] on img at bounding box center [942, 288] width 44 height 36
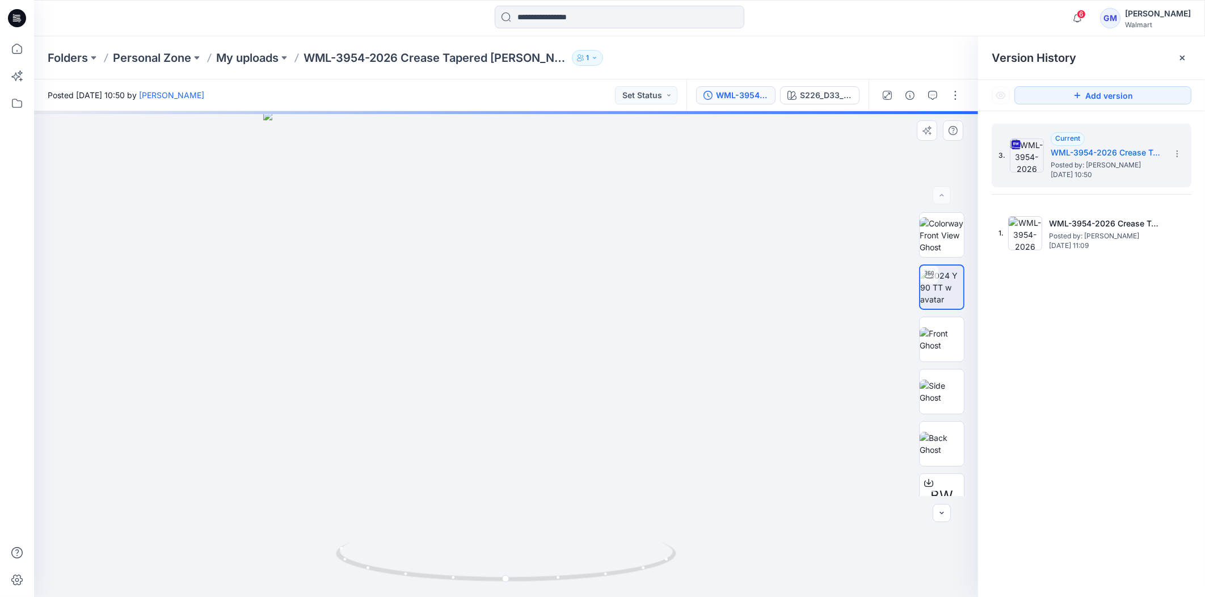
drag, startPoint x: 511, startPoint y: 586, endPoint x: 543, endPoint y: 482, distance: 108.8
click at [406, 559] on icon at bounding box center [507, 563] width 343 height 43
click at [839, 94] on div "S226_D33_SC_Snakeskin Print_Print_Print_Cream100_G3001B_12.6in" at bounding box center [826, 95] width 52 height 12
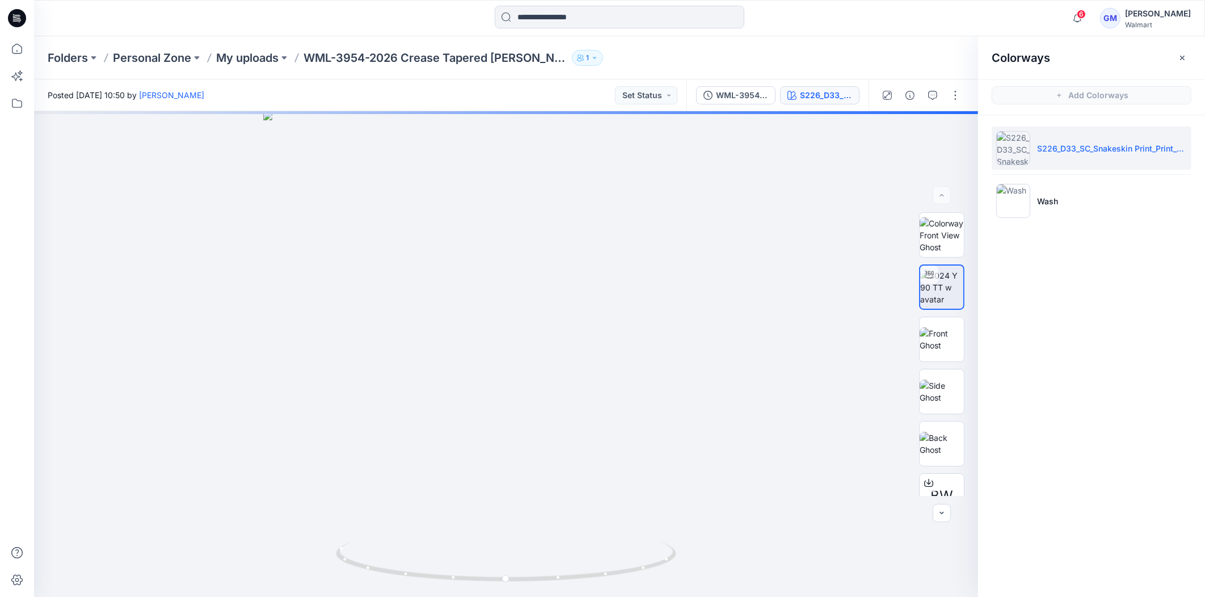
click at [814, 106] on div "WML-3954-2026 Crease Tapered Jean0_Full Colorway S226_D33_SC_Snakeskin Print_Pr…" at bounding box center [778, 95] width 182 height 32
click at [1020, 202] on img at bounding box center [1013, 201] width 34 height 34
click at [1007, 207] on img at bounding box center [1013, 201] width 34 height 34
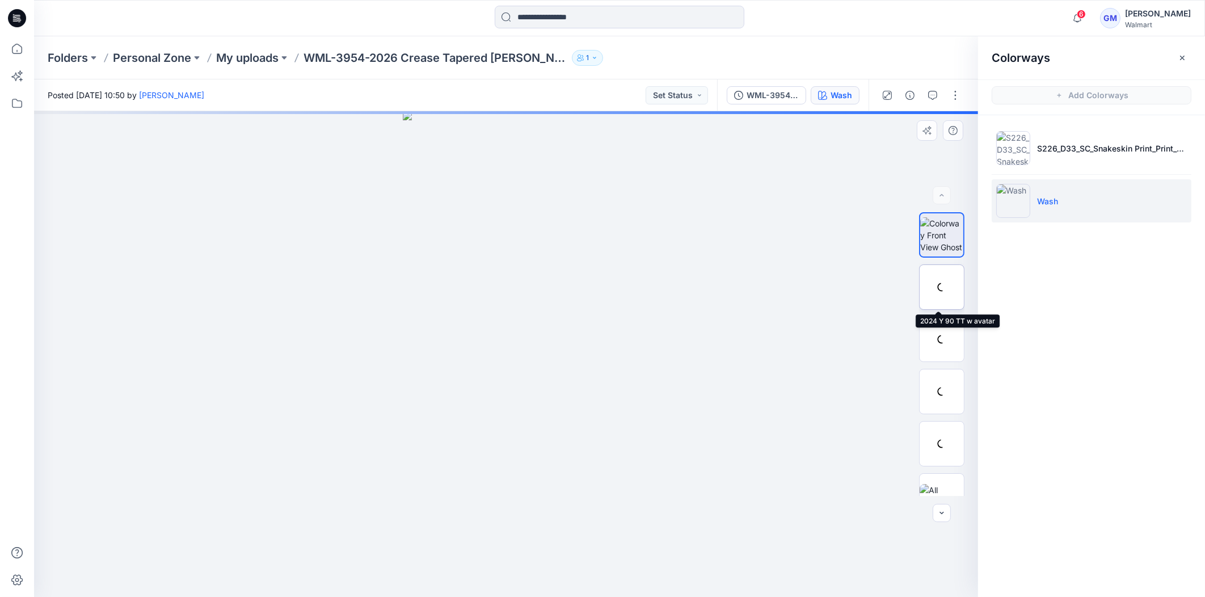
click at [943, 292] on div at bounding box center [941, 286] width 45 height 45
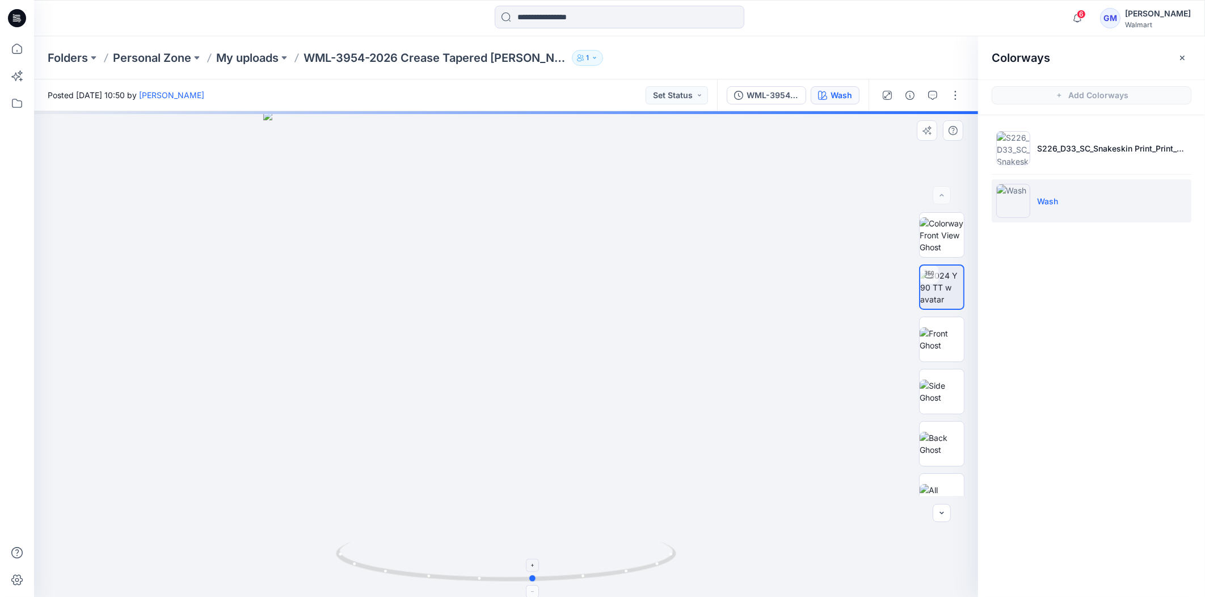
drag, startPoint x: 508, startPoint y: 580, endPoint x: 536, endPoint y: 566, distance: 31.2
click at [536, 566] on icon at bounding box center [507, 563] width 343 height 43
click at [268, 51] on p "My uploads" at bounding box center [247, 58] width 62 height 16
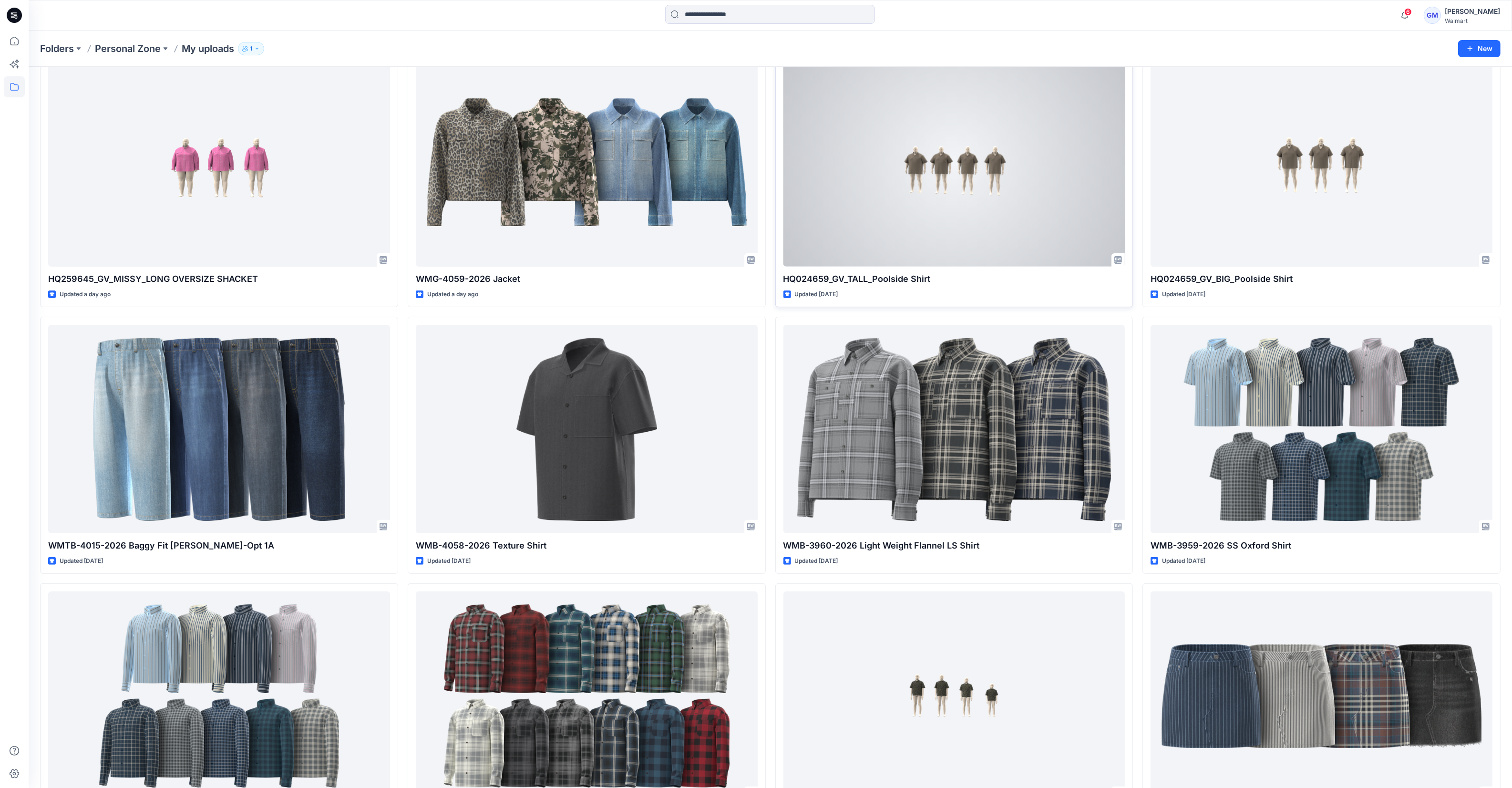
scroll to position [358, 0]
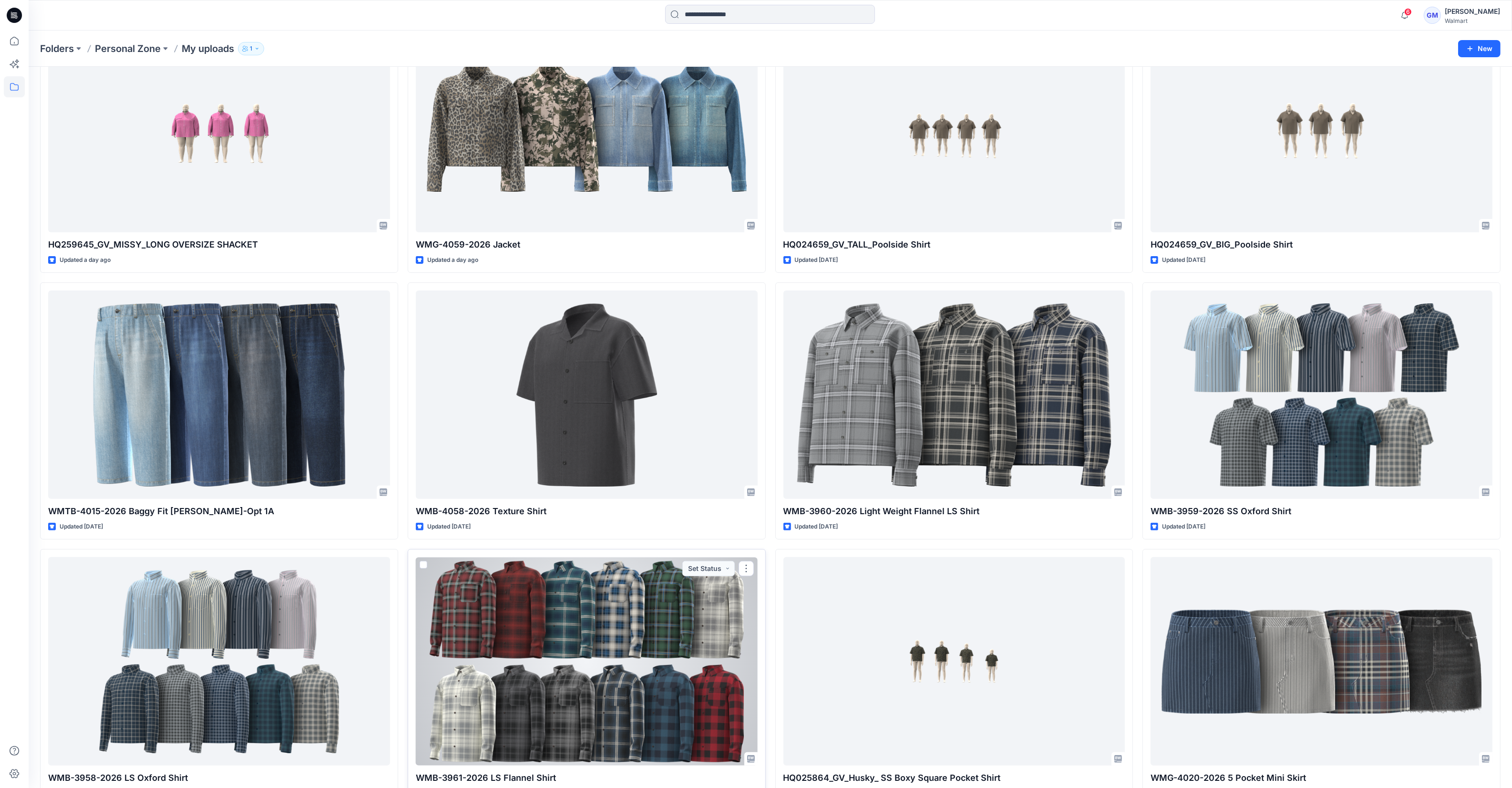
click at [630, 501] on div at bounding box center [587, 662] width 342 height 209
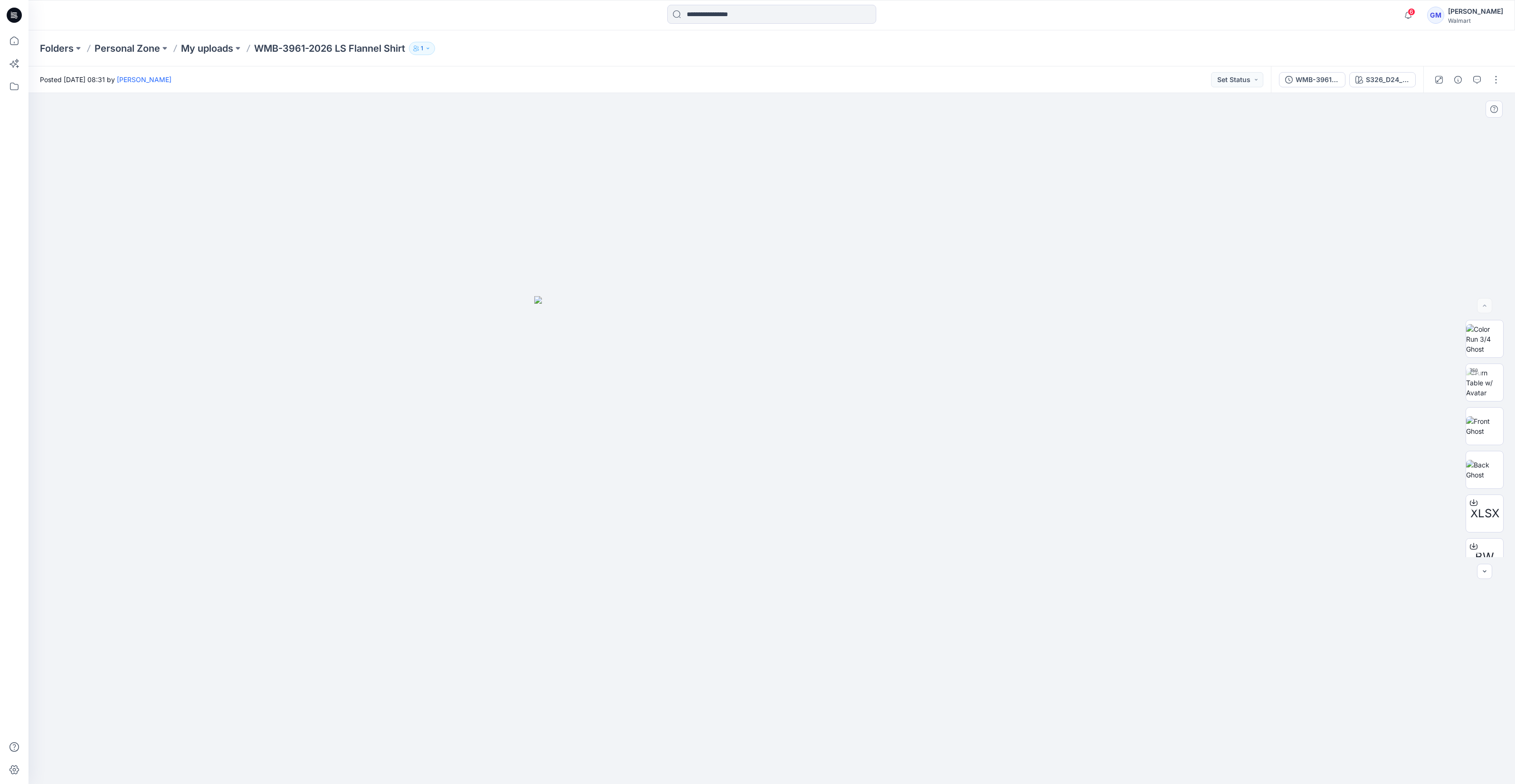
drag, startPoint x: 1083, startPoint y: 332, endPoint x: 1089, endPoint y: 328, distance: 7.2
click at [1009, 331] on div at bounding box center [772, 438] width 1487 height 691
click at [1009, 79] on button "button" at bounding box center [1496, 79] width 15 height 15
click at [1009, 124] on button "Edit" at bounding box center [1456, 127] width 87 height 18
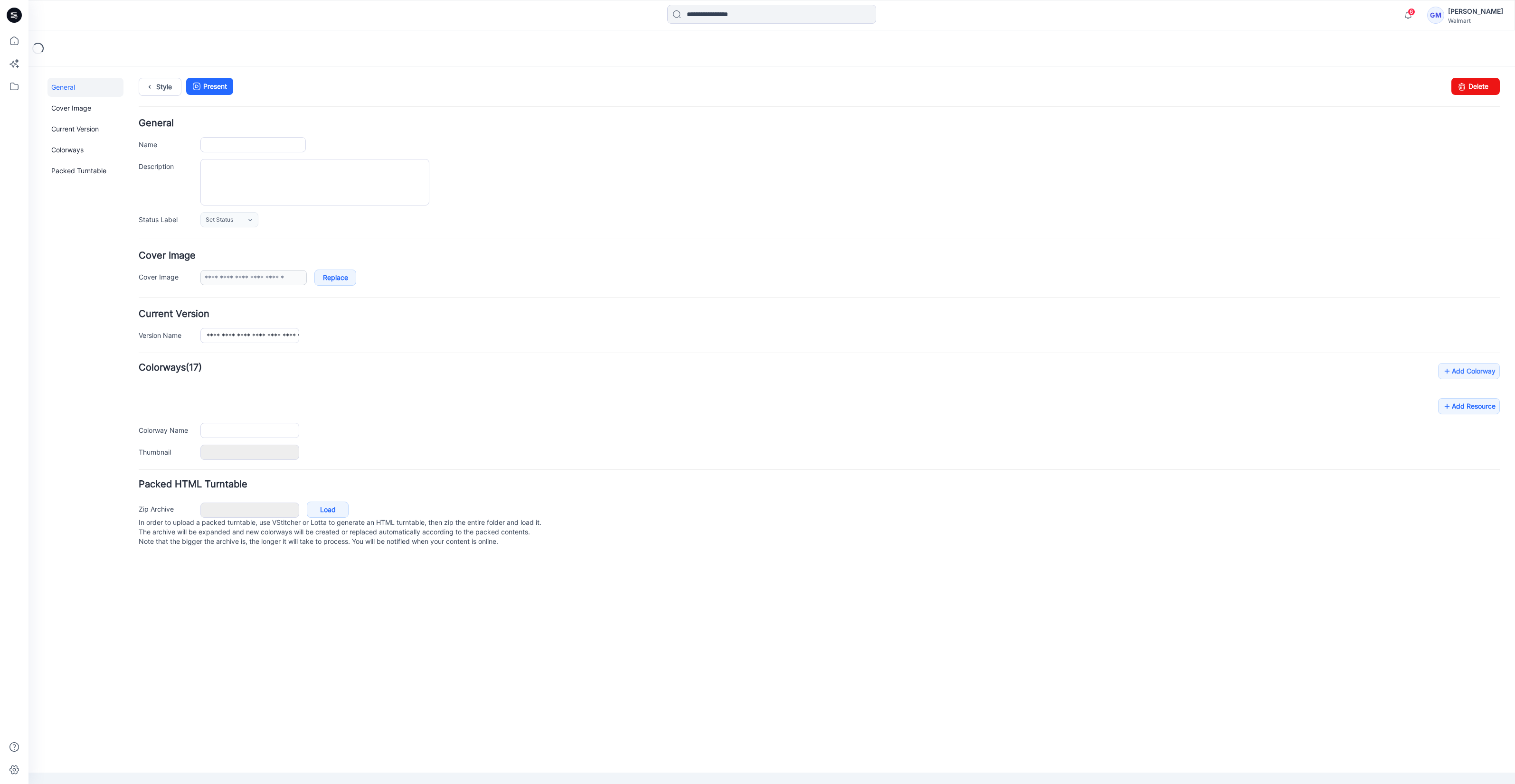
type input "**********"
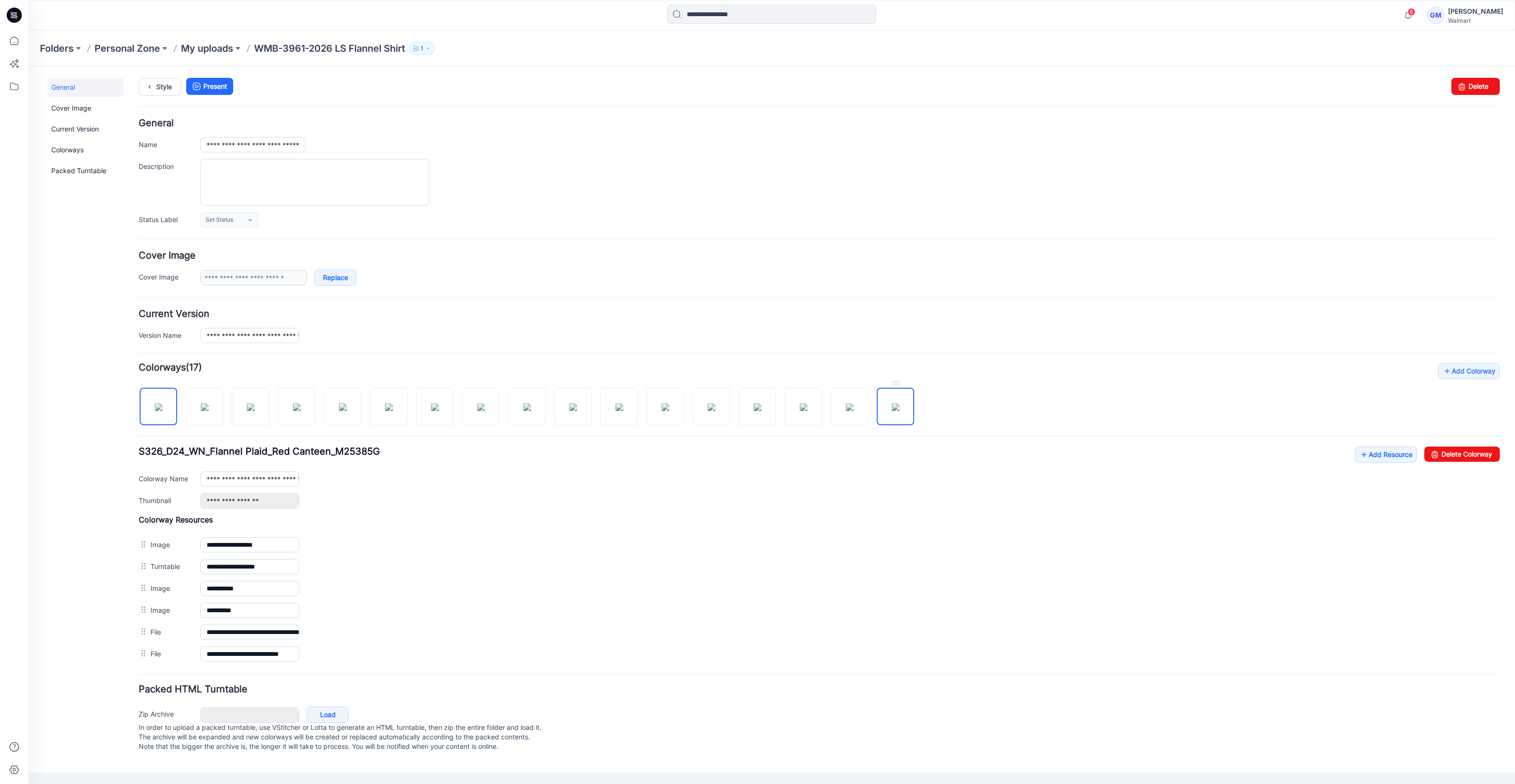
click at [892, 411] on img at bounding box center [896, 407] width 8 height 8
click at [618, 404] on img at bounding box center [619, 407] width 8 height 8
click at [892, 405] on img at bounding box center [896, 407] width 8 height 8
click at [615, 404] on img at bounding box center [619, 407] width 8 height 8
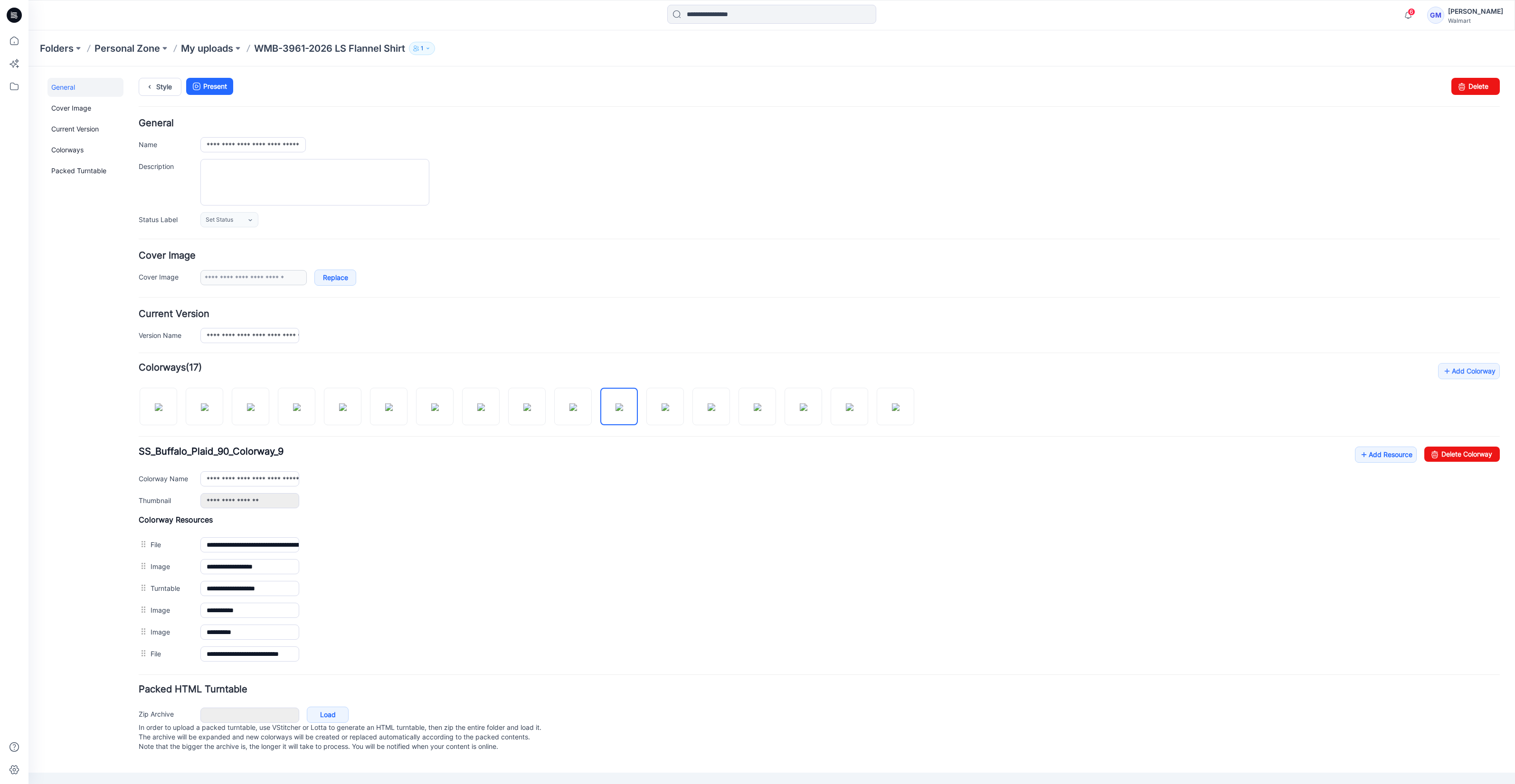
click at [922, 411] on div "Add Colorway Colorways (17) SS_Buffalo_Plaid_90_Colorway_9 Add Resource Reset" at bounding box center [819, 514] width 1361 height 302
click at [900, 411] on img at bounding box center [896, 407] width 8 height 8
type input "**********"
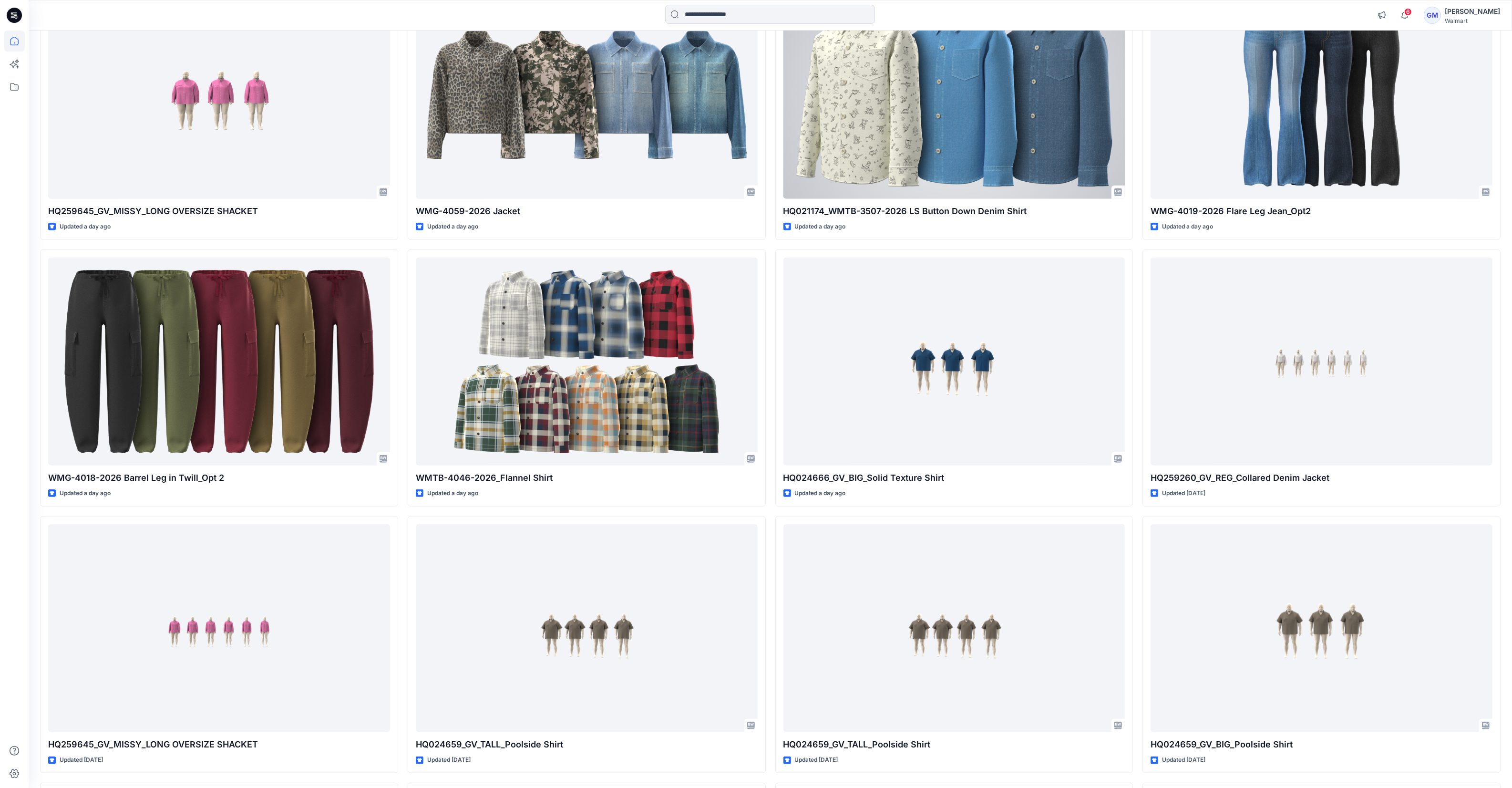
scroll to position [1008, 0]
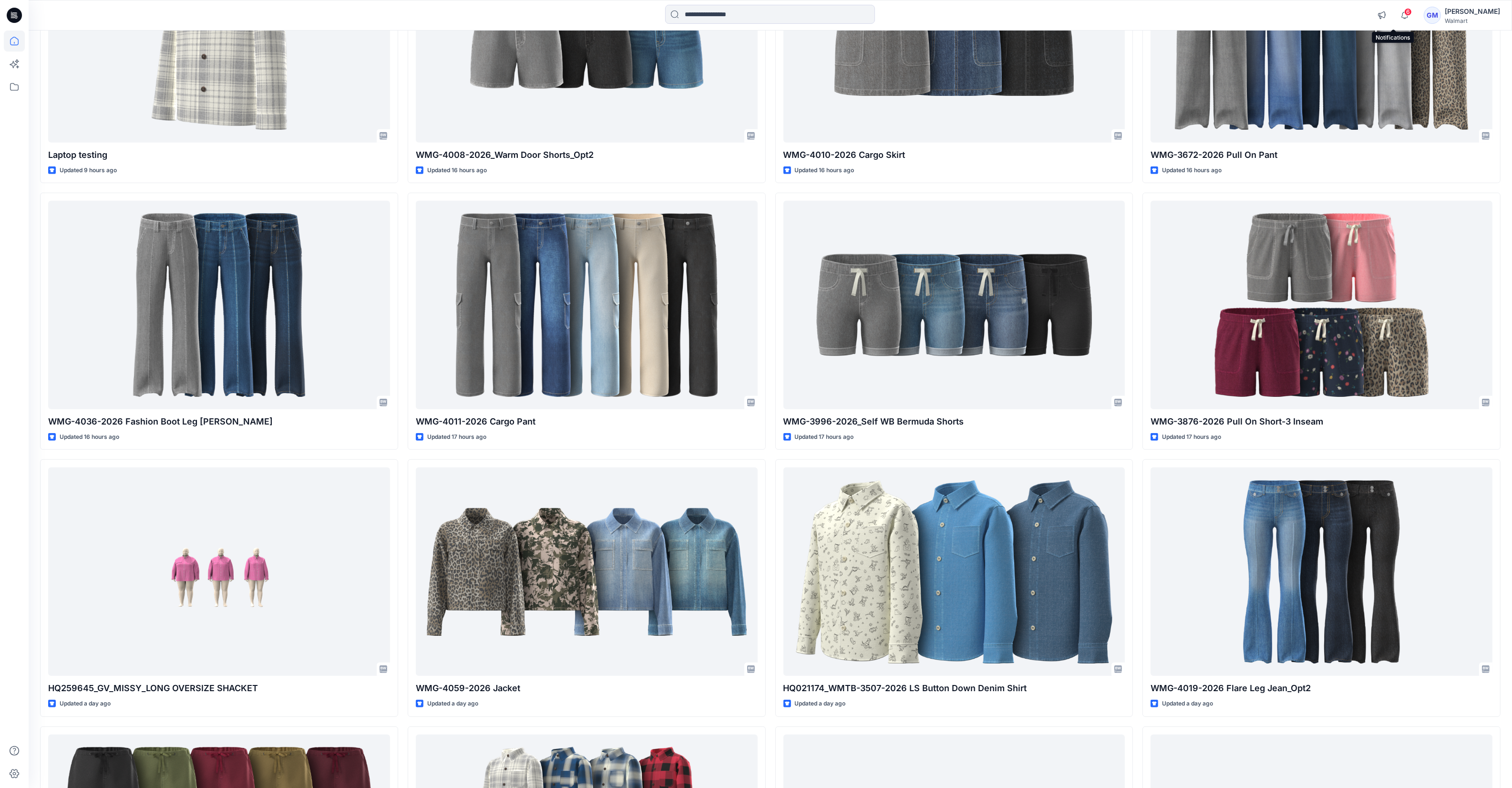
click at [1404, 12] on span "6" at bounding box center [1408, 12] width 8 height 8
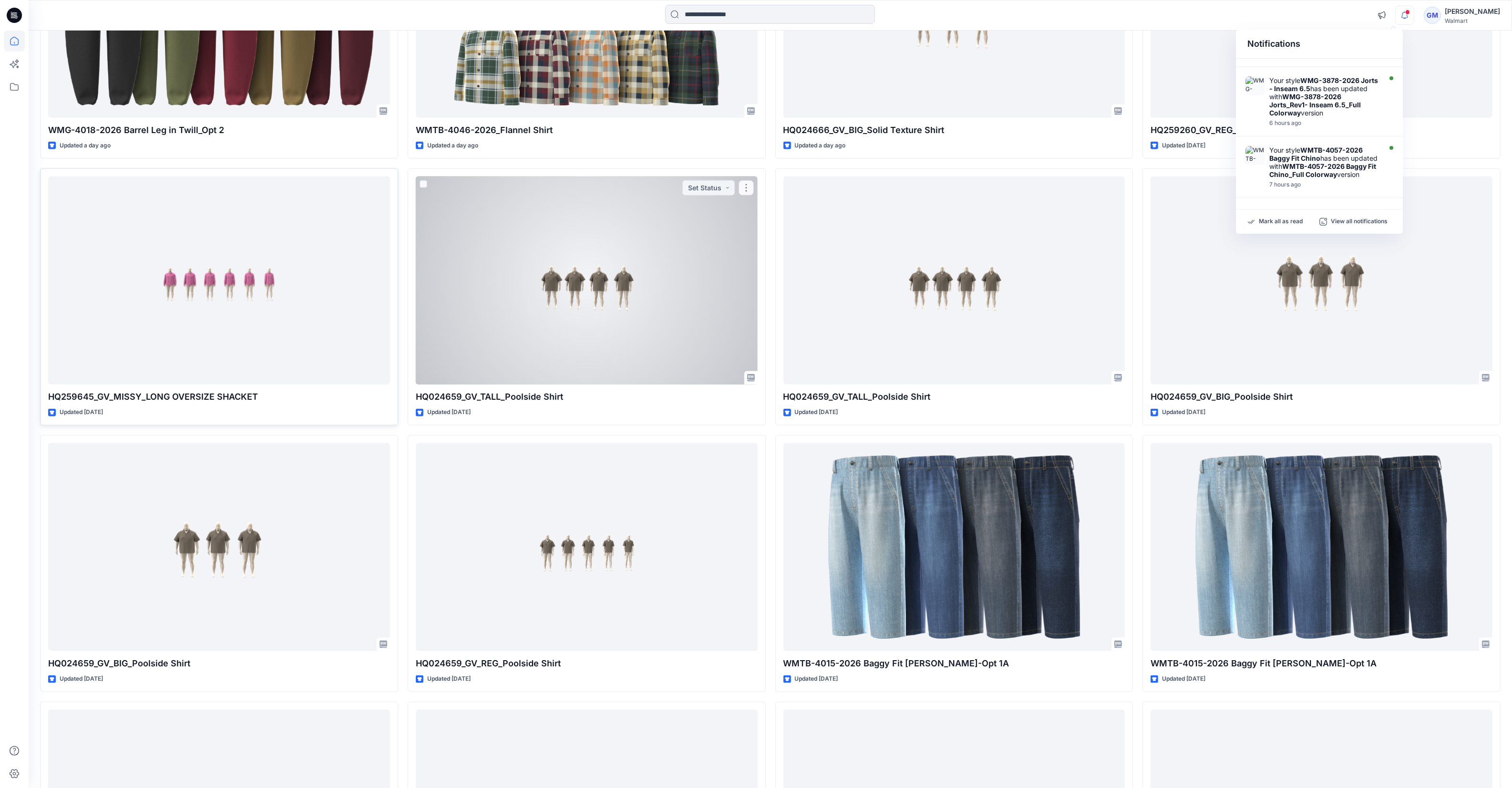
scroll to position [1843, 0]
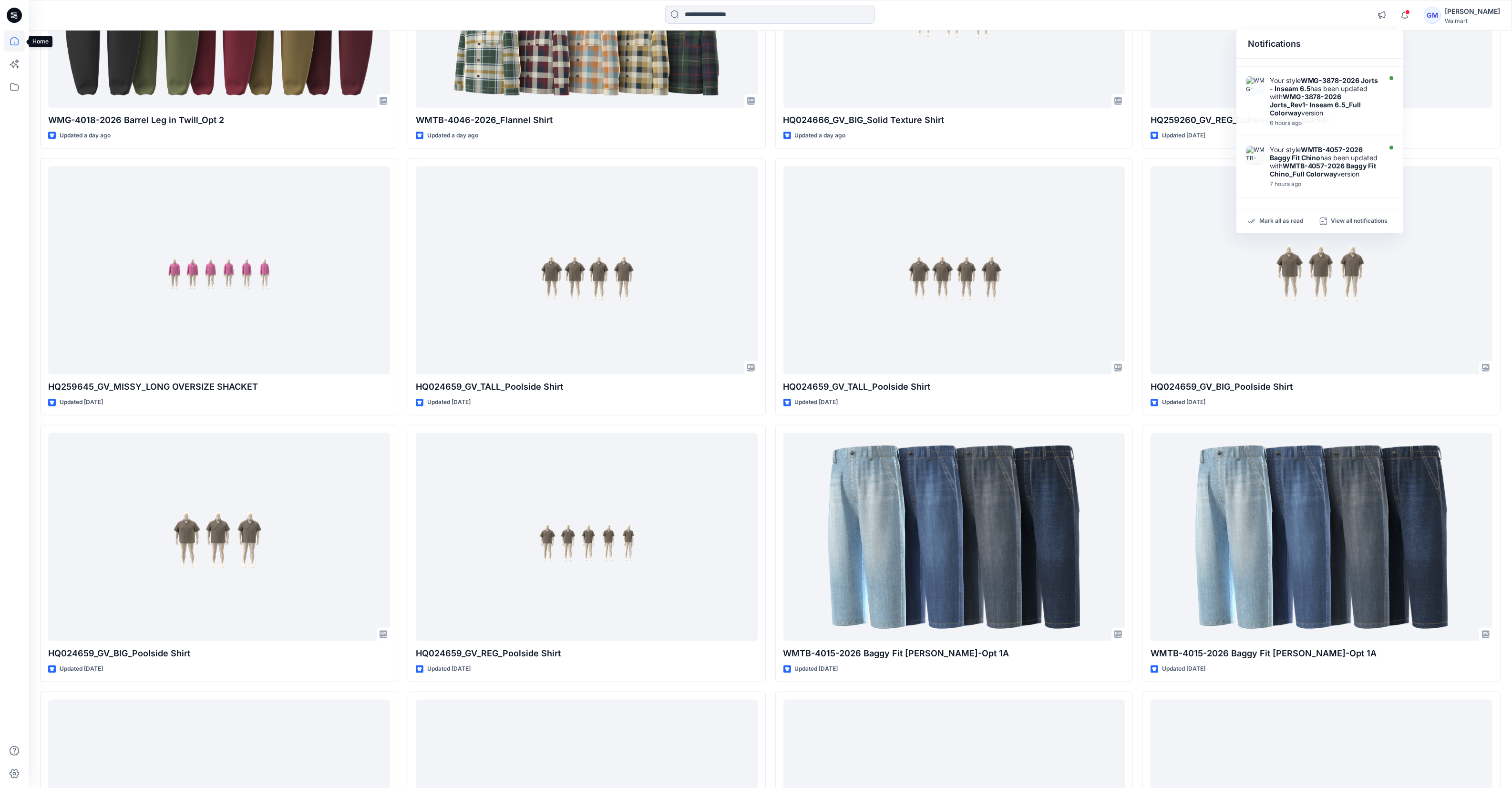
click at [23, 41] on icon at bounding box center [14, 40] width 21 height 21
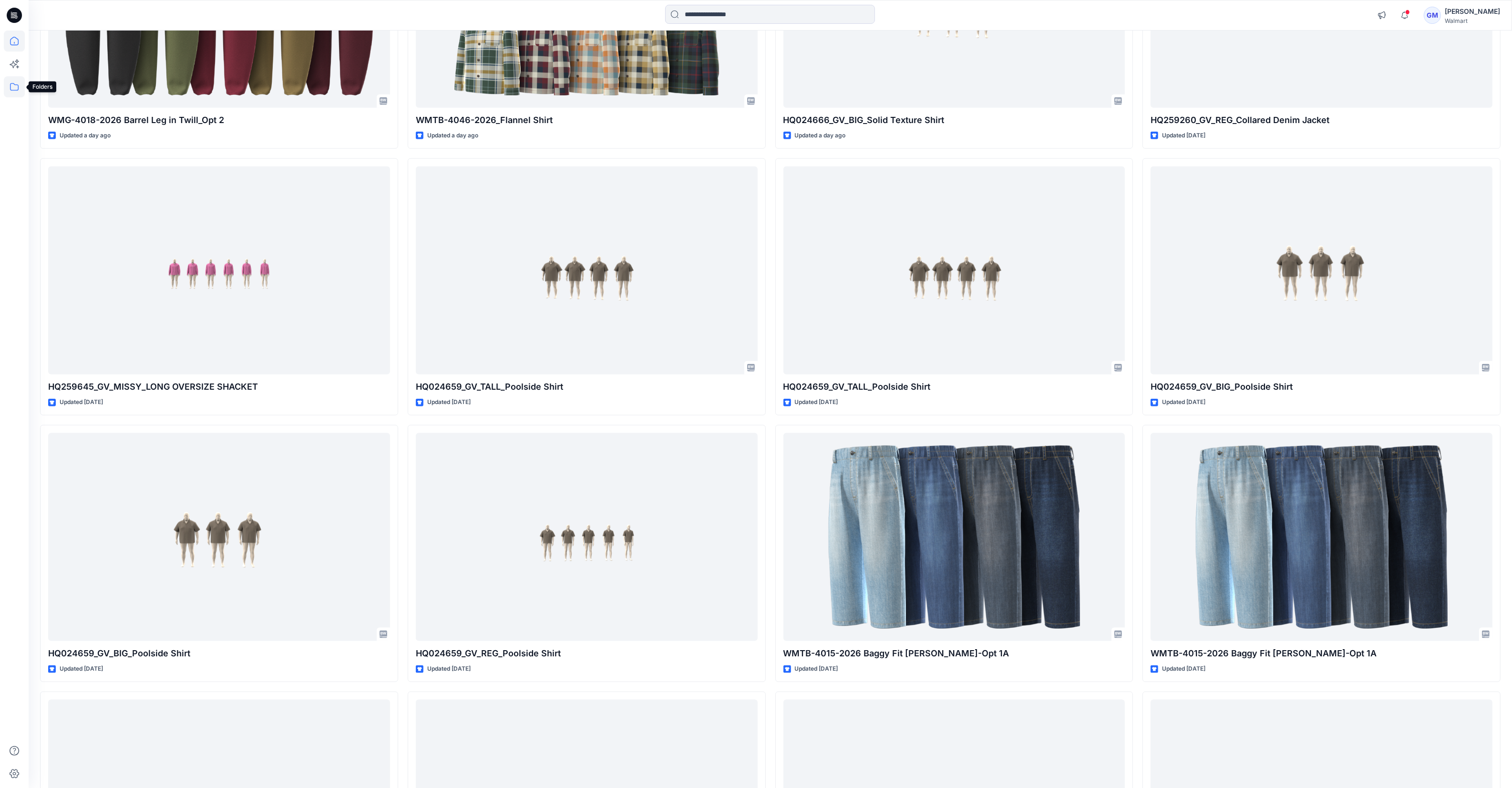
click at [6, 84] on icon at bounding box center [14, 87] width 21 height 21
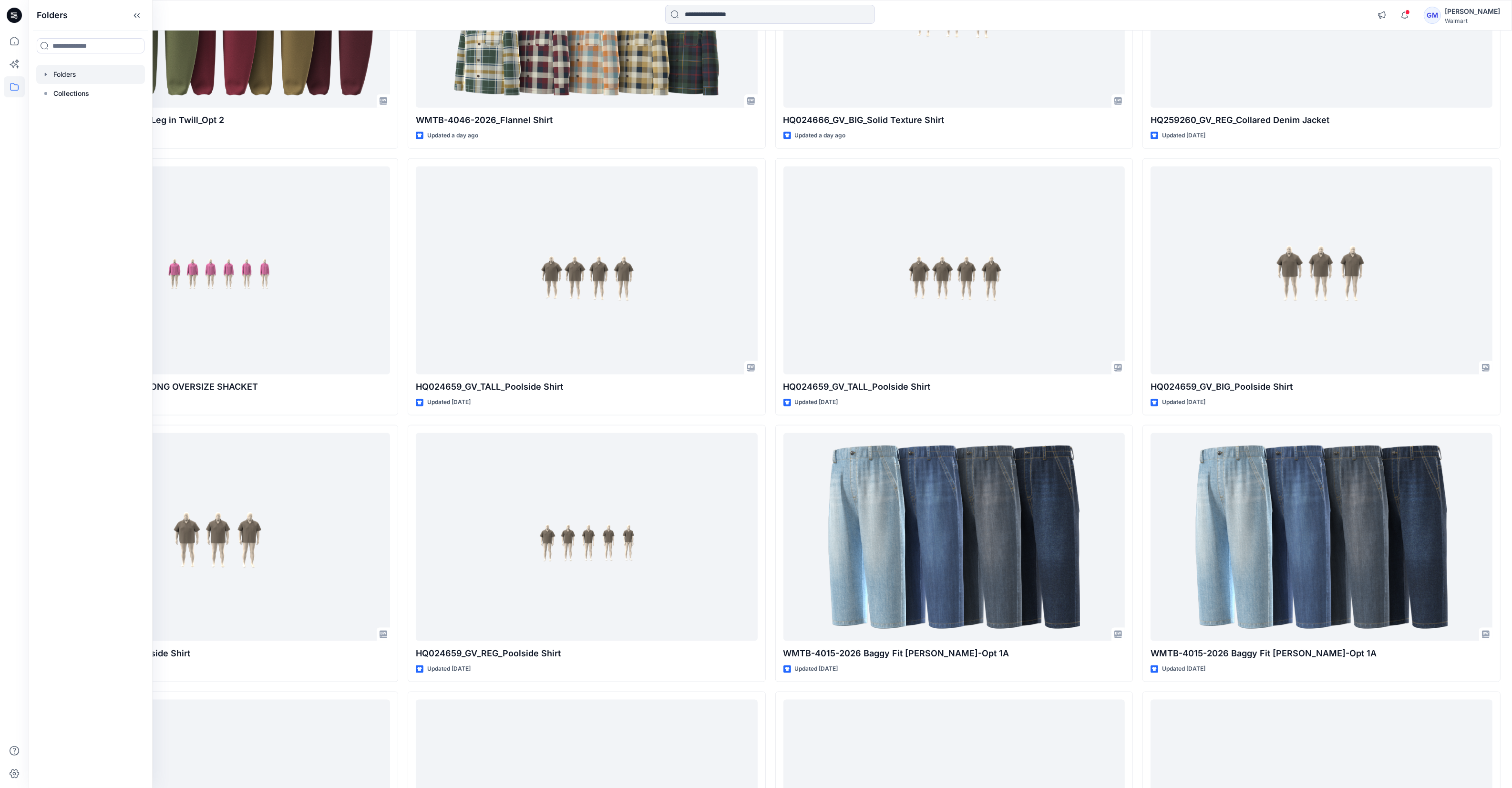
click at [47, 74] on icon "button" at bounding box center [45, 74] width 8 height 8
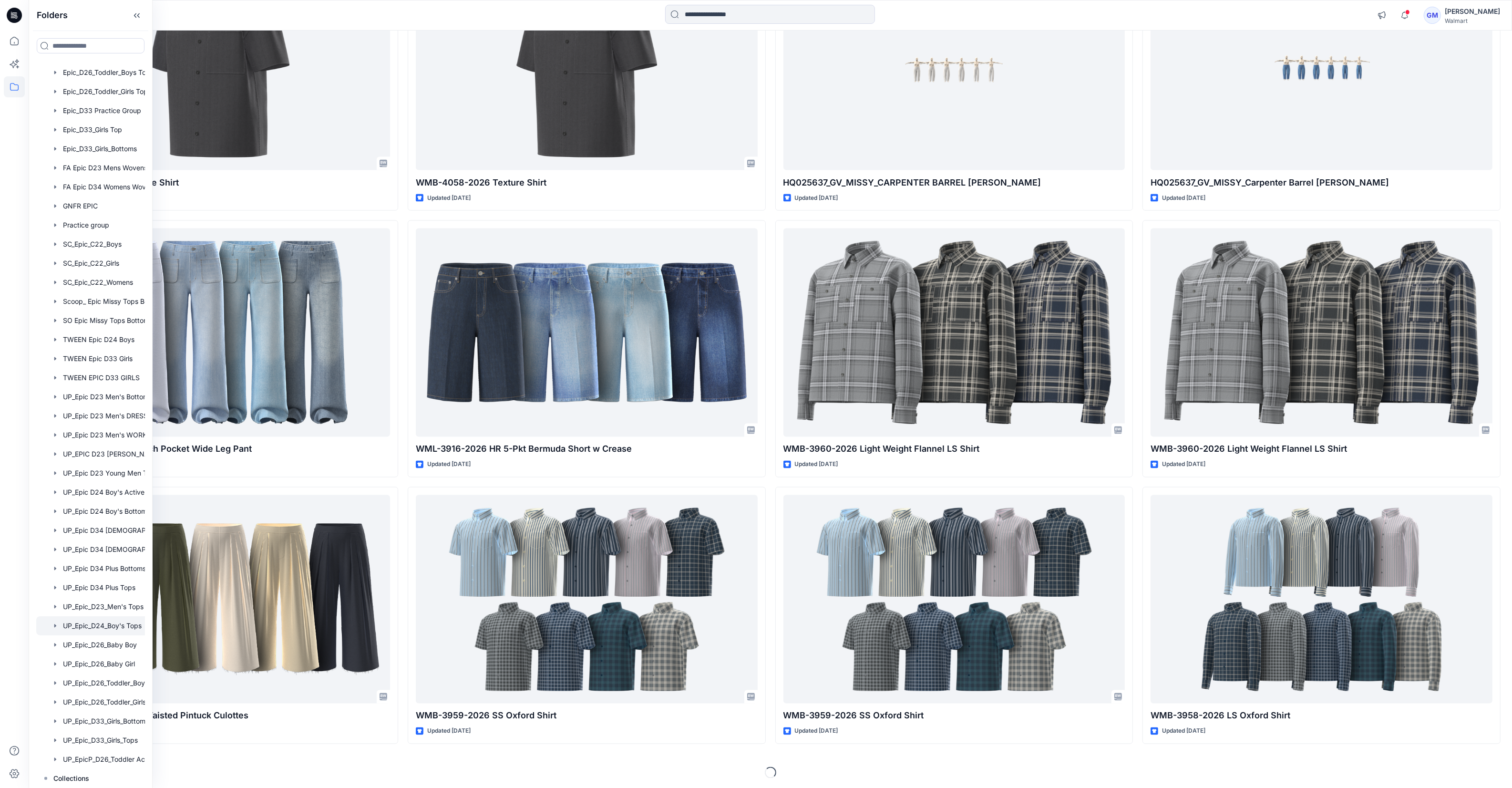
scroll to position [2584, 0]
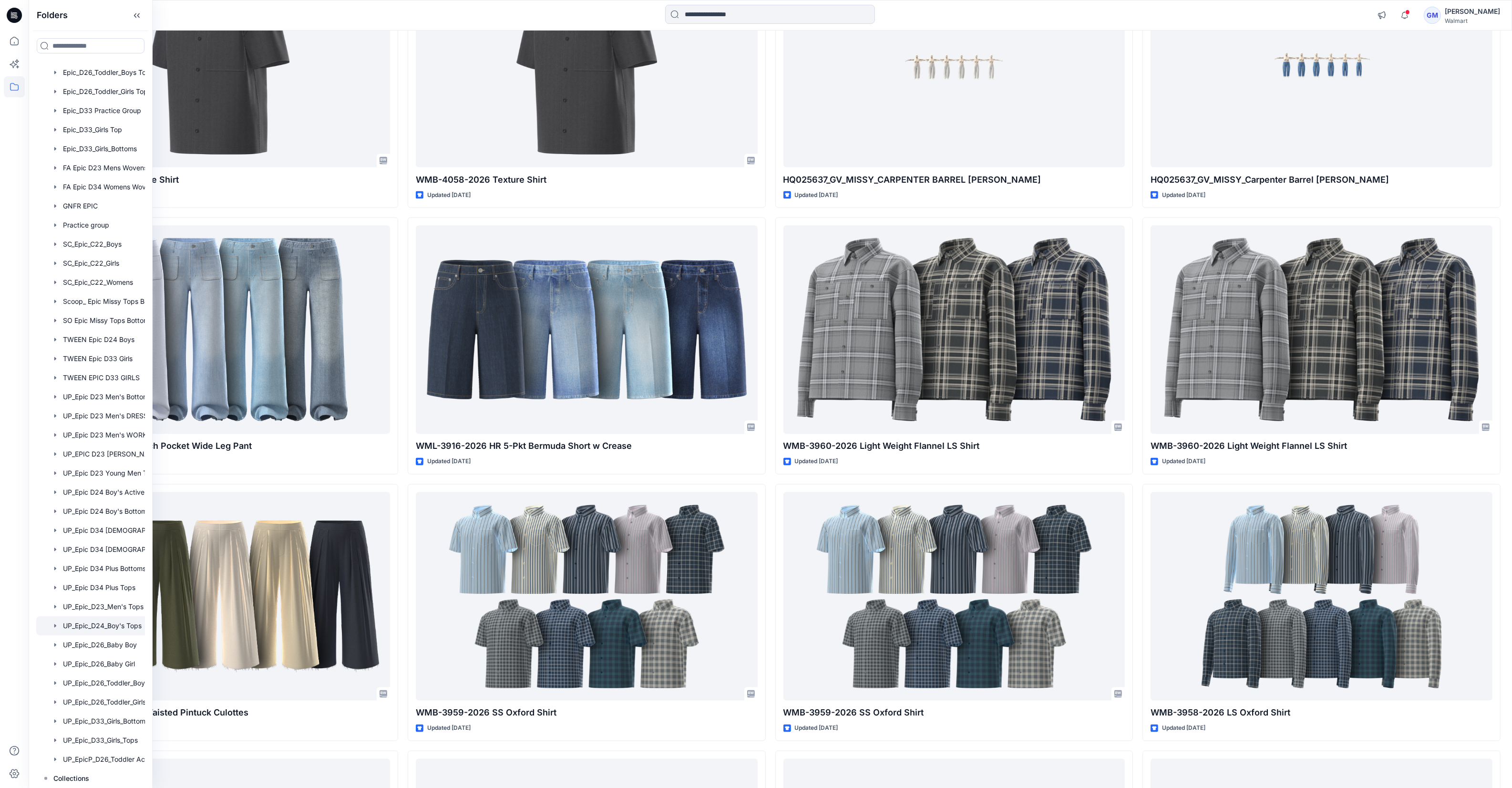
click at [110, 626] on div at bounding box center [103, 626] width 134 height 19
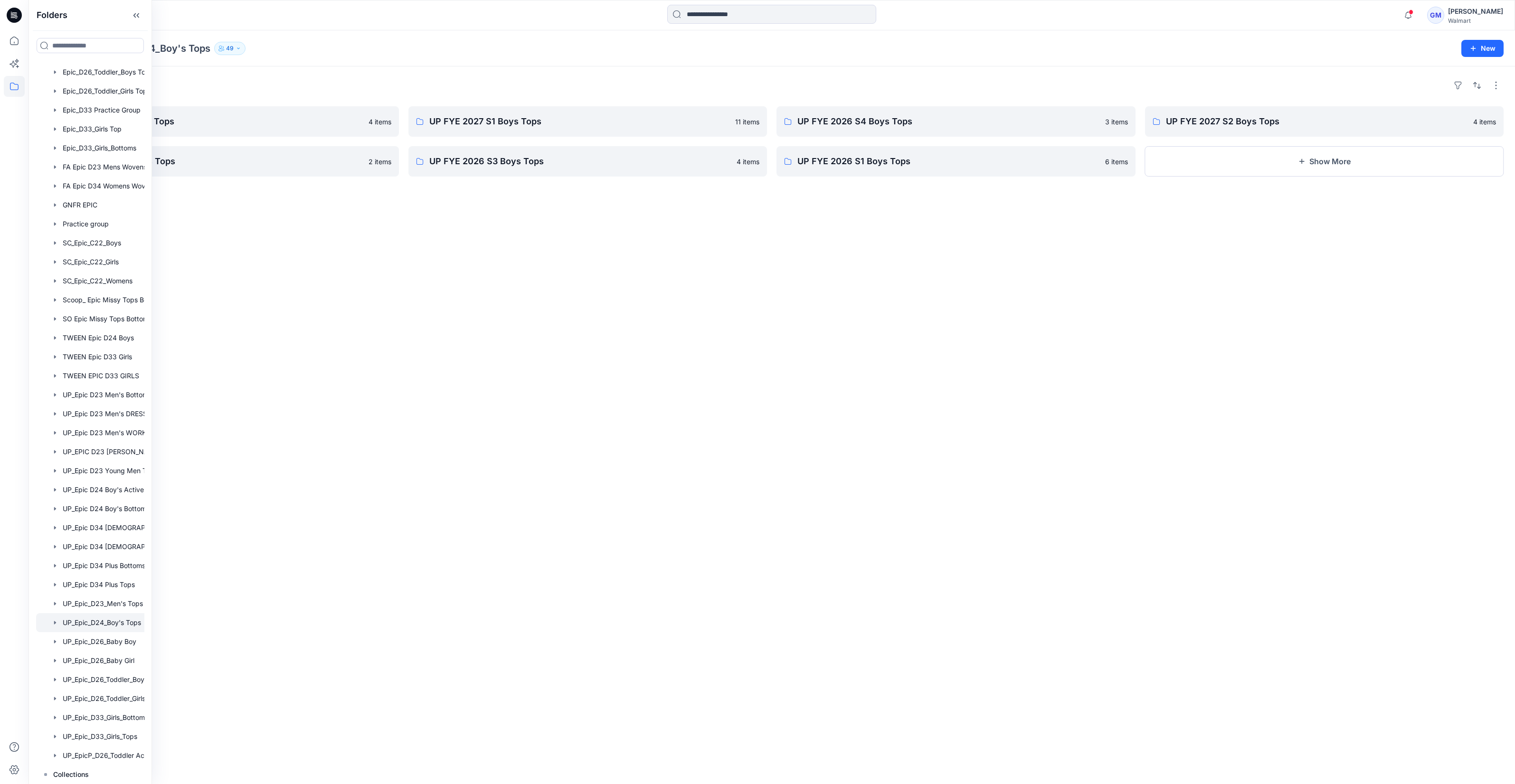
drag, startPoint x: 742, startPoint y: 311, endPoint x: 735, endPoint y: 305, distance: 9.2
click at [742, 311] on div "Folders UP FYE 2027 S3 Boys Tops 4 items UP FYE 2026 S2 Boys Tops 2 items UP FY…" at bounding box center [772, 425] width 1487 height 718
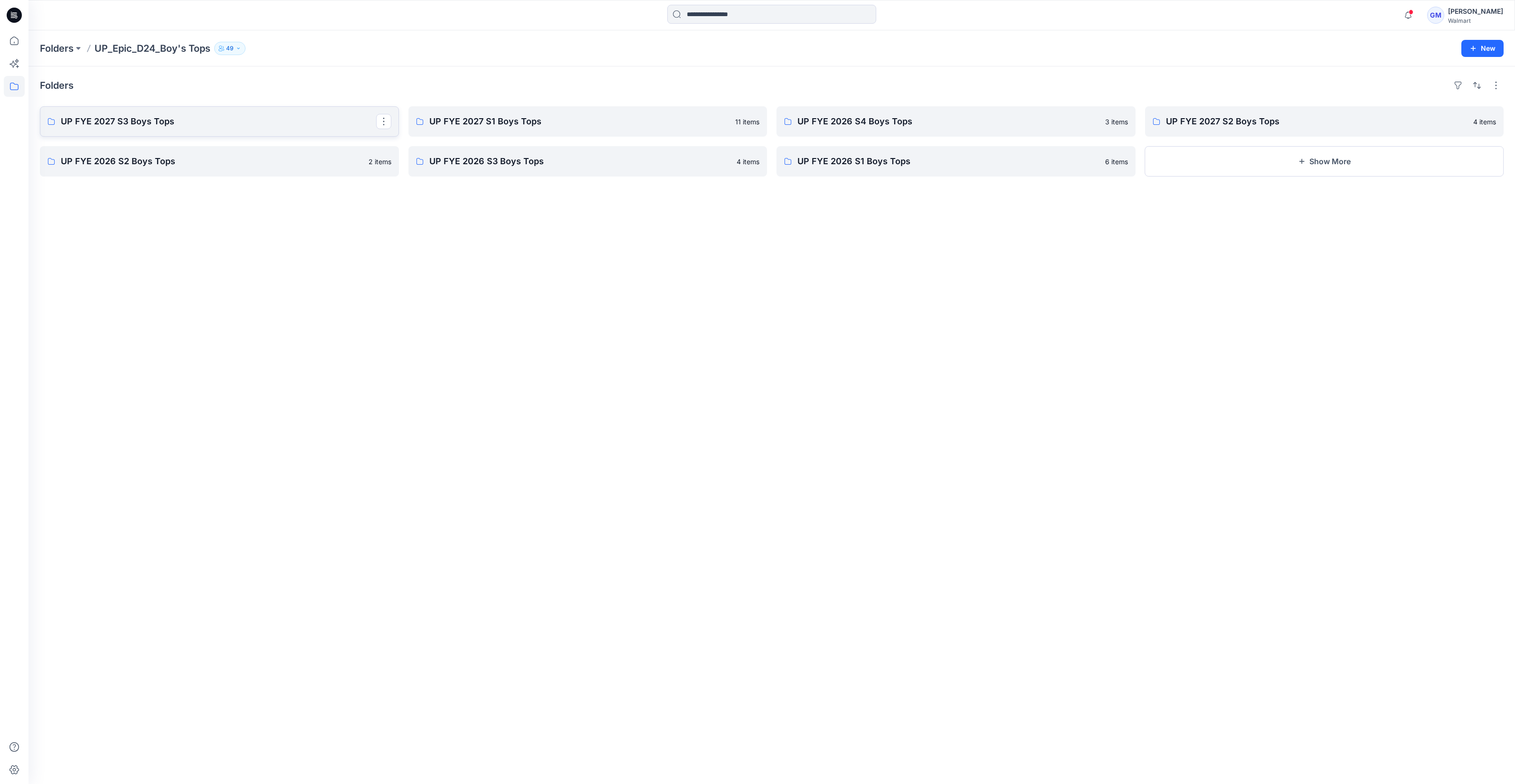
click at [311, 129] on link "UP FYE 2027 S3 Boys Tops" at bounding box center [219, 121] width 359 height 30
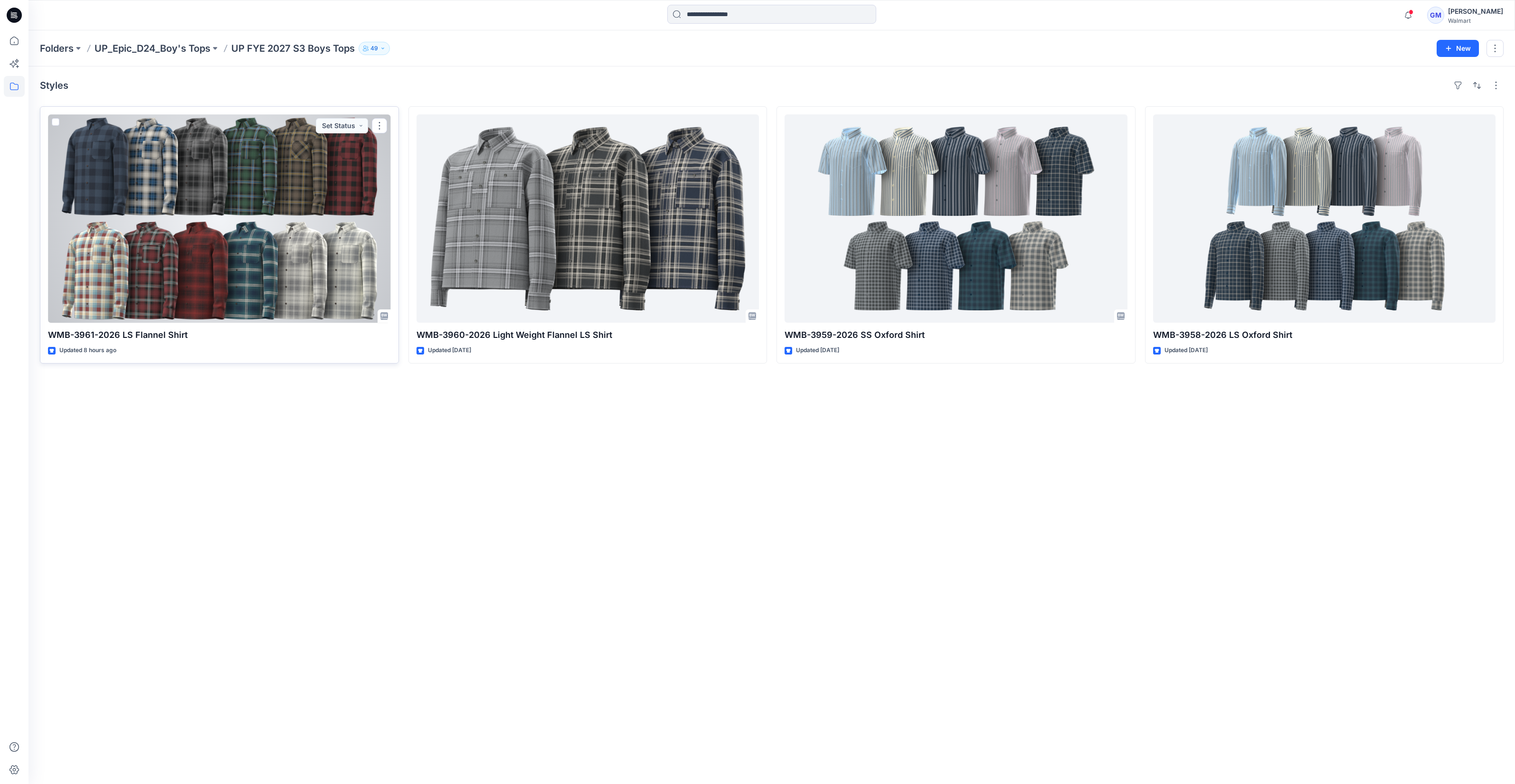
click at [340, 168] on div at bounding box center [219, 218] width 343 height 208
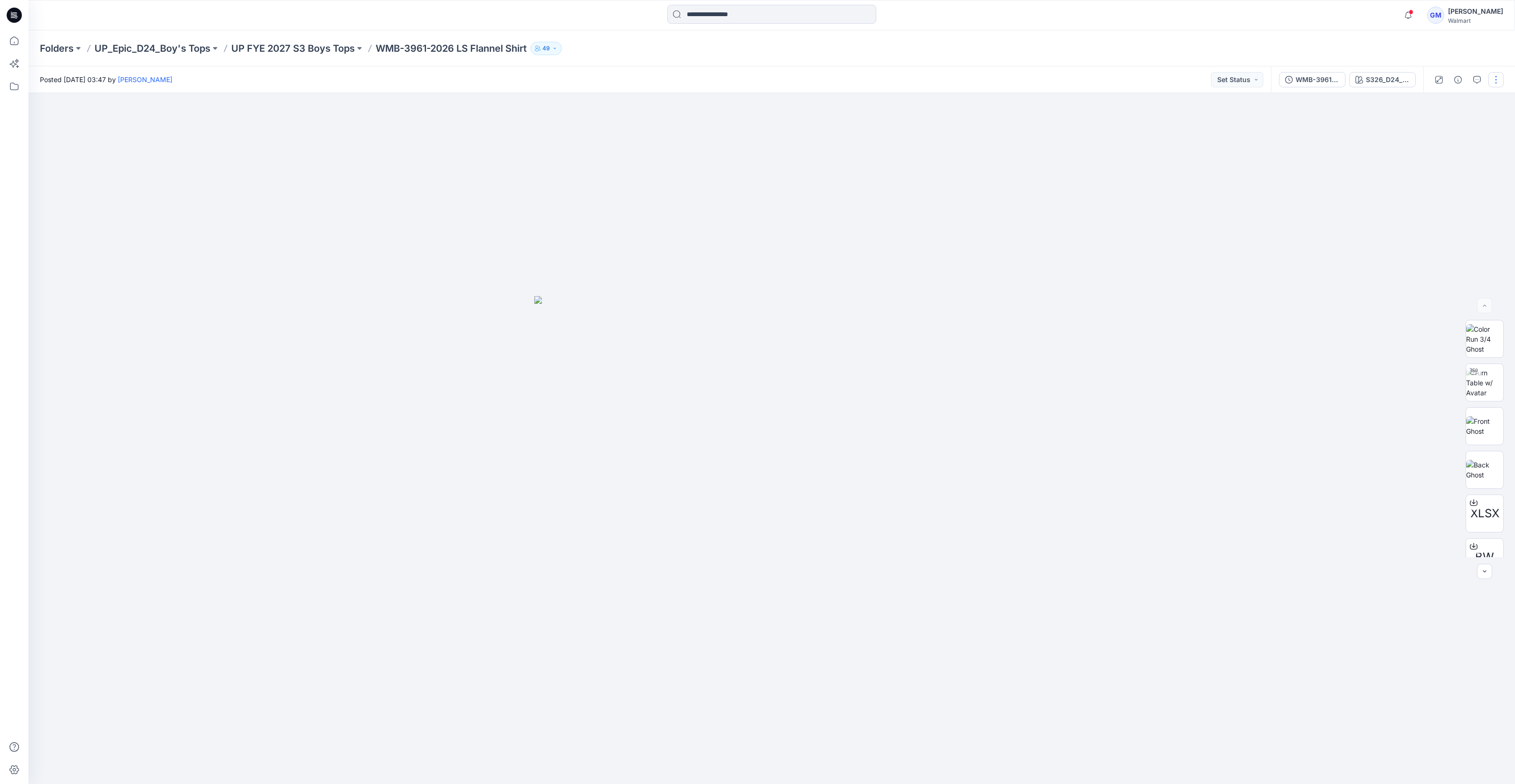
click at [1497, 81] on button "button" at bounding box center [1496, 79] width 15 height 15
click at [1435, 136] on div "Present Edit Add Colorways Add to Collection Duplicate to... View Preload 3D vi…" at bounding box center [1456, 155] width 95 height 129
click at [1435, 125] on p "Edit" at bounding box center [1435, 128] width 12 height 10
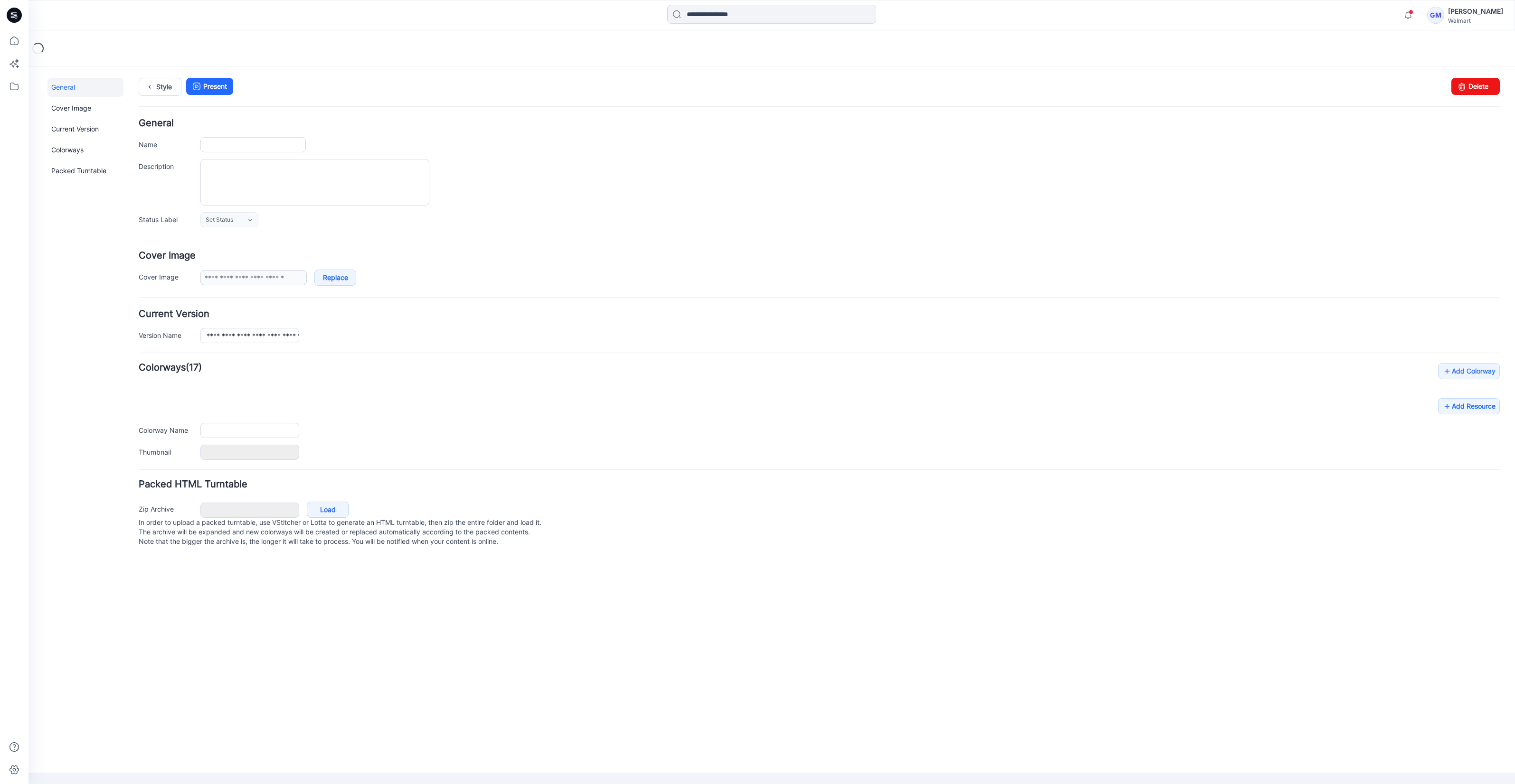
type input "**********"
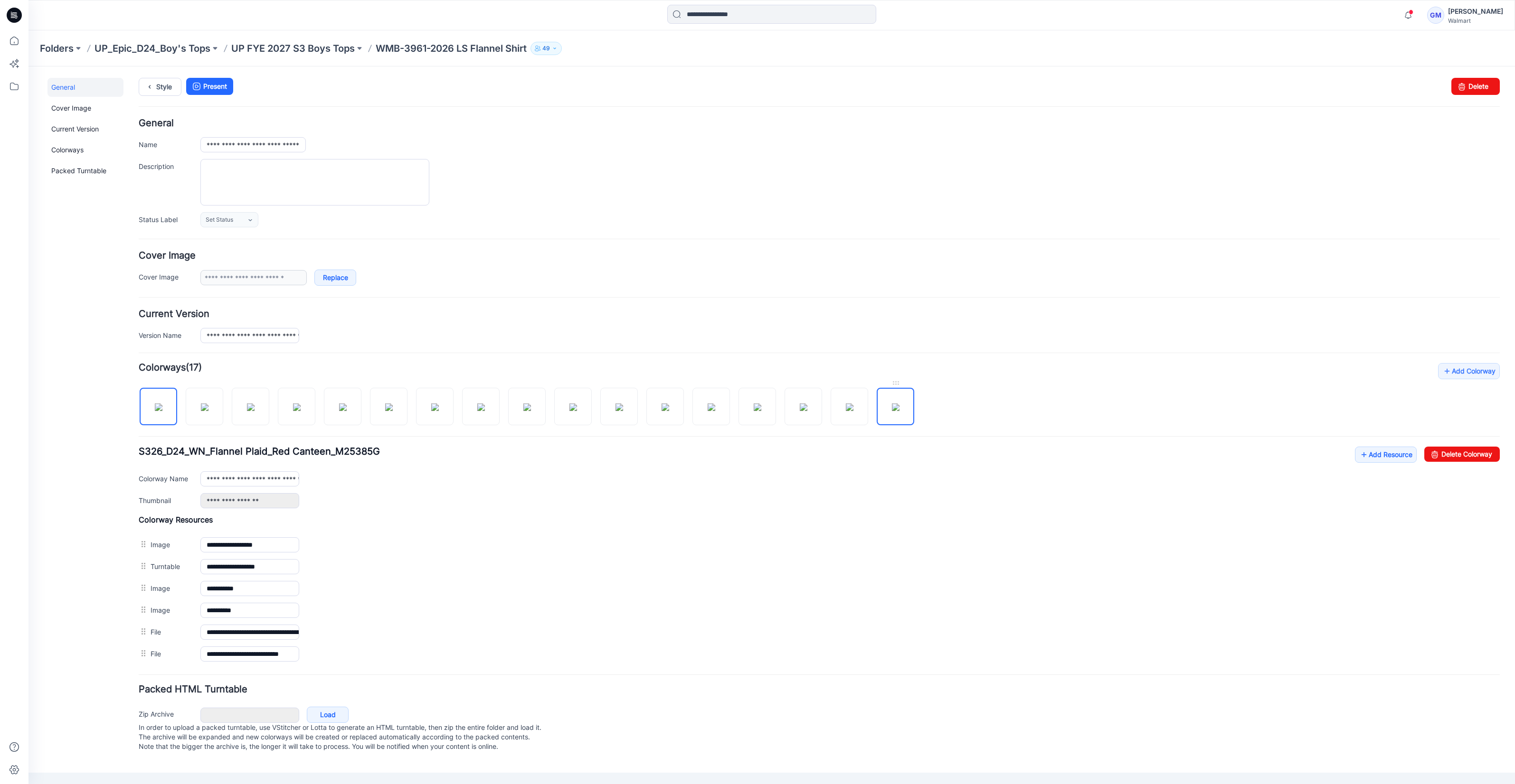
click at [896, 408] on img at bounding box center [896, 407] width 8 height 8
click at [639, 407] on div at bounding box center [531, 402] width 783 height 49
click at [615, 411] on img at bounding box center [619, 407] width 8 height 8
click at [343, 411] on img at bounding box center [342, 407] width 8 height 8
click at [523, 411] on img at bounding box center [526, 407] width 8 height 8
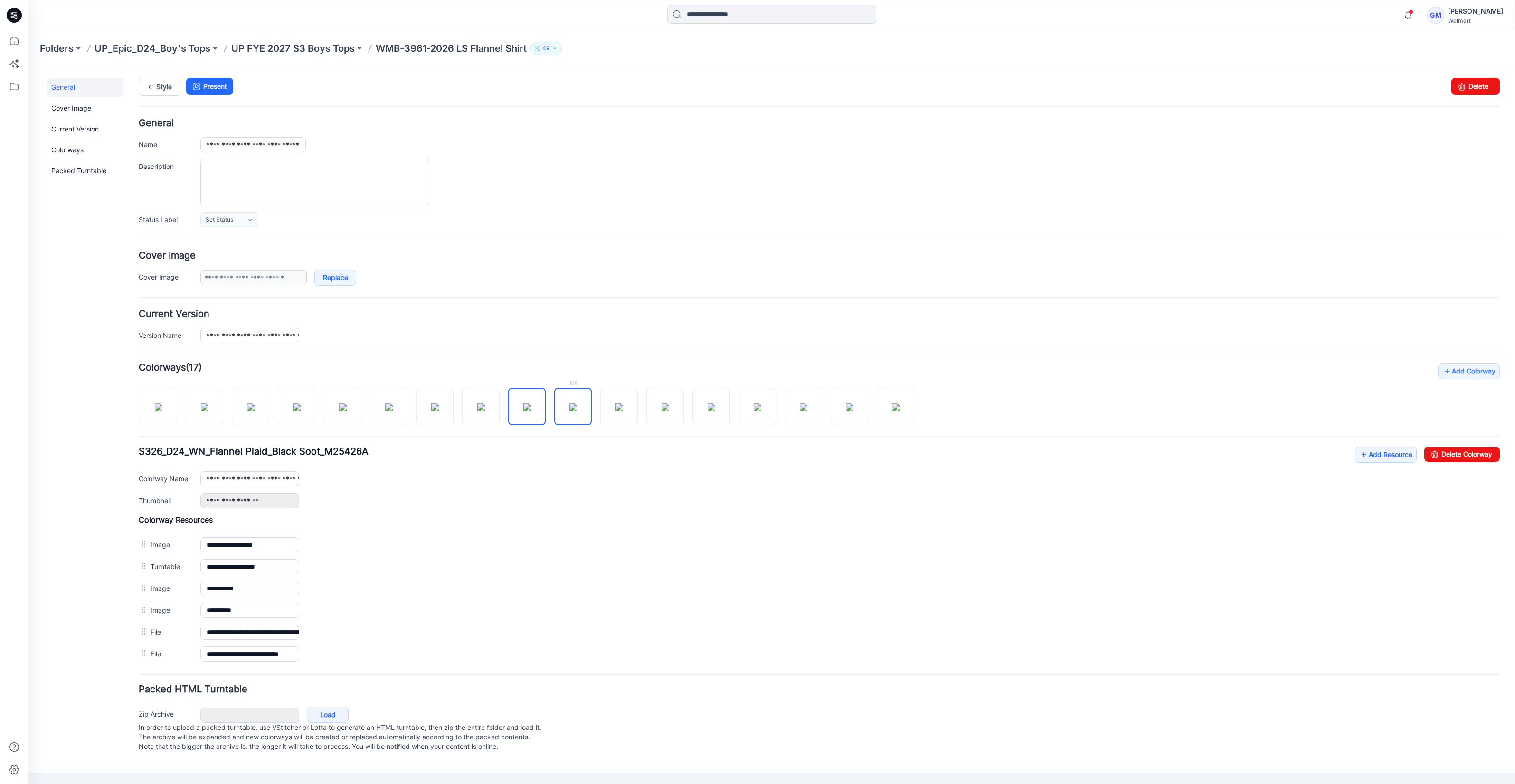
click at [569, 411] on img at bounding box center [573, 407] width 8 height 8
click at [300, 409] on img at bounding box center [296, 407] width 8 height 8
click at [762, 411] on img at bounding box center [757, 407] width 8 height 8
click at [393, 410] on img at bounding box center [388, 407] width 8 height 8
click at [808, 411] on img at bounding box center [804, 407] width 8 height 8
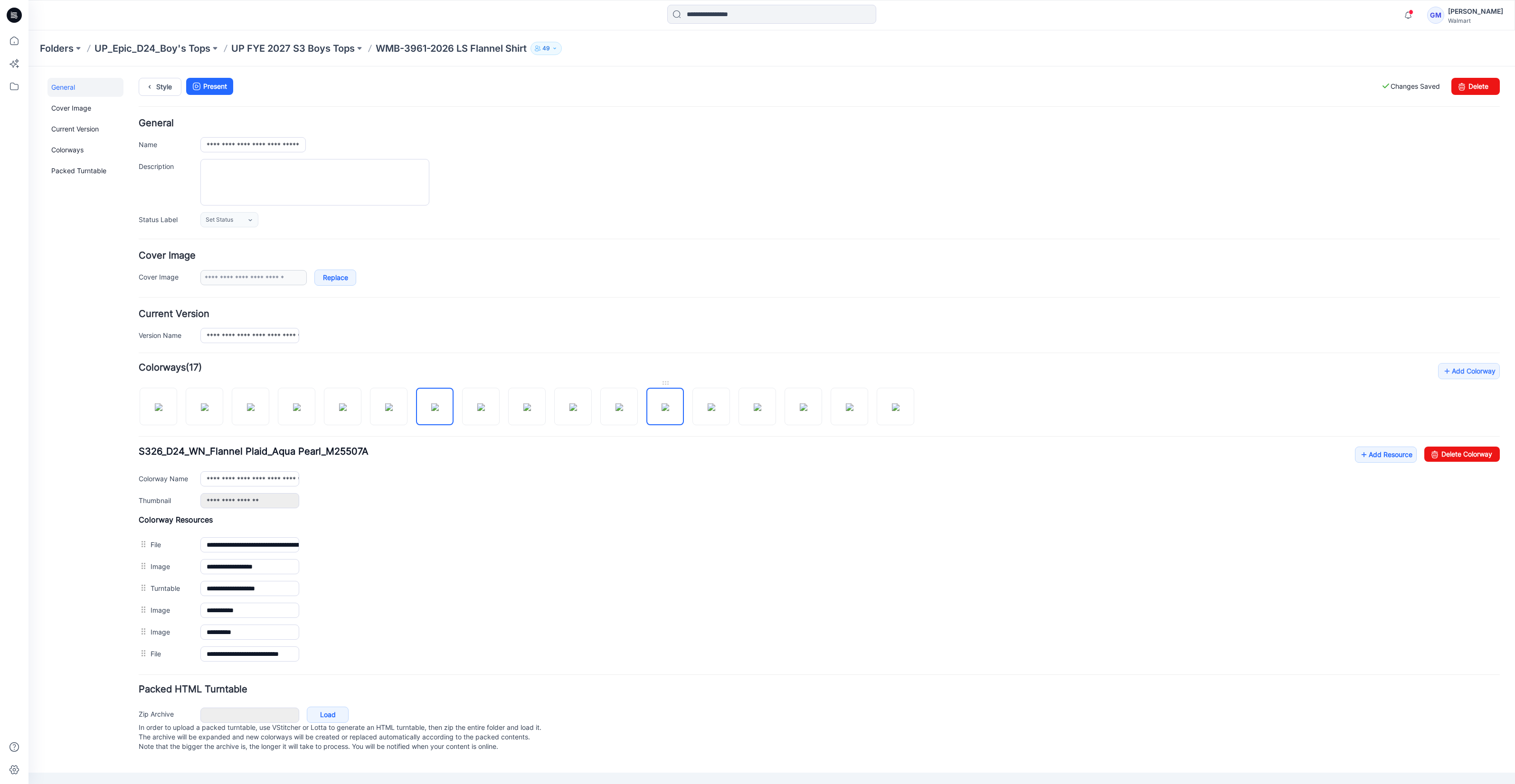
click at [661, 411] on img at bounding box center [665, 407] width 8 height 8
click at [623, 411] on img at bounding box center [619, 407] width 8 height 8
click at [577, 409] on img at bounding box center [573, 407] width 8 height 8
click at [623, 409] on img at bounding box center [619, 407] width 8 height 8
click at [661, 411] on img at bounding box center [665, 407] width 8 height 8
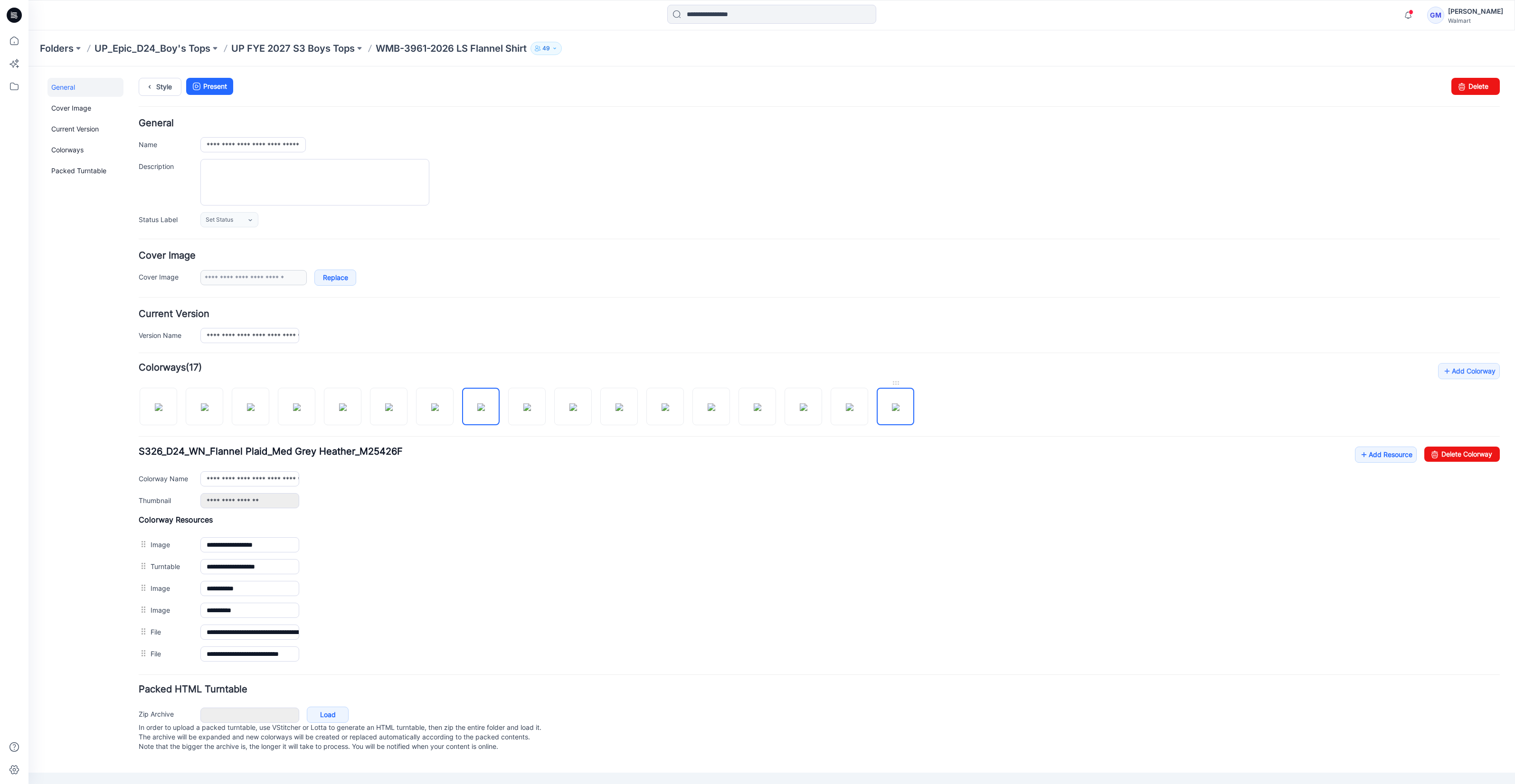
click at [897, 403] on img at bounding box center [896, 407] width 8 height 8
type input "**********"
